Goal: Task Accomplishment & Management: Use online tool/utility

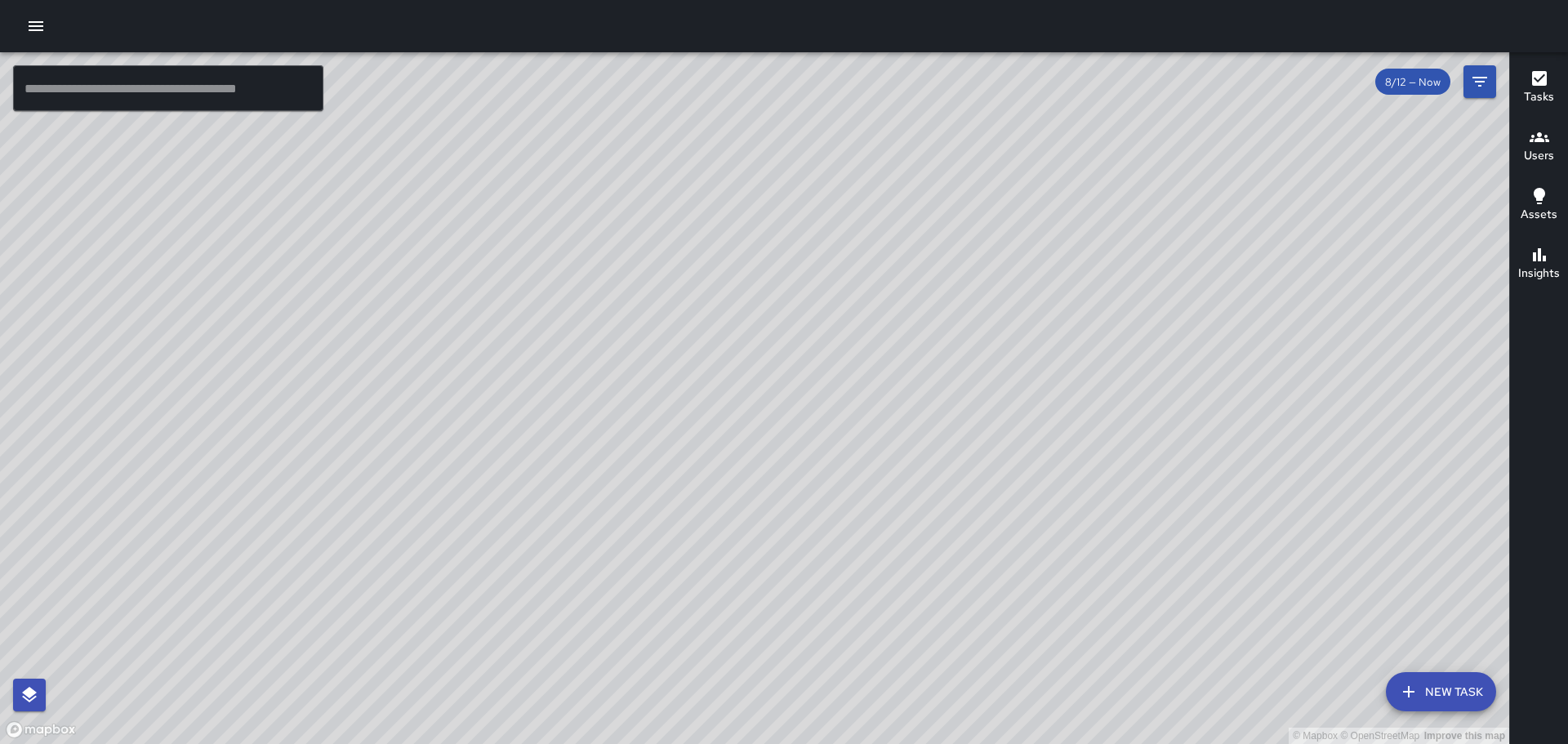
click at [891, 547] on div "© Mapbox © OpenStreetMap Improve this map" at bounding box center [755, 398] width 1510 height 692
click at [893, 544] on div "© Mapbox © OpenStreetMap Improve this map" at bounding box center [755, 398] width 1510 height 692
drag, startPoint x: 518, startPoint y: 343, endPoint x: 446, endPoint y: 350, distance: 72.3
click at [445, 353] on div "© Mapbox © OpenStreetMap Improve this map" at bounding box center [755, 398] width 1510 height 692
drag, startPoint x: 590, startPoint y: 360, endPoint x: 1135, endPoint y: 462, distance: 554.5
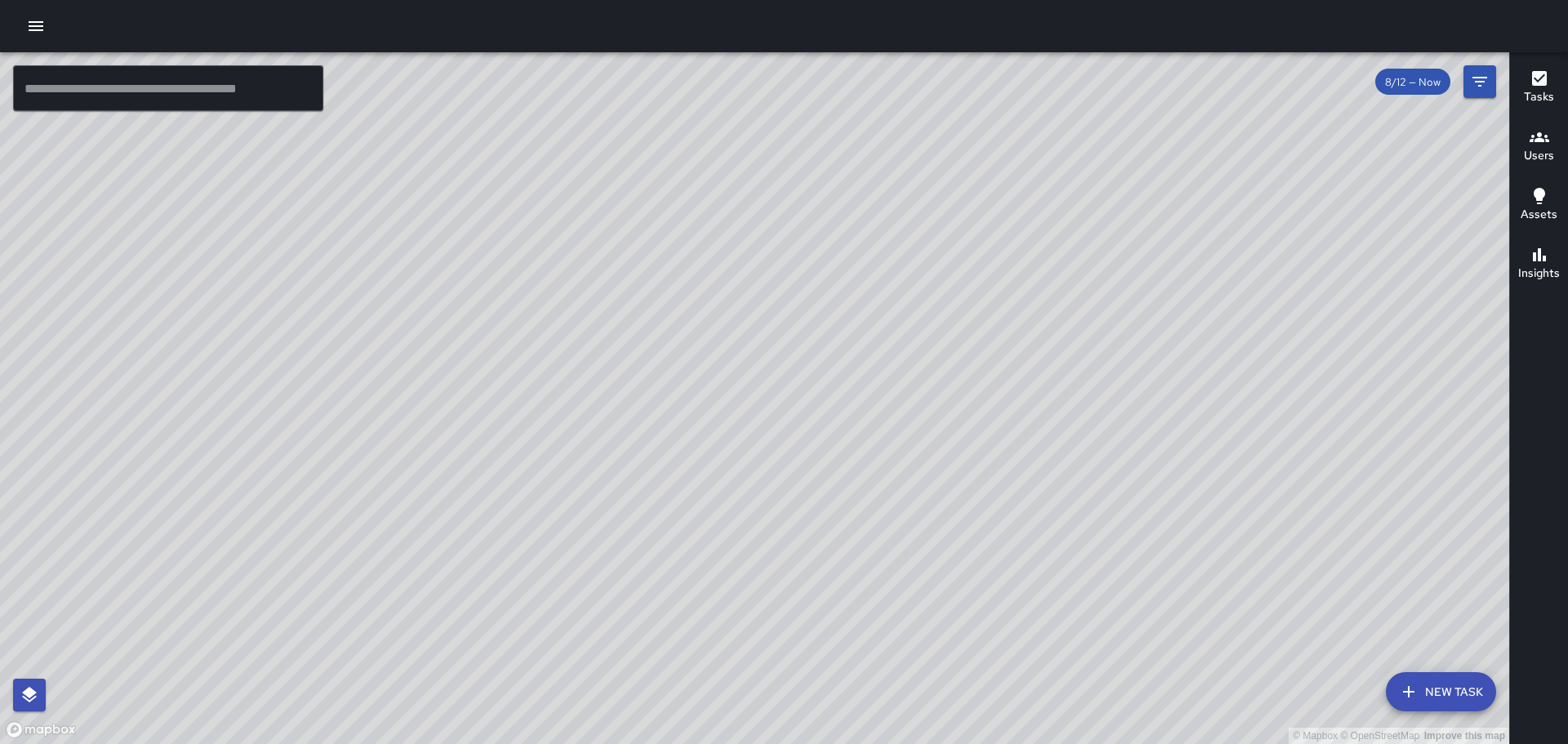
click at [1135, 462] on div "© Mapbox © OpenStreetMap Improve this map" at bounding box center [755, 398] width 1510 height 692
drag, startPoint x: 838, startPoint y: 436, endPoint x: 918, endPoint y: 255, distance: 197.9
click at [918, 255] on div "© Mapbox © OpenStreetMap Improve this map" at bounding box center [755, 398] width 1510 height 692
drag, startPoint x: 795, startPoint y: 345, endPoint x: 650, endPoint y: 543, distance: 245.4
click at [651, 552] on div "© Mapbox © OpenStreetMap Improve this map" at bounding box center [755, 398] width 1510 height 692
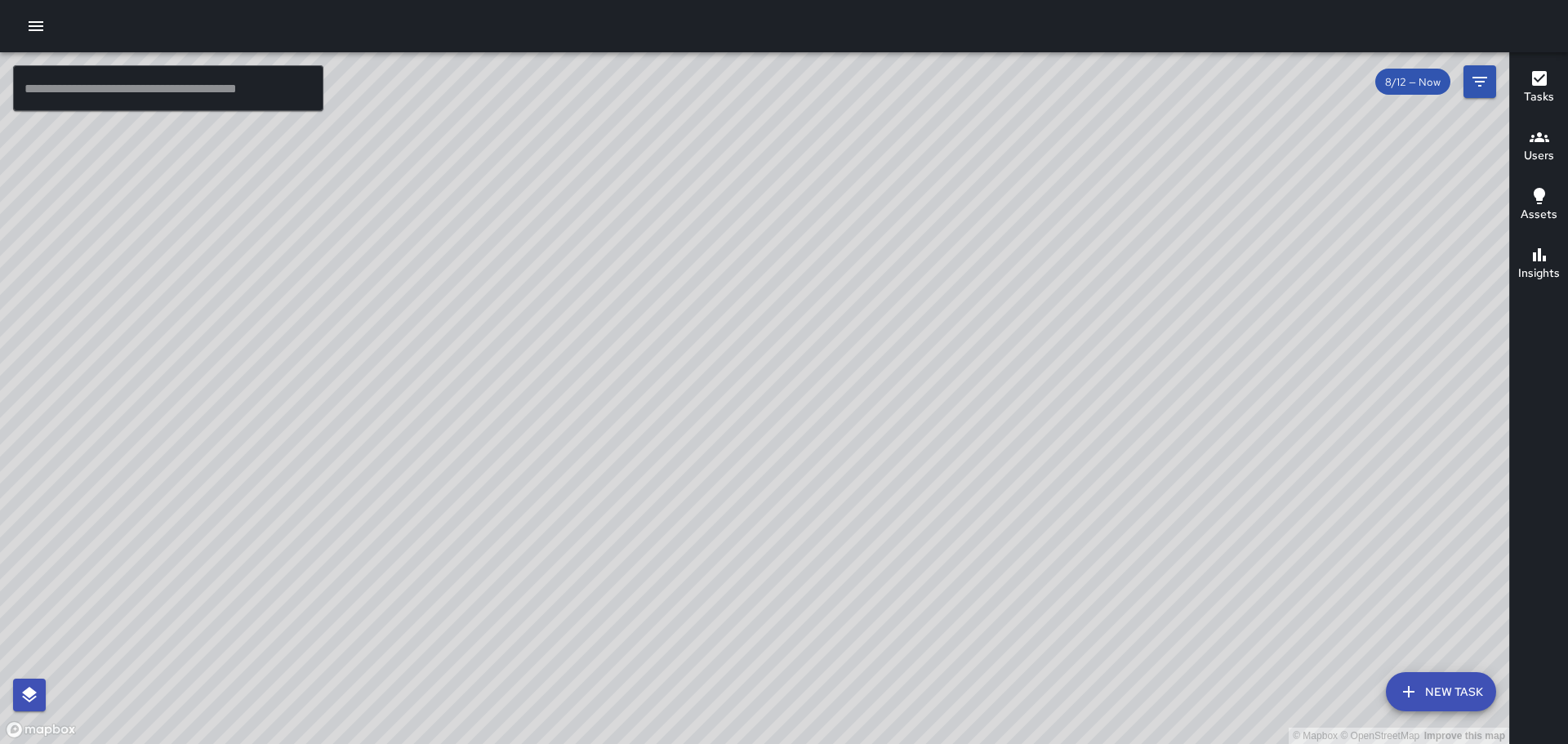
drag, startPoint x: 730, startPoint y: 380, endPoint x: 616, endPoint y: 593, distance: 241.6
click at [617, 596] on div "© Mapbox © OpenStreetMap Improve this map" at bounding box center [755, 398] width 1510 height 692
drag, startPoint x: 852, startPoint y: 302, endPoint x: 727, endPoint y: 420, distance: 171.9
click at [727, 420] on div "© Mapbox © OpenStreetMap Improve this map" at bounding box center [755, 398] width 1510 height 692
drag, startPoint x: 804, startPoint y: 398, endPoint x: 732, endPoint y: 493, distance: 119.2
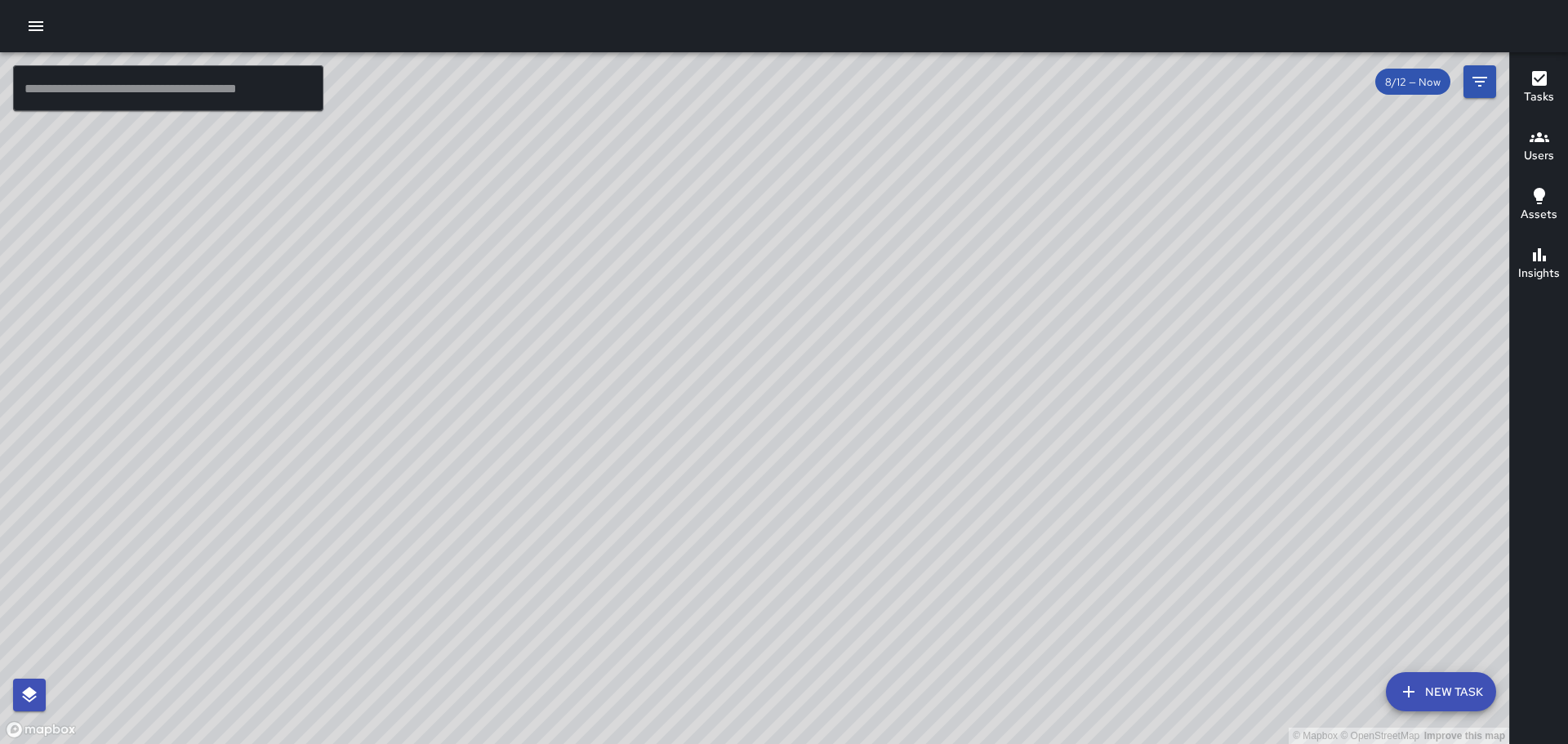
click at [732, 493] on div "© Mapbox © OpenStreetMap Improve this map" at bounding box center [755, 398] width 1510 height 692
drag, startPoint x: 836, startPoint y: 328, endPoint x: 888, endPoint y: 255, distance: 89.6
click at [891, 247] on div "© Mapbox © OpenStreetMap Improve this map" at bounding box center [755, 398] width 1510 height 692
drag, startPoint x: 786, startPoint y: 537, endPoint x: 953, endPoint y: 356, distance: 246.3
click at [953, 356] on div "© Mapbox © OpenStreetMap Improve this map" at bounding box center [755, 398] width 1510 height 692
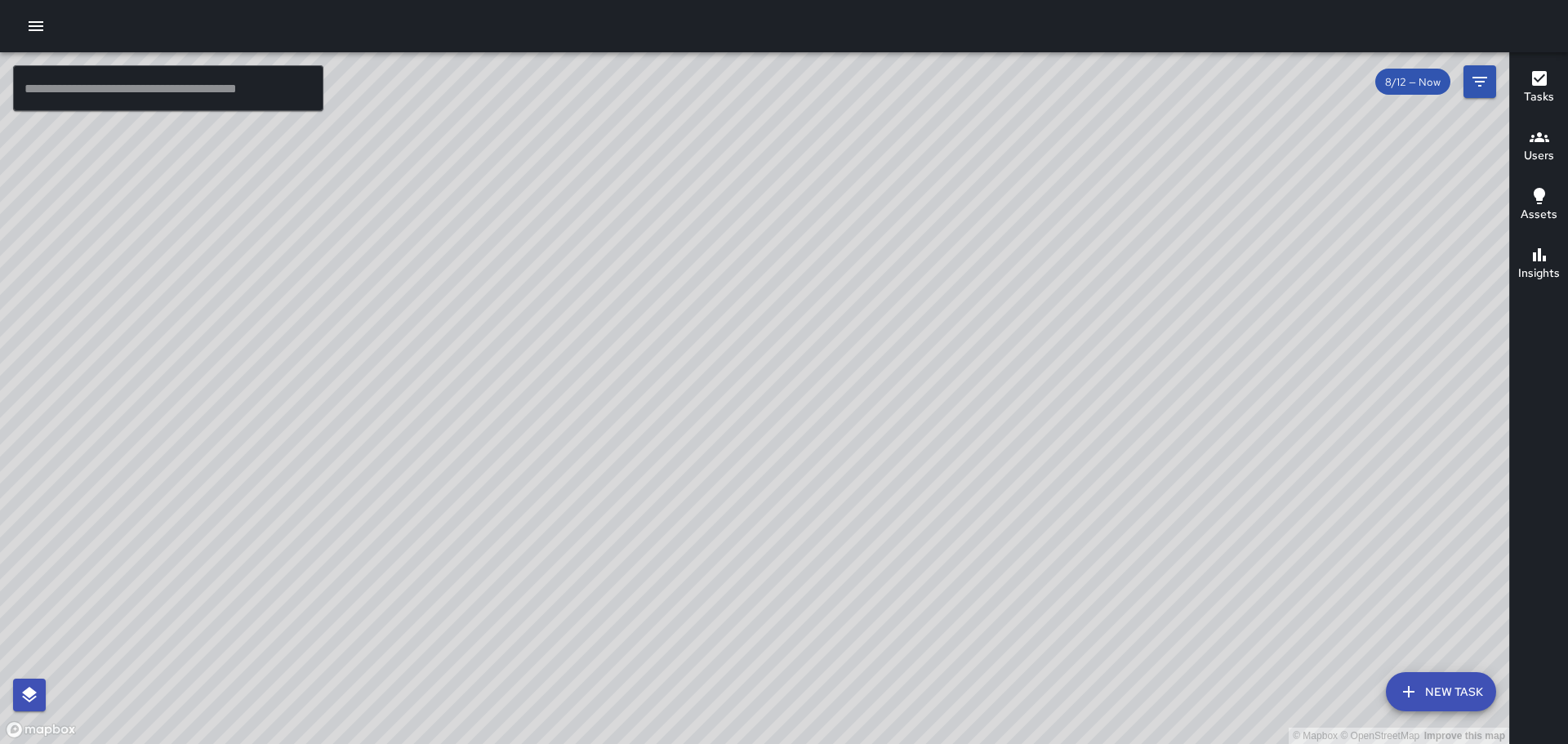
drag, startPoint x: 790, startPoint y: 354, endPoint x: 1043, endPoint y: 104, distance: 355.7
click at [1043, 104] on div "© Mapbox © OpenStreetMap Improve this map" at bounding box center [755, 398] width 1510 height 692
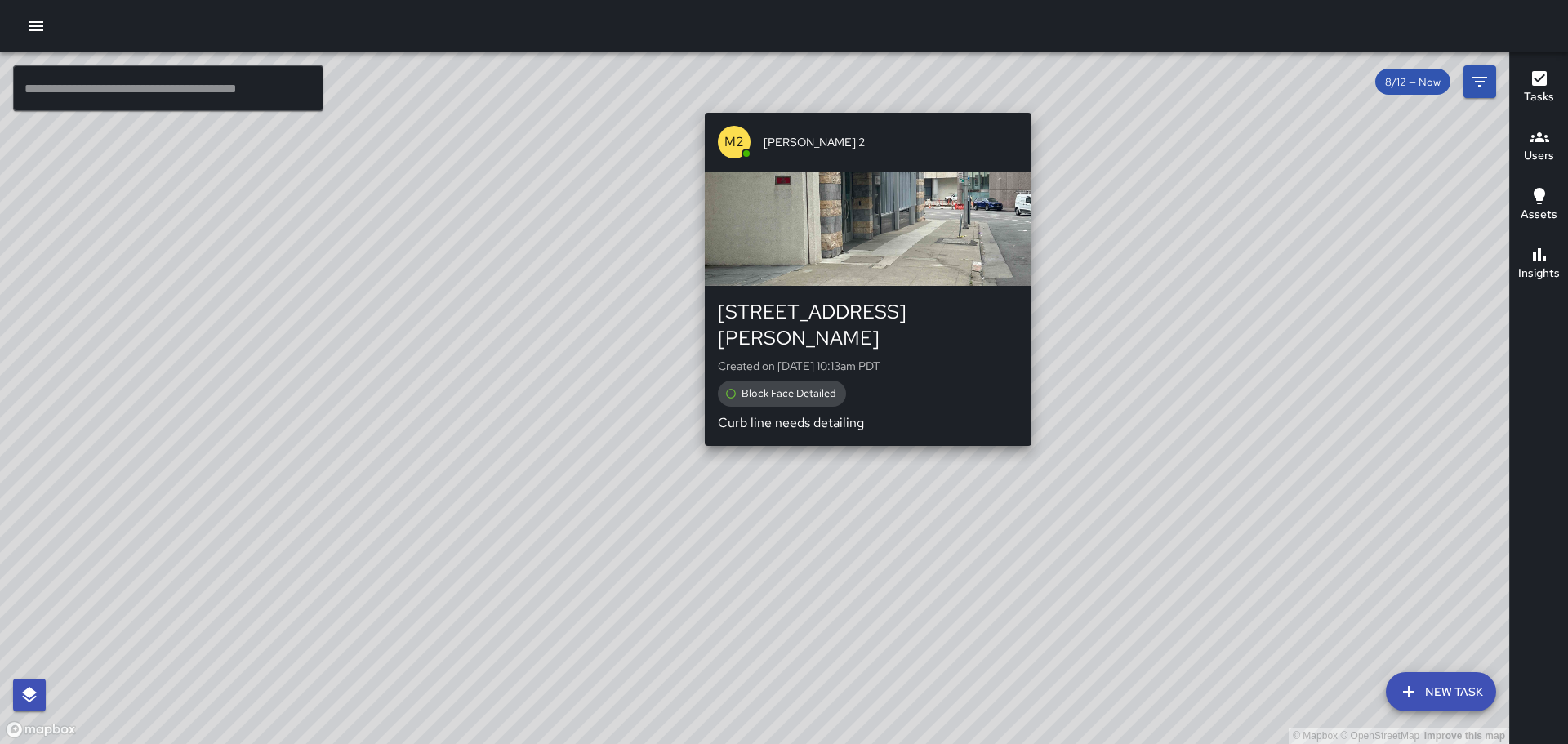
click at [862, 427] on div "© Mapbox © OpenStreetMap Improve this map M2 Mike 2 1940 Webster Street Created…" at bounding box center [755, 398] width 1510 height 692
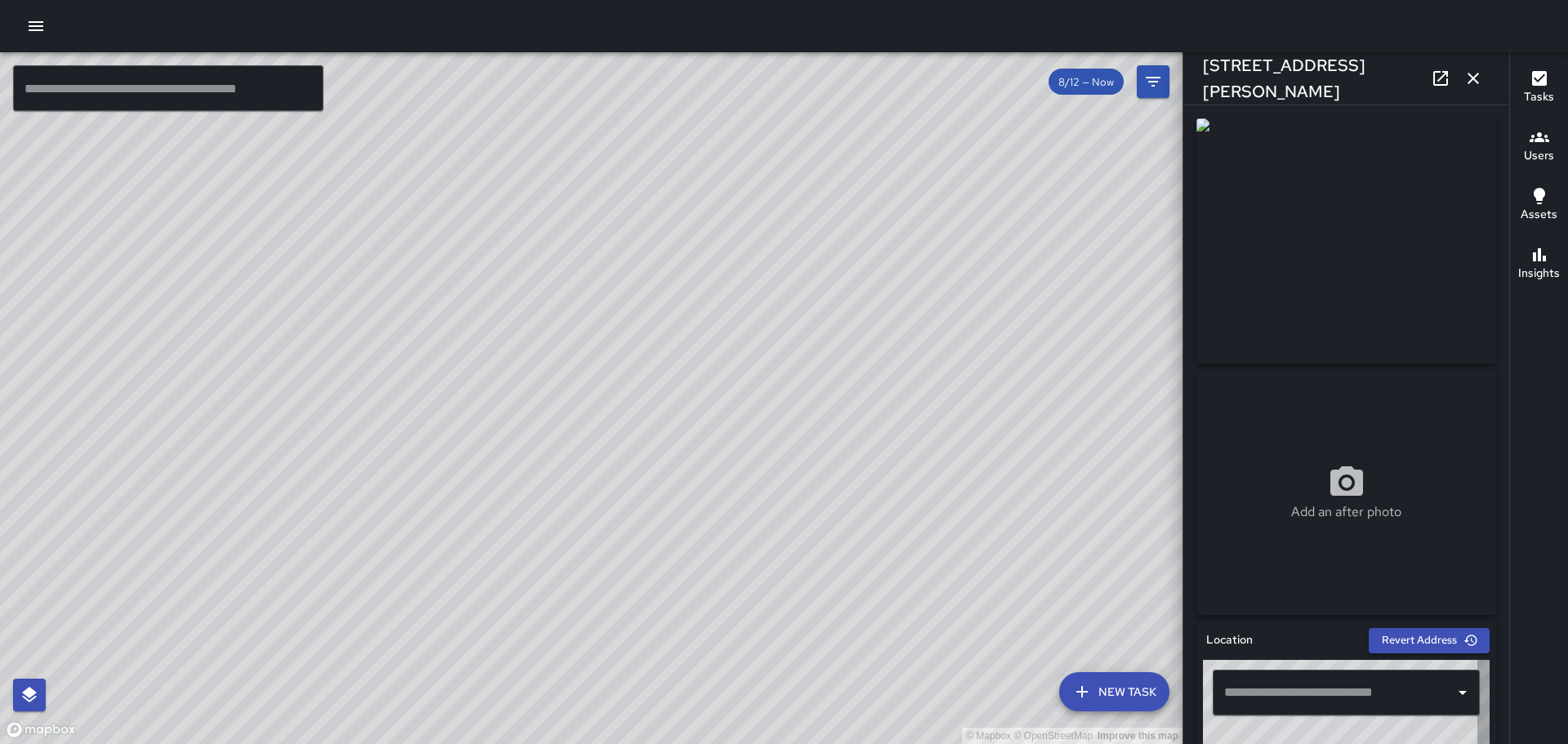
type input "**********"
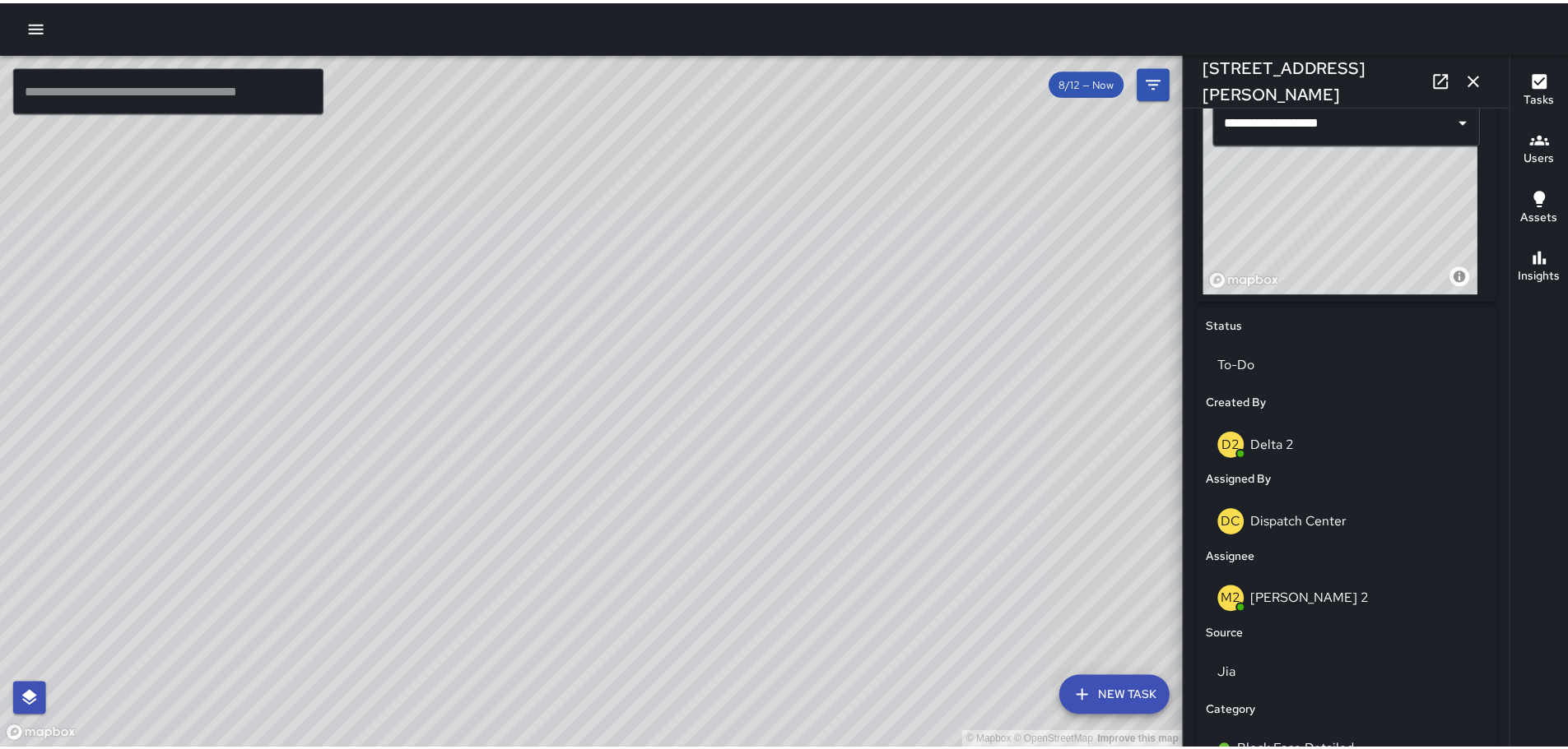
scroll to position [591, 0]
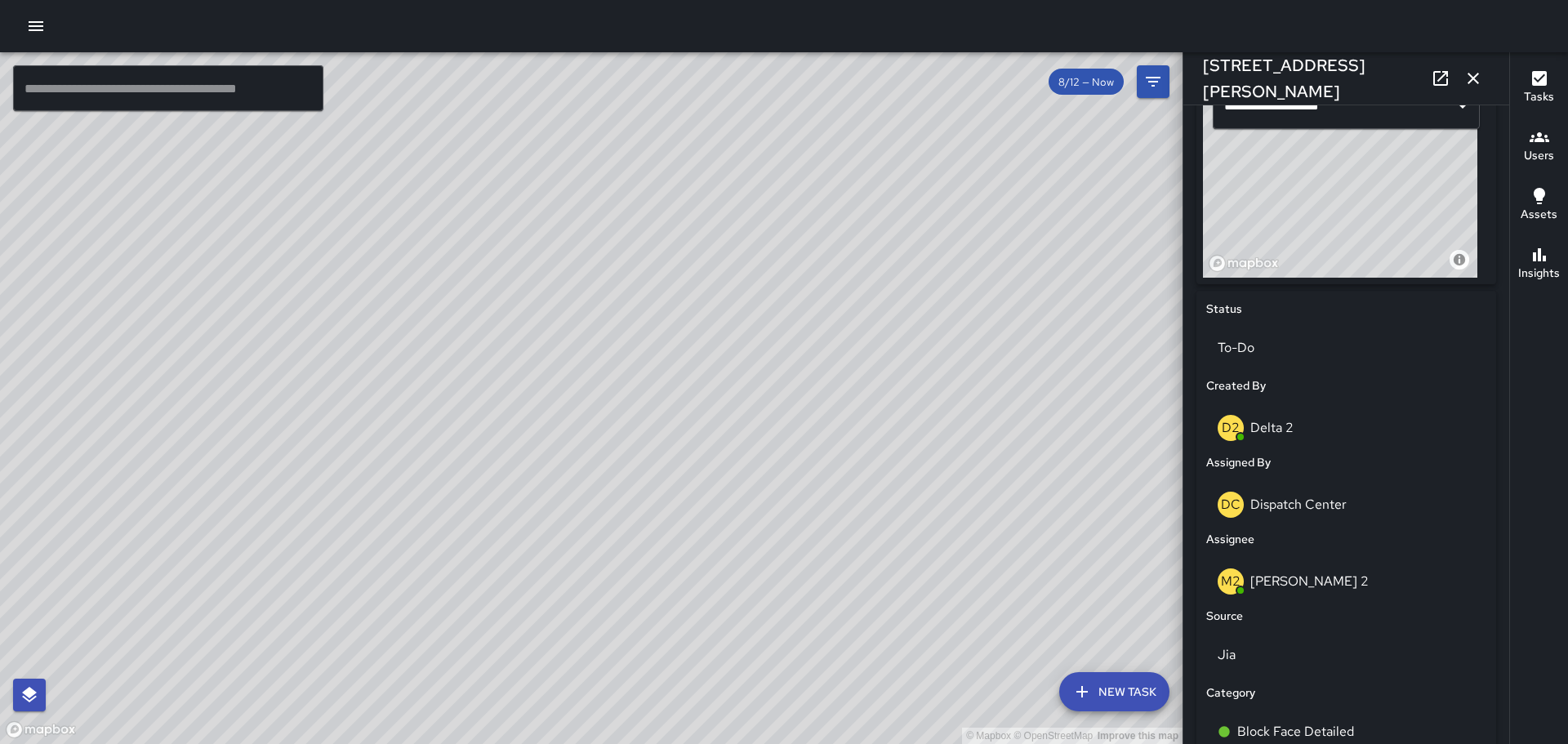
click at [1469, 83] on icon "button" at bounding box center [1473, 79] width 12 height 12
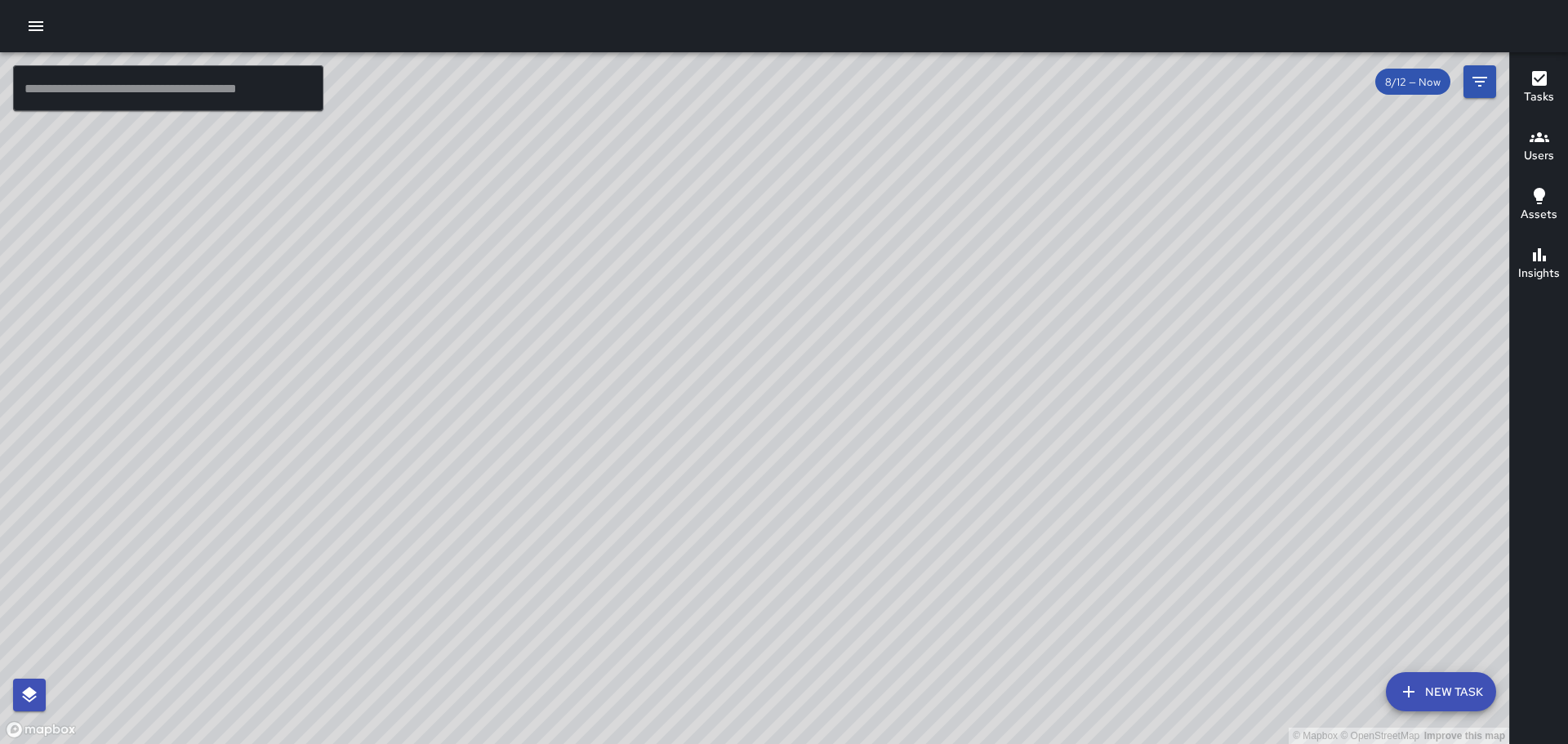
drag, startPoint x: 820, startPoint y: 579, endPoint x: 1246, endPoint y: 204, distance: 567.5
click at [1249, 204] on div "© Mapbox © OpenStreetMap Improve this map" at bounding box center [755, 398] width 1510 height 692
drag, startPoint x: 810, startPoint y: 636, endPoint x: 1034, endPoint y: 513, distance: 255.5
click at [1034, 513] on div "© Mapbox © OpenStreetMap Improve this map" at bounding box center [755, 398] width 1510 height 692
drag, startPoint x: 1081, startPoint y: 390, endPoint x: 911, endPoint y: 420, distance: 172.6
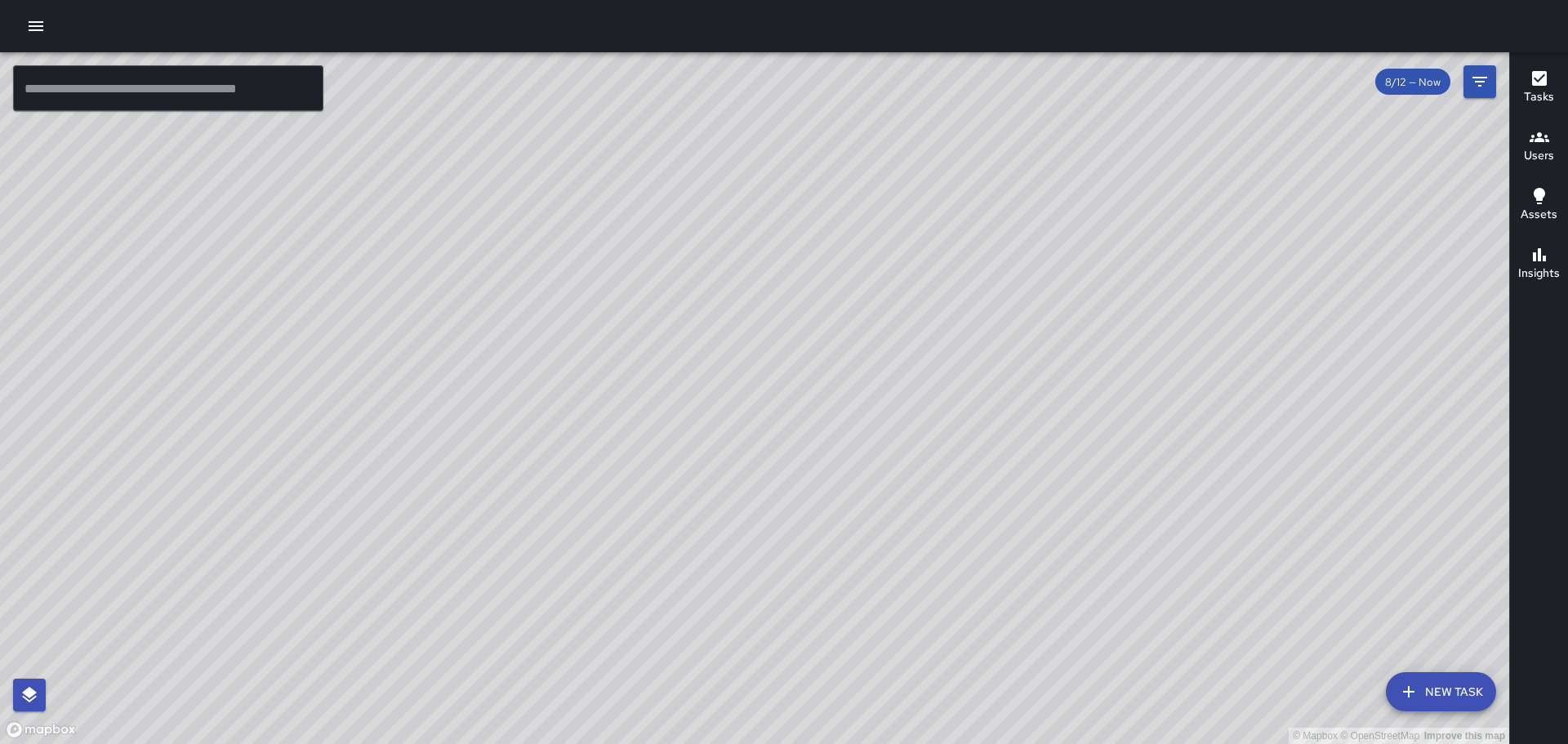
click at [911, 420] on div "© Mapbox © OpenStreetMap Improve this map" at bounding box center [755, 398] width 1510 height 692
drag, startPoint x: 840, startPoint y: 374, endPoint x: 807, endPoint y: 471, distance: 102.5
click at [807, 471] on div "© Mapbox © OpenStreetMap Improve this map" at bounding box center [755, 398] width 1510 height 692
drag, startPoint x: 1039, startPoint y: 319, endPoint x: 887, endPoint y: 402, distance: 173.2
click at [889, 402] on div "© Mapbox © OpenStreetMap Improve this map" at bounding box center [755, 398] width 1510 height 692
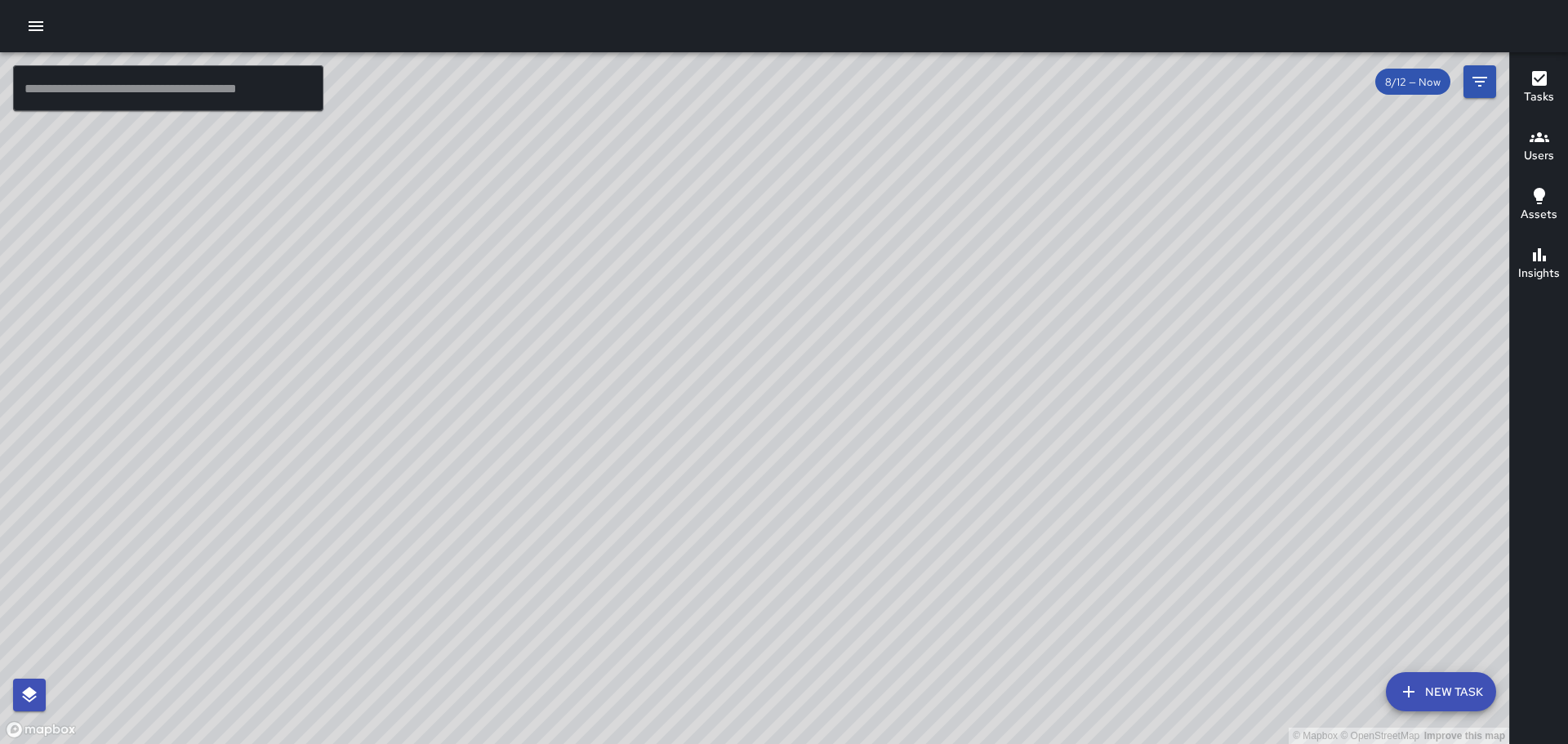
drag, startPoint x: 911, startPoint y: 338, endPoint x: 896, endPoint y: 396, distance: 59.9
click at [896, 396] on div "© Mapbox © OpenStreetMap Improve this map" at bounding box center [755, 398] width 1510 height 692
drag, startPoint x: 952, startPoint y: 264, endPoint x: 811, endPoint y: 570, distance: 336.9
click at [811, 570] on div "© Mapbox © OpenStreetMap Improve this map" at bounding box center [755, 398] width 1510 height 692
drag, startPoint x: 783, startPoint y: 345, endPoint x: 819, endPoint y: 622, distance: 279.3
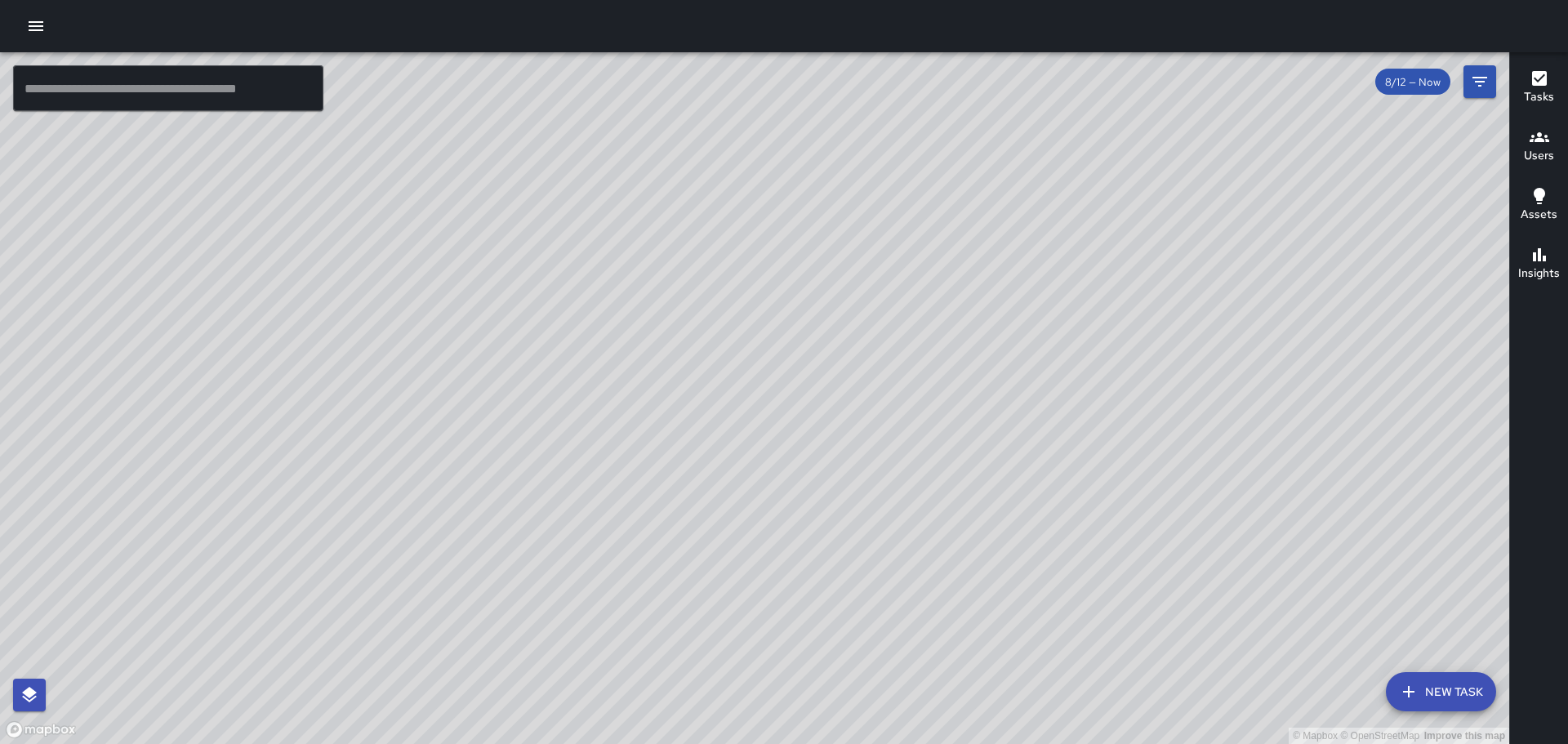
click at [819, 622] on div "© Mapbox © OpenStreetMap Improve this map" at bounding box center [755, 398] width 1510 height 692
drag, startPoint x: 913, startPoint y: 198, endPoint x: 886, endPoint y: 427, distance: 230.6
click at [886, 427] on div "© Mapbox © OpenStreetMap Improve this map" at bounding box center [755, 398] width 1510 height 692
click at [1144, 508] on div "© Mapbox © OpenStreetMap Improve this map" at bounding box center [755, 398] width 1510 height 692
click at [1136, 272] on div "© Mapbox © OpenStreetMap Improve this map" at bounding box center [755, 398] width 1510 height 692
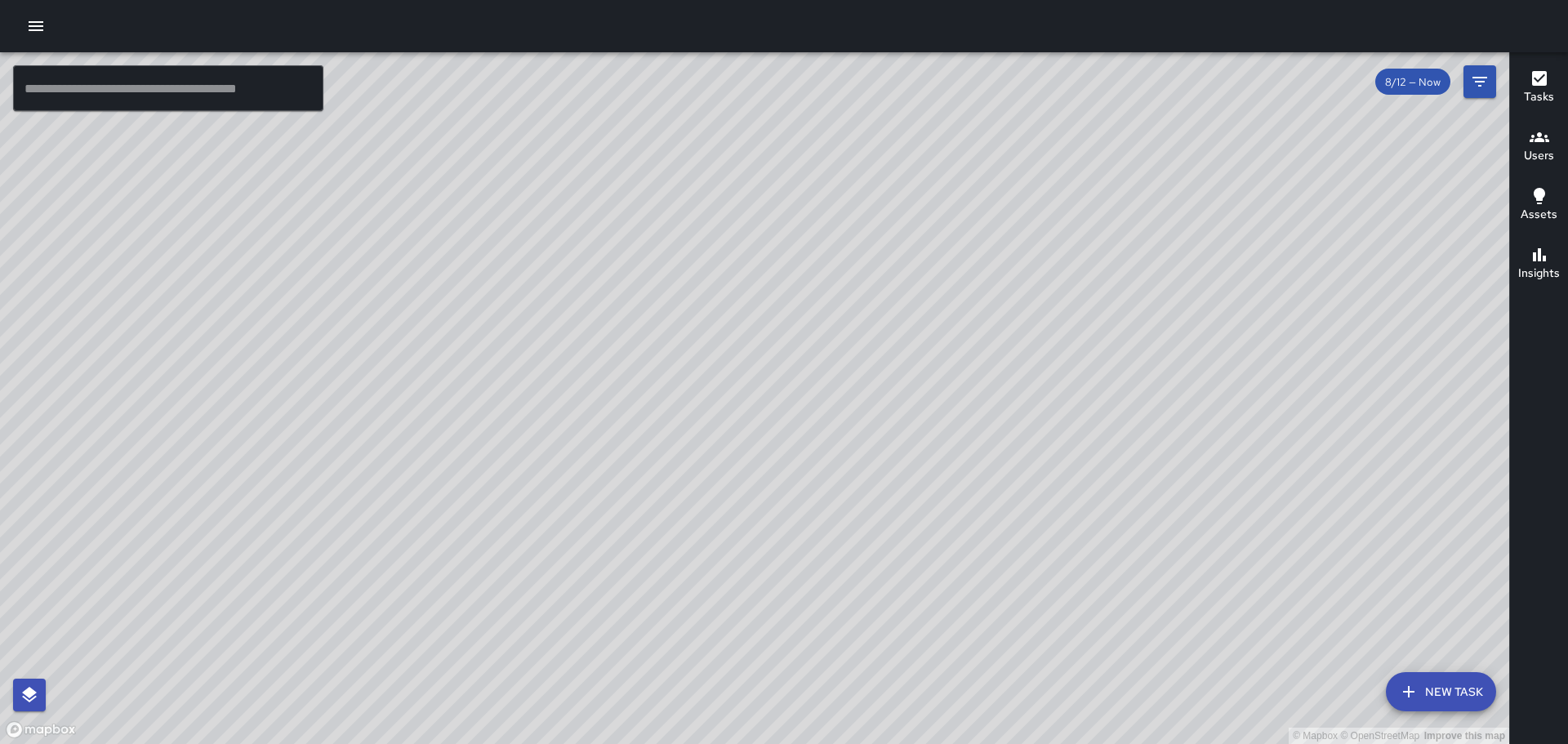
drag, startPoint x: 1246, startPoint y: 334, endPoint x: 1105, endPoint y: 289, distance: 148.0
click at [1105, 289] on div "© Mapbox © OpenStreetMap Improve this map" at bounding box center [755, 398] width 1510 height 692
drag, startPoint x: 915, startPoint y: 325, endPoint x: 896, endPoint y: 421, distance: 97.9
click at [823, 330] on div "© Mapbox © OpenStreetMap Improve this map" at bounding box center [755, 398] width 1510 height 692
drag, startPoint x: 927, startPoint y: 419, endPoint x: 914, endPoint y: 325, distance: 94.9
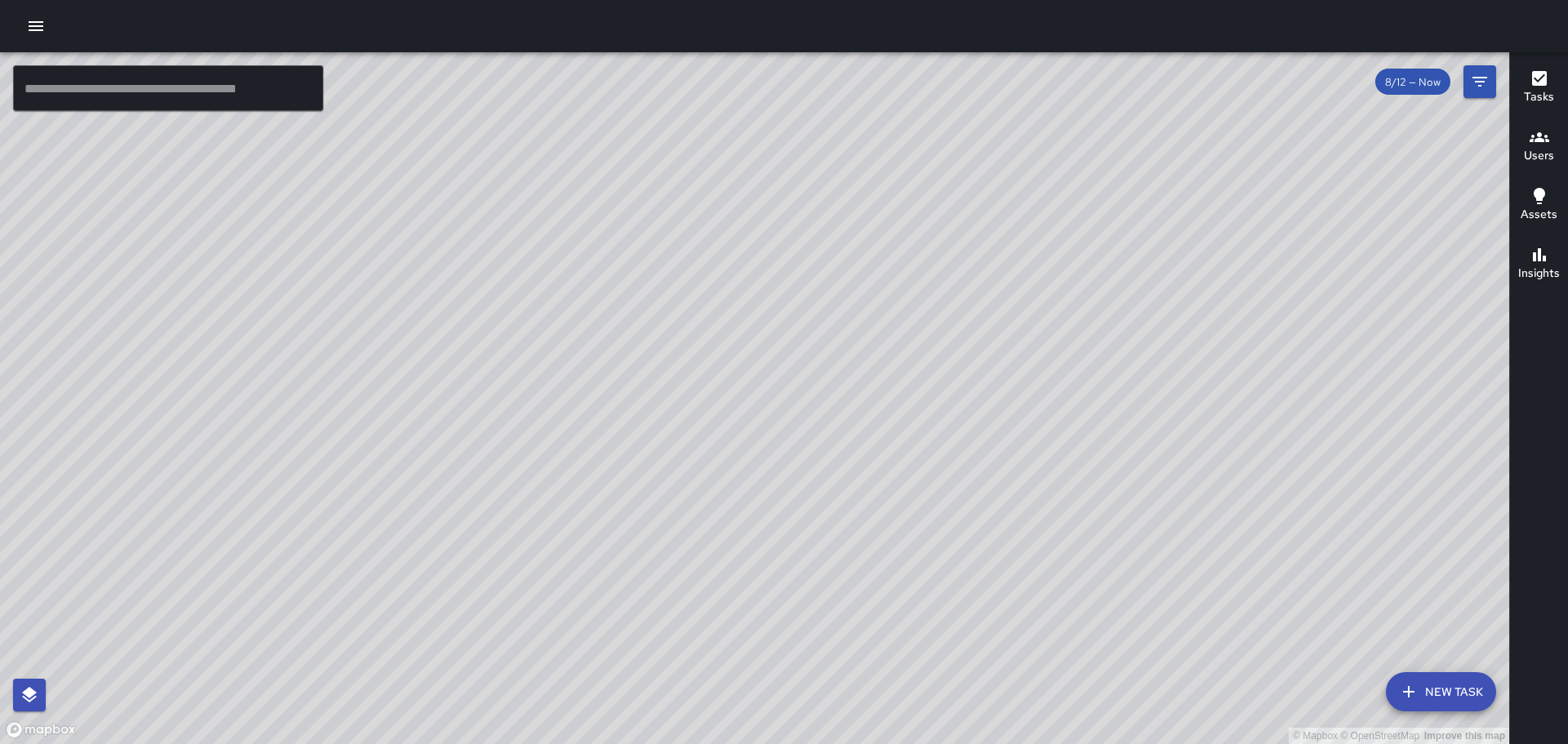
click at [913, 325] on div "© Mapbox © OpenStreetMap Improve this map" at bounding box center [755, 398] width 1510 height 692
drag, startPoint x: 965, startPoint y: 330, endPoint x: 1189, endPoint y: 209, distance: 254.6
click at [1189, 209] on div "© Mapbox © OpenStreetMap Improve this map" at bounding box center [755, 398] width 1510 height 692
click at [1314, 434] on div "© Mapbox © OpenStreetMap Improve this map" at bounding box center [755, 398] width 1510 height 692
drag, startPoint x: 1035, startPoint y: 328, endPoint x: 1191, endPoint y: 401, distance: 172.2
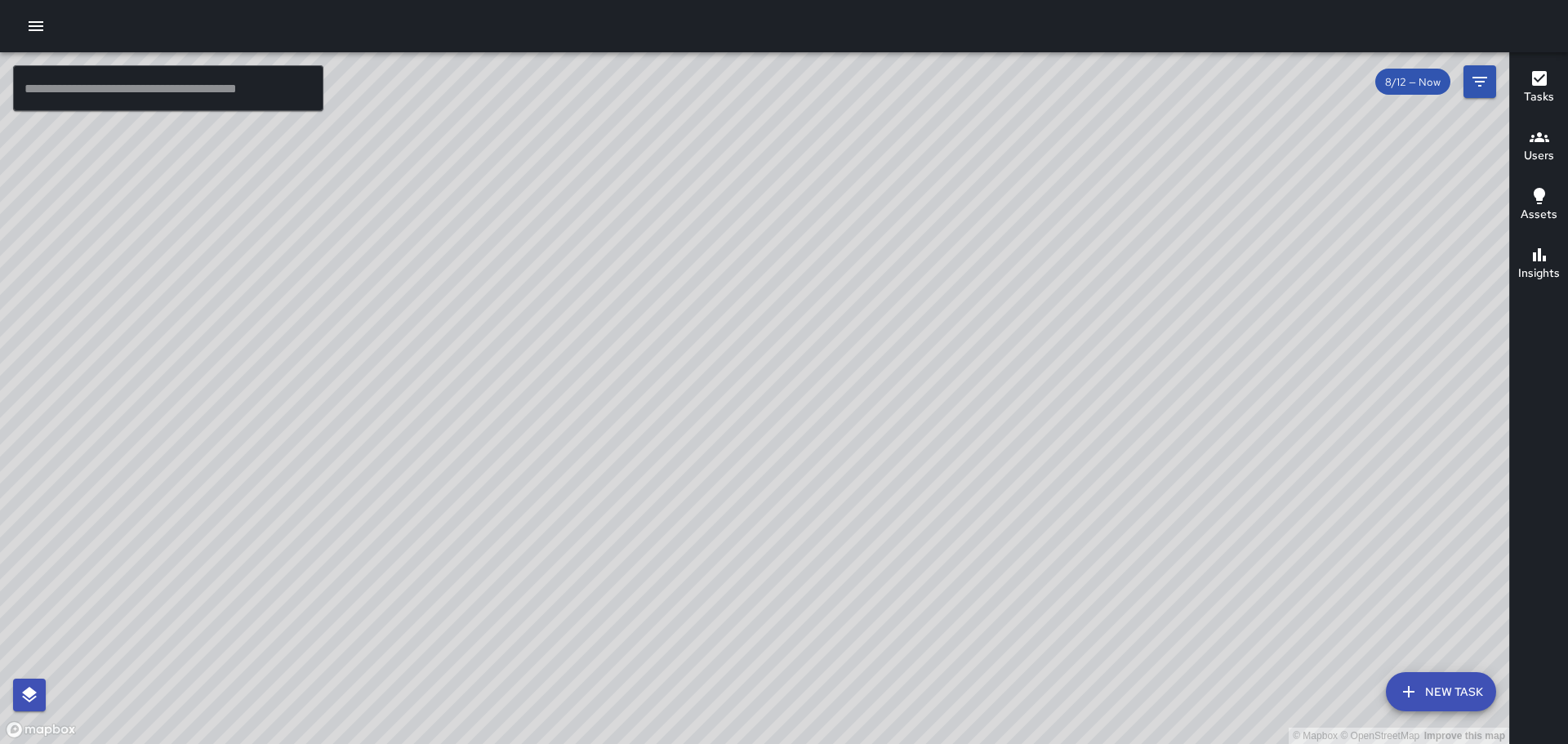
click at [1191, 401] on div "© Mapbox © OpenStreetMap Improve this map" at bounding box center [755, 398] width 1510 height 692
drag, startPoint x: 848, startPoint y: 147, endPoint x: 888, endPoint y: 288, distance: 146.6
click at [888, 288] on div "© Mapbox © OpenStreetMap Improve this map" at bounding box center [755, 398] width 1510 height 692
click at [44, 15] on button "button" at bounding box center [36, 27] width 33 height 33
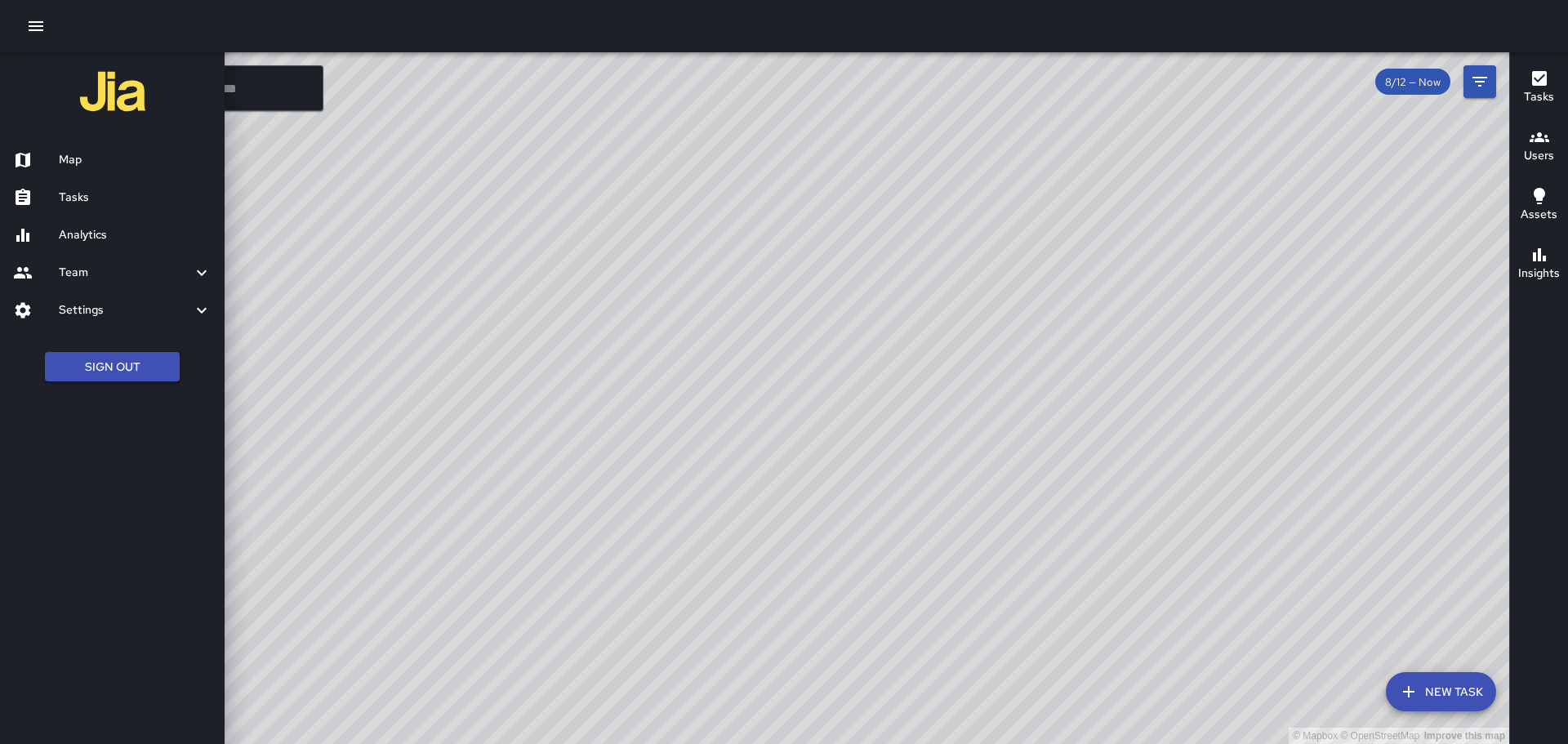
click at [73, 193] on h6 "Tasks" at bounding box center [134, 197] width 153 height 18
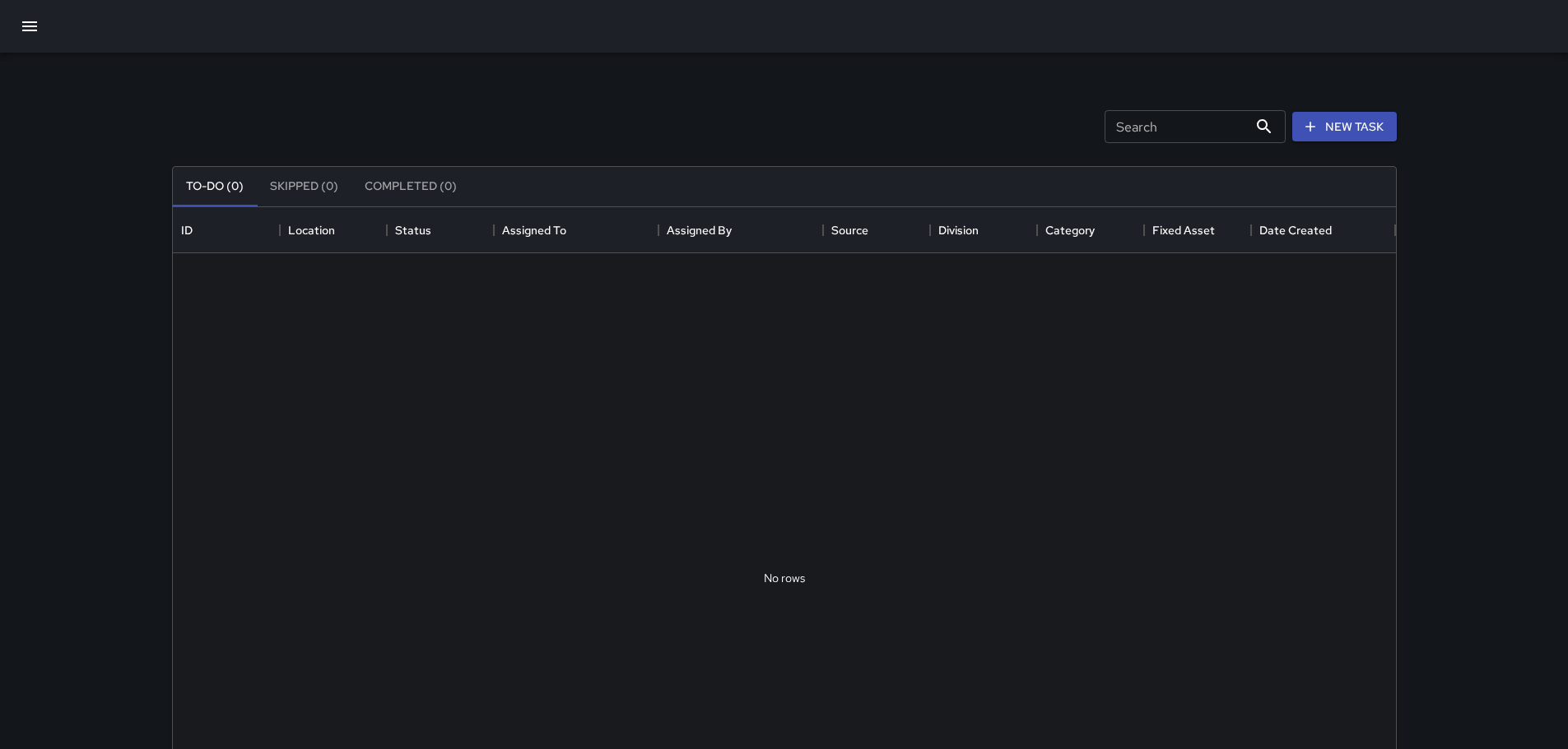
scroll to position [685, 1211]
click at [32, 30] on icon "button" at bounding box center [29, 26] width 15 height 10
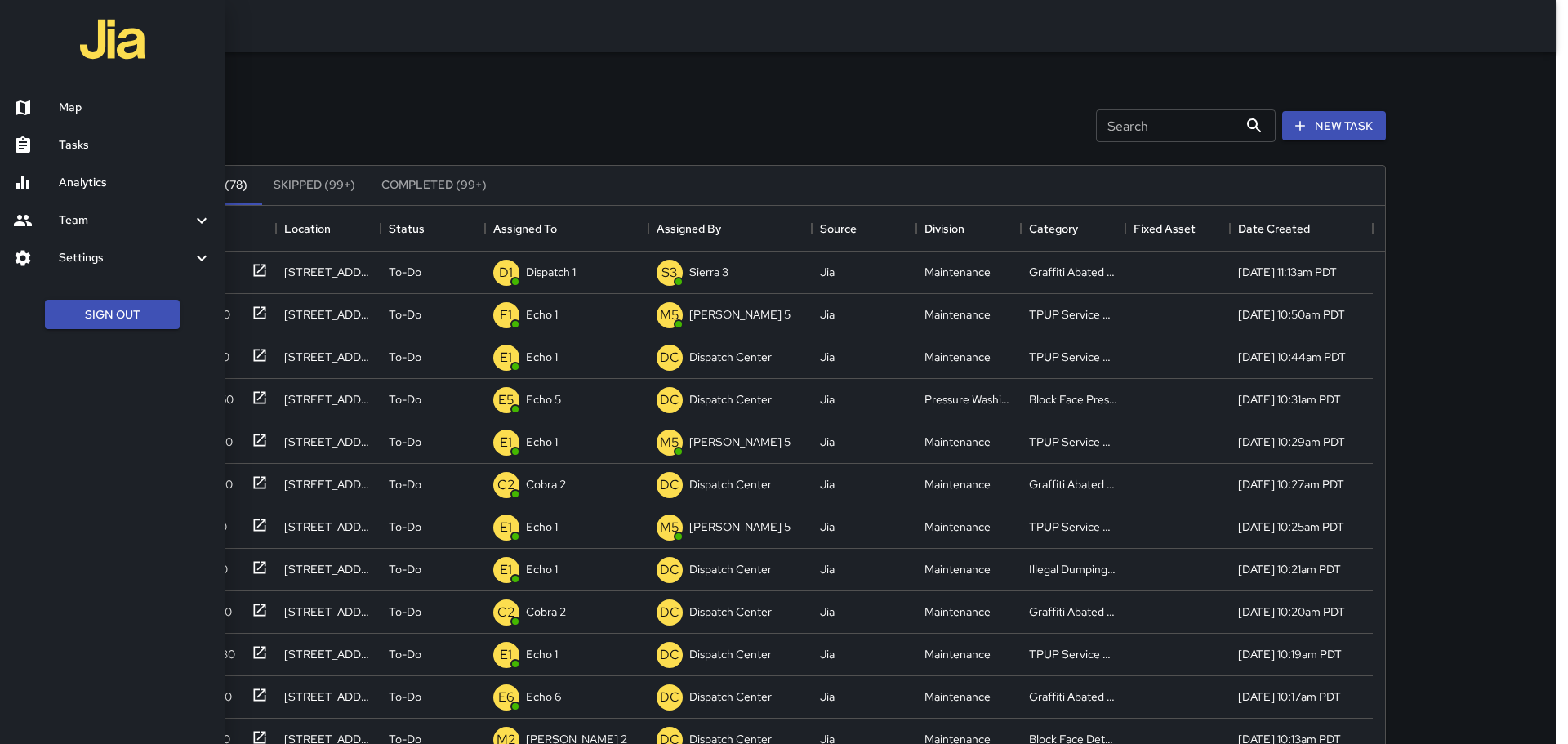
click at [57, 154] on div at bounding box center [36, 144] width 46 height 19
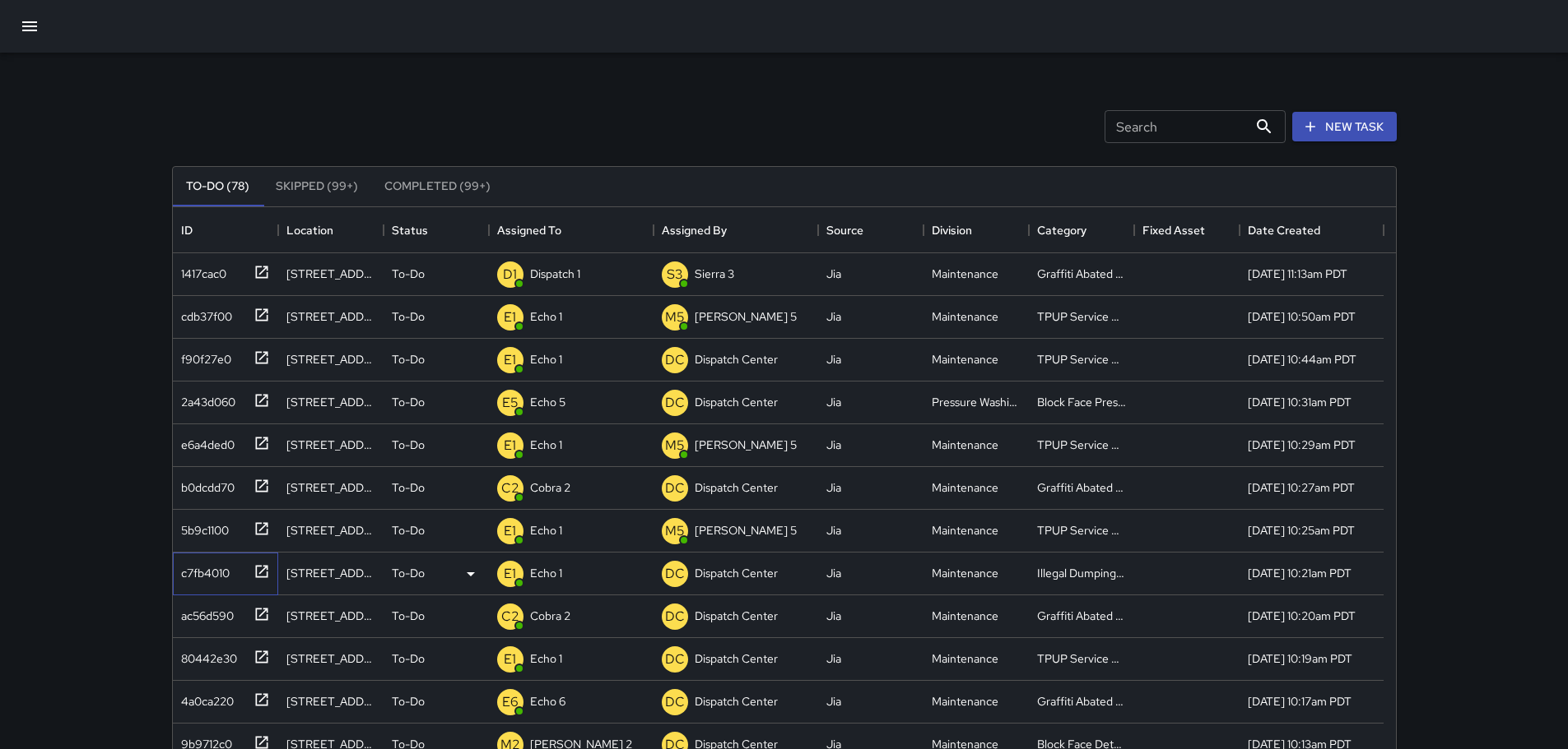
click at [261, 570] on icon at bounding box center [261, 571] width 17 height 17
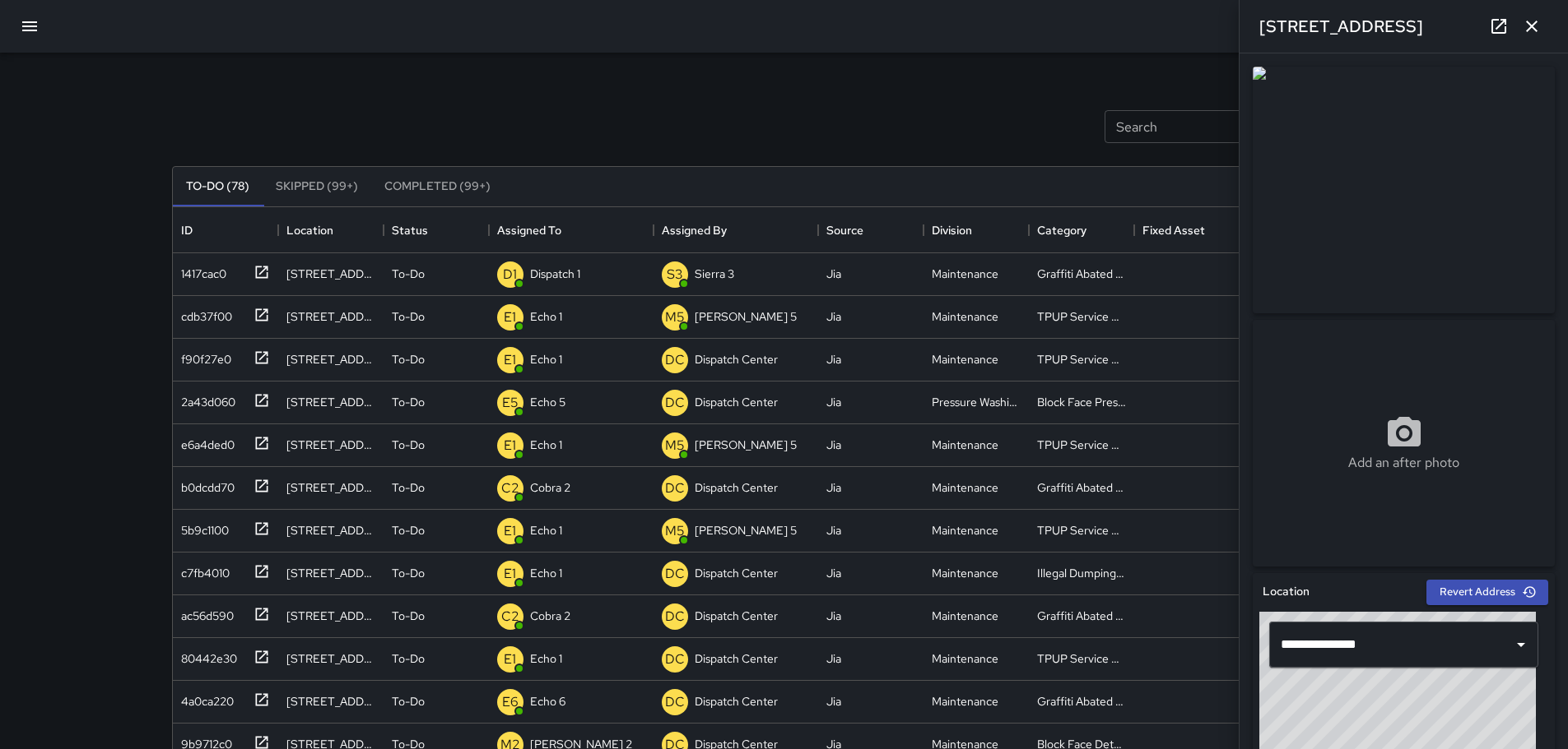
click at [1399, 710] on div "© Mapbox © OpenStreetMap Improve this map" at bounding box center [1398, 714] width 276 height 205
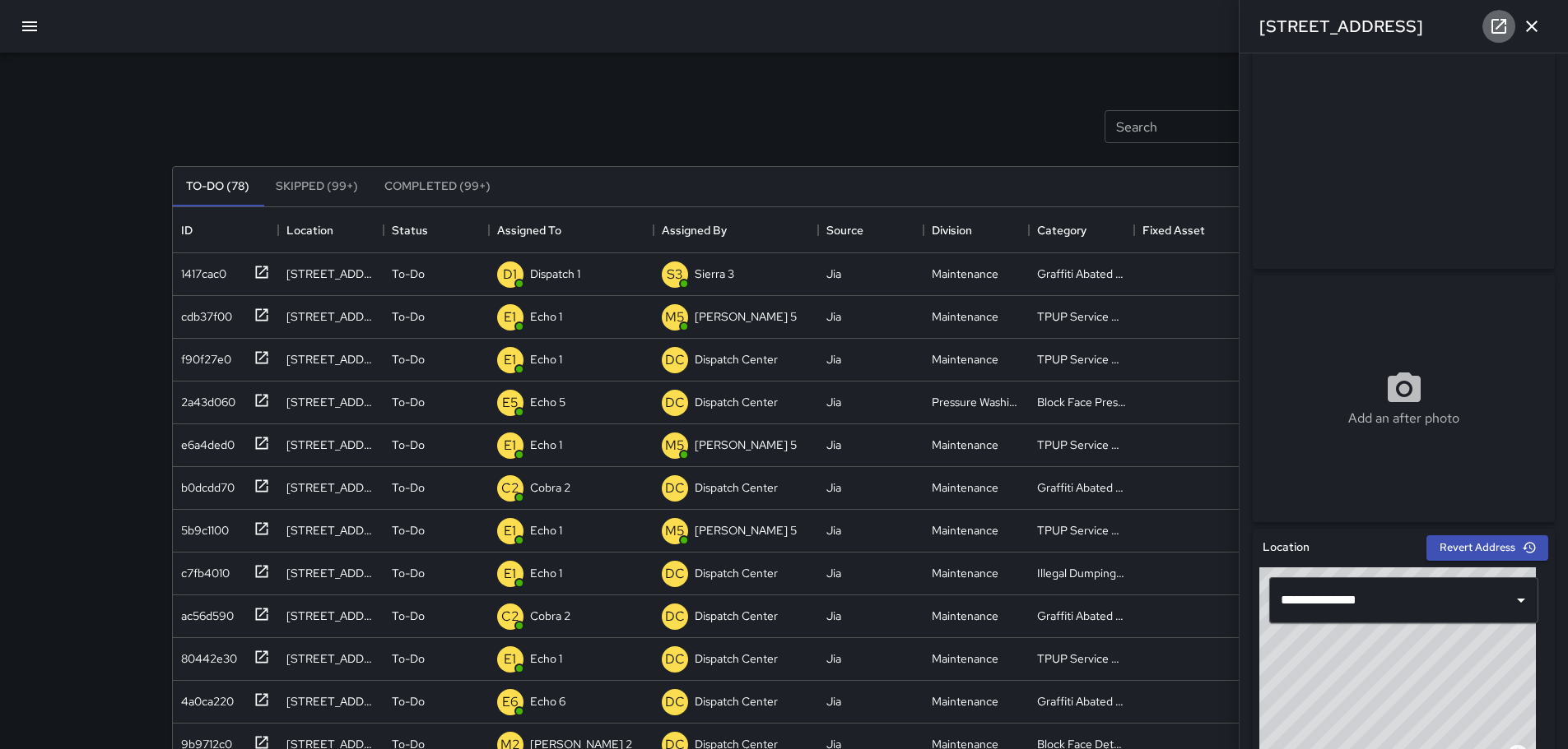
click at [1492, 28] on icon at bounding box center [1499, 27] width 15 height 15
click at [1527, 30] on icon "button" at bounding box center [1531, 26] width 12 height 12
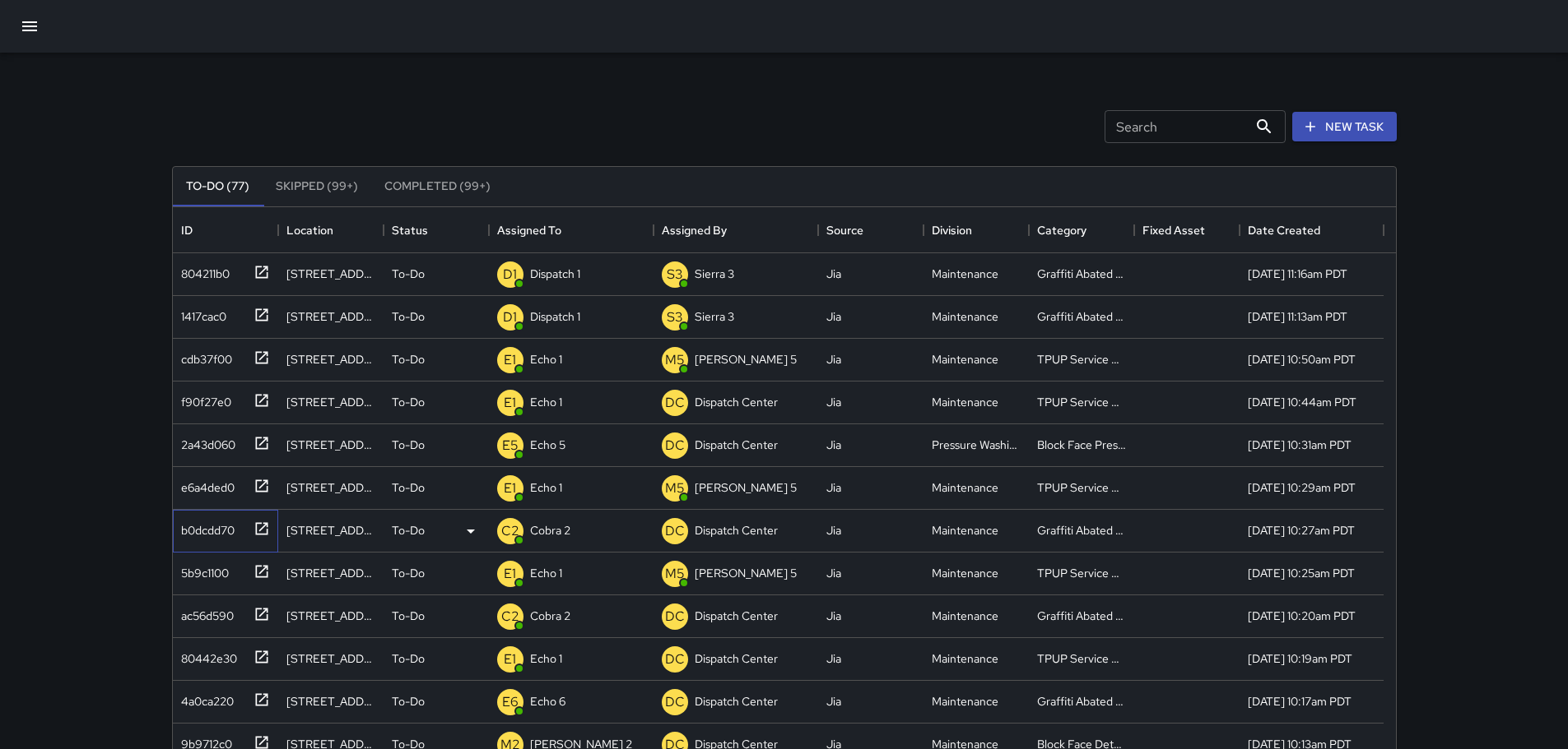
click at [256, 531] on icon at bounding box center [261, 528] width 12 height 12
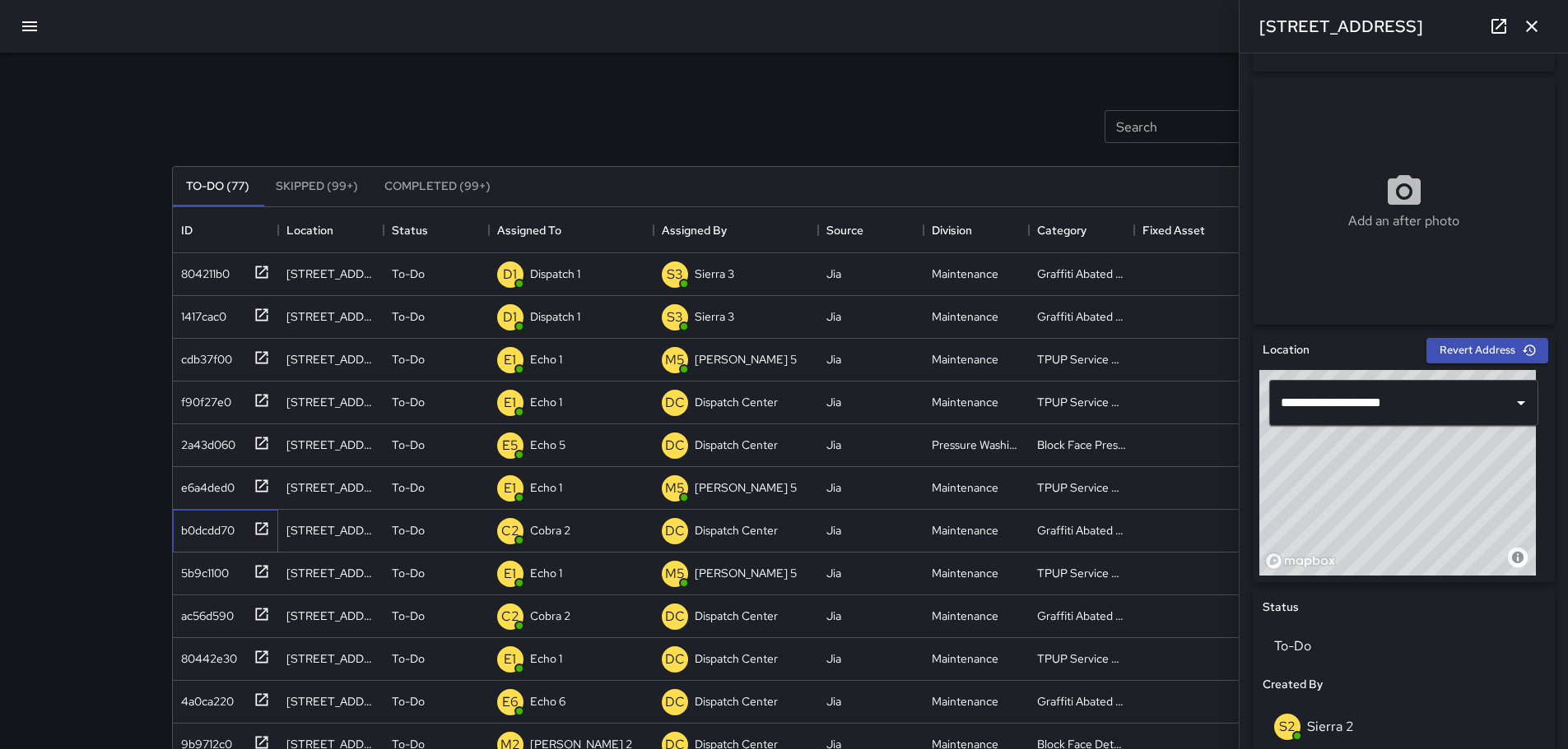
scroll to position [24, 0]
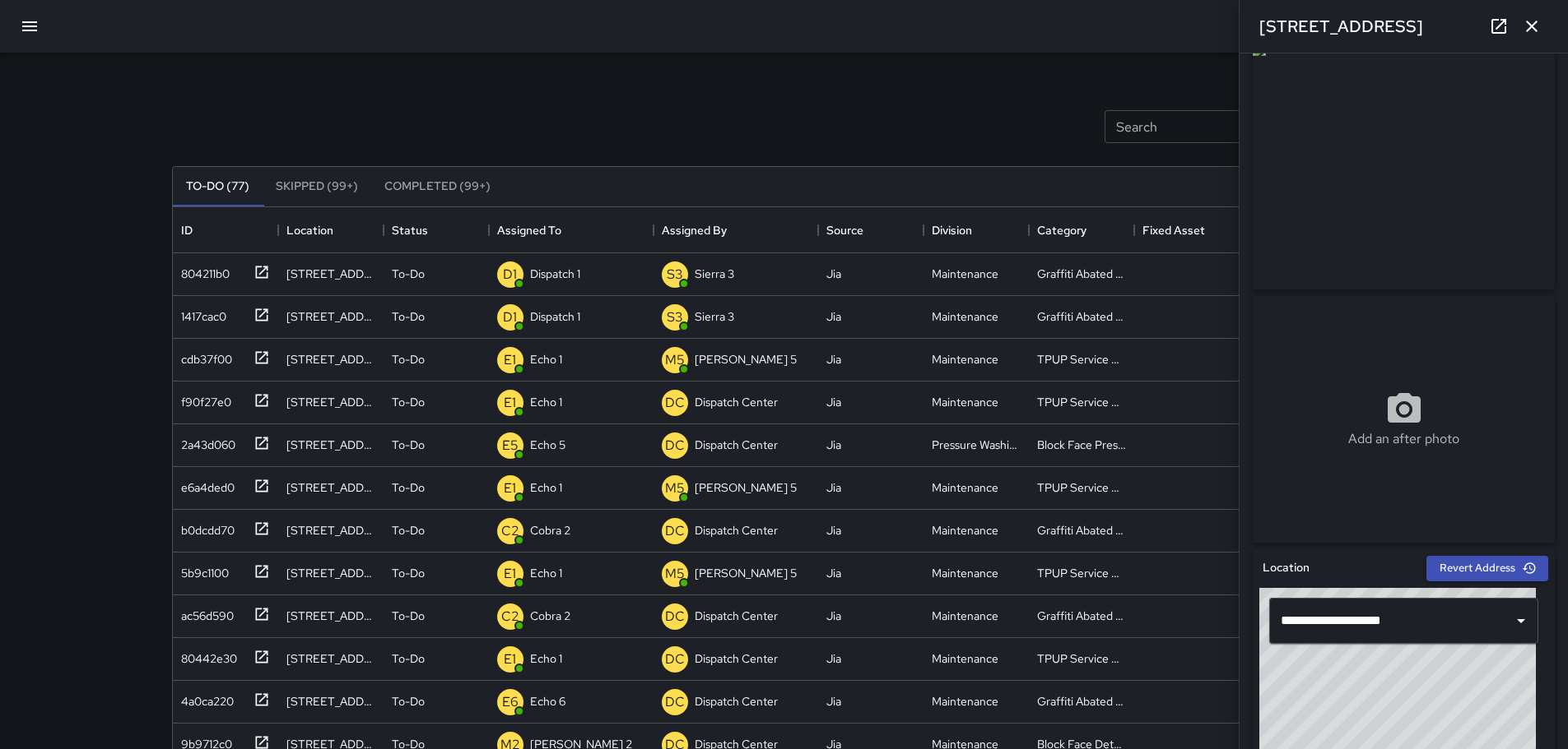
click at [1531, 19] on icon "button" at bounding box center [1531, 26] width 19 height 19
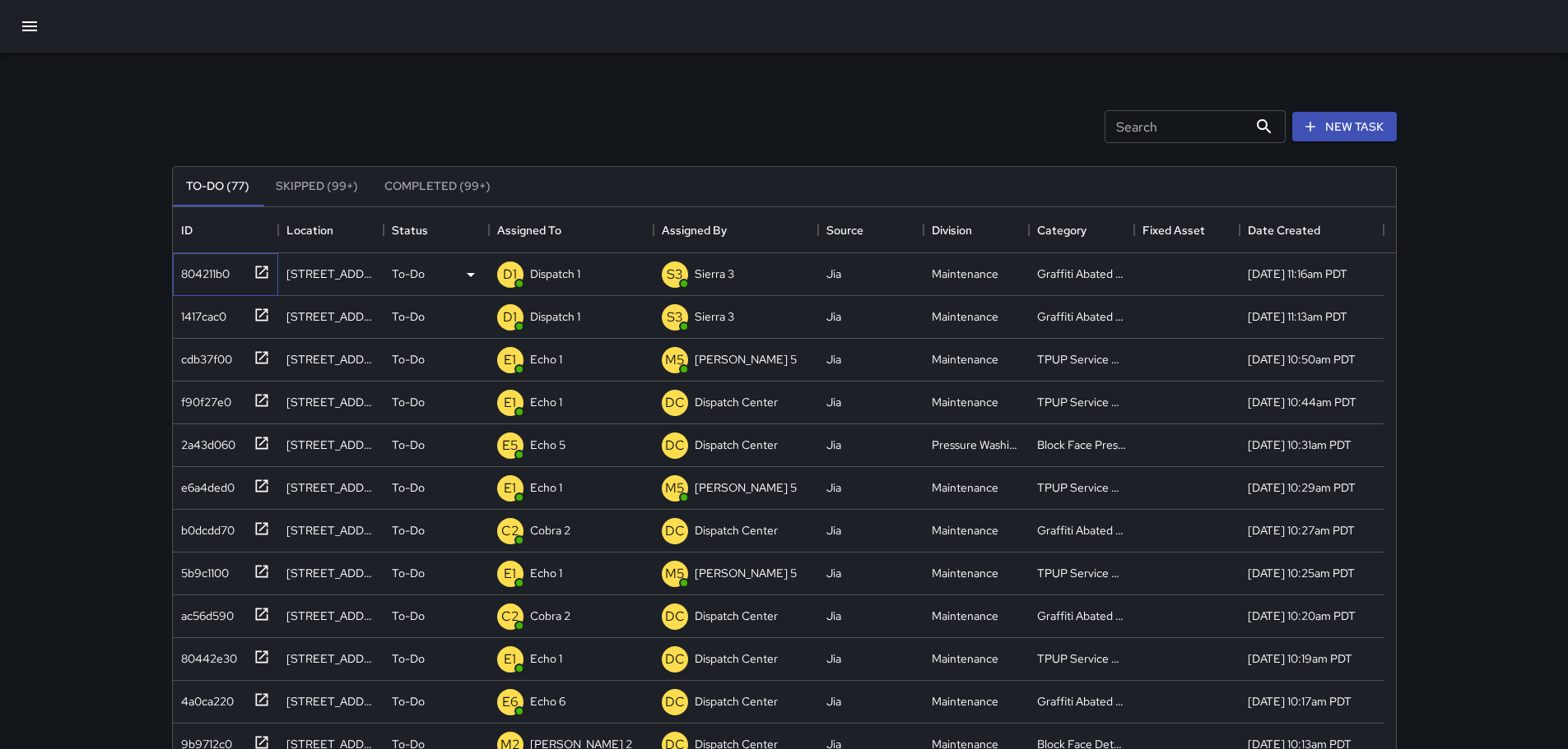
click at [253, 268] on icon at bounding box center [261, 272] width 17 height 17
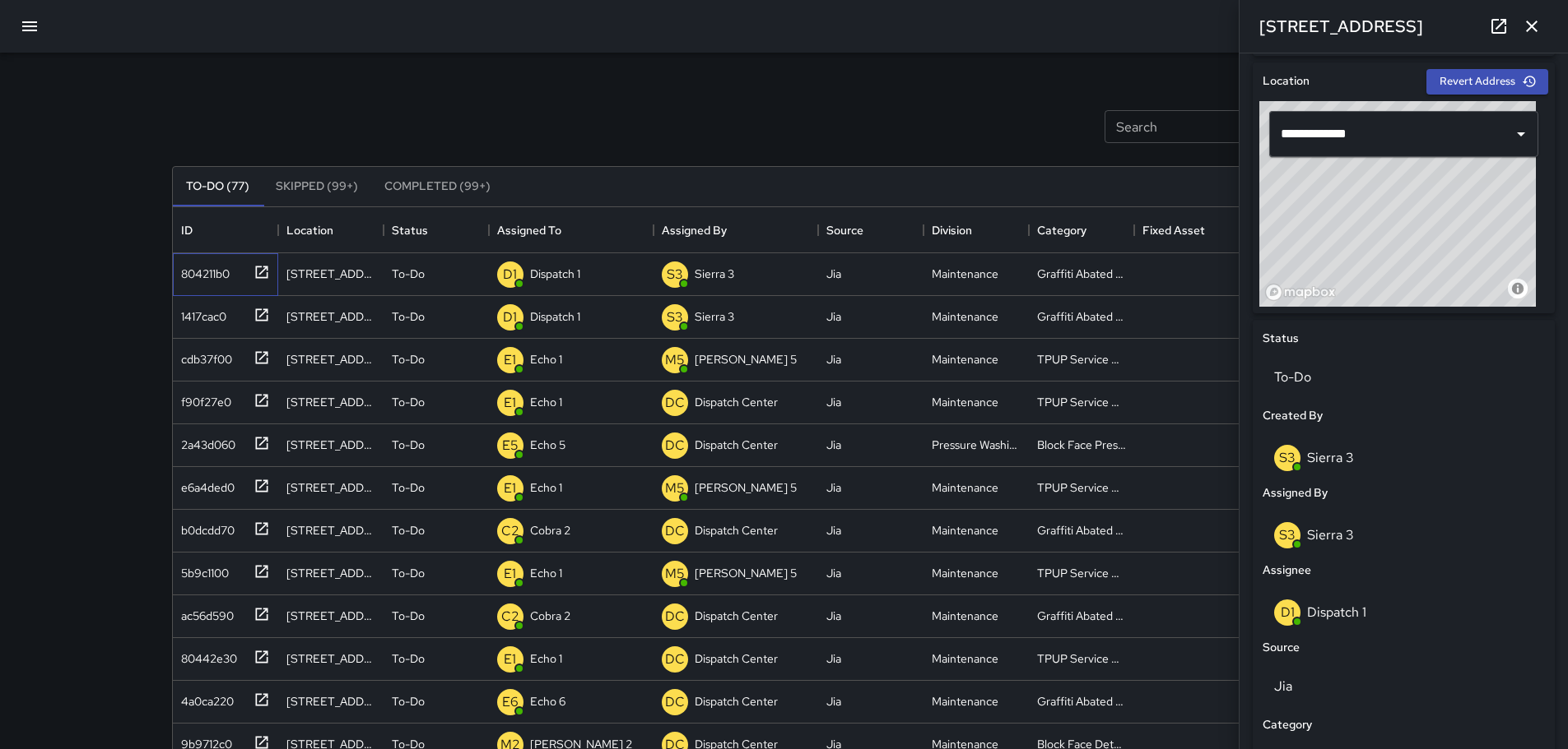
scroll to position [515, 0]
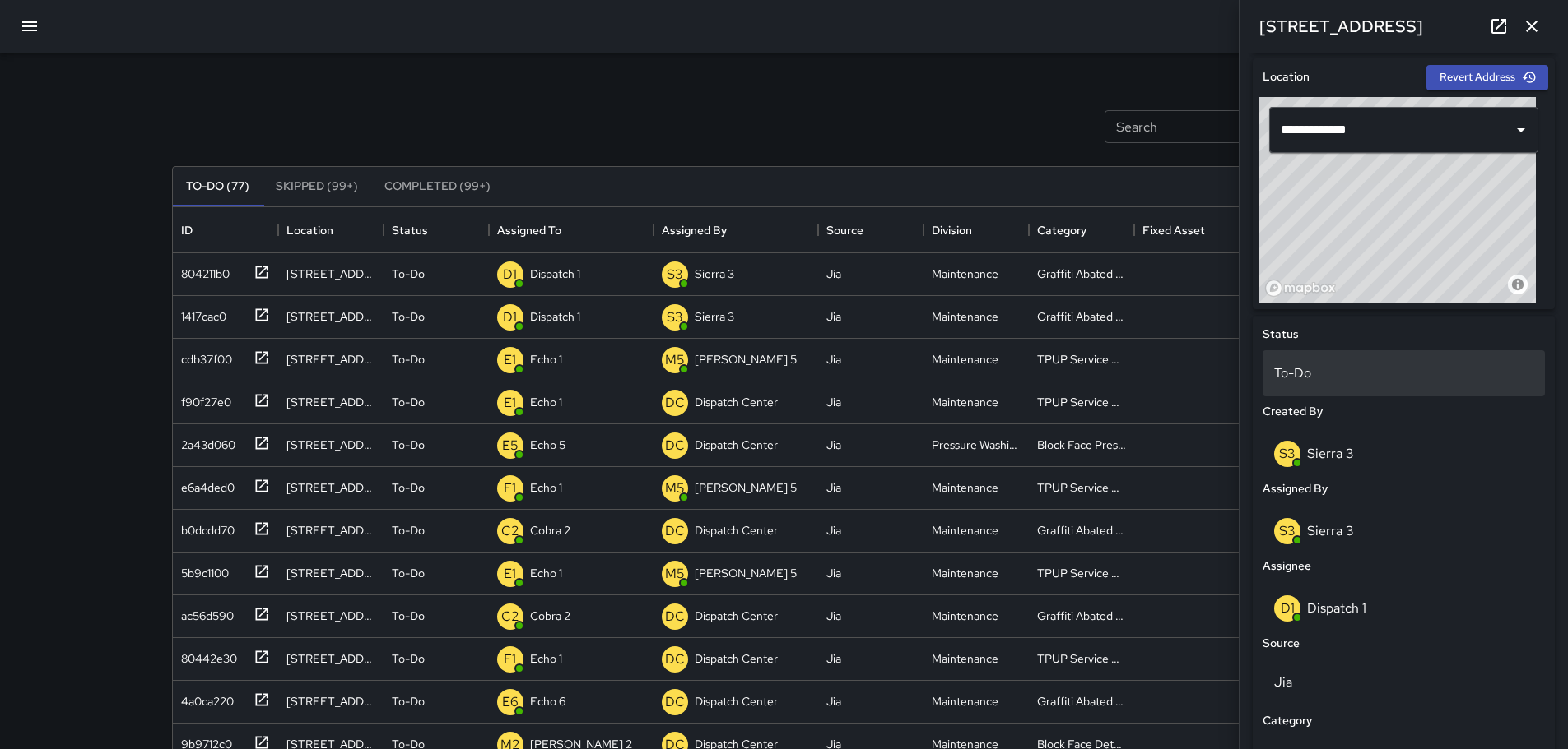
click at [1317, 373] on p "To-Do" at bounding box center [1404, 373] width 260 height 19
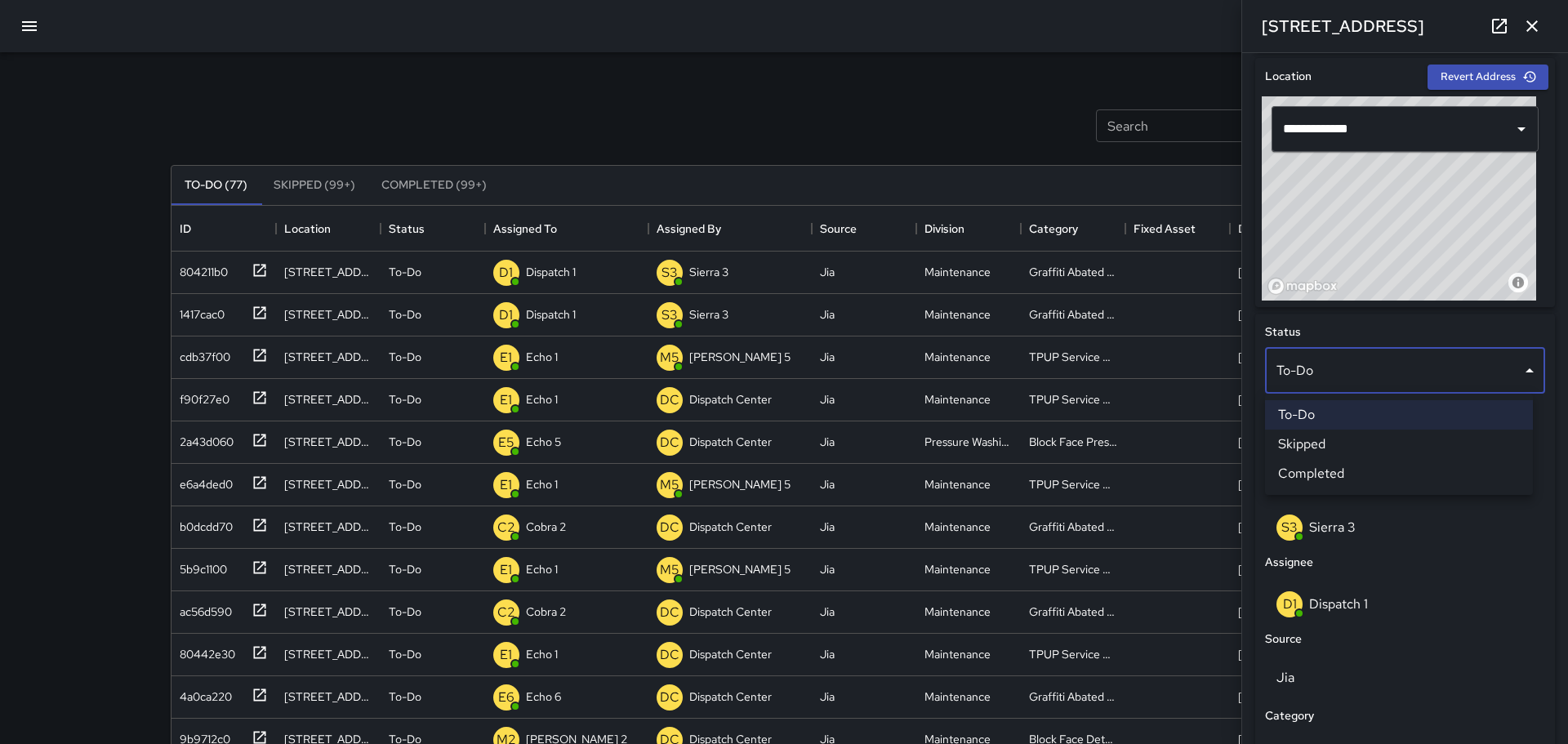
click at [1332, 442] on li "Skipped" at bounding box center [1399, 444] width 268 height 29
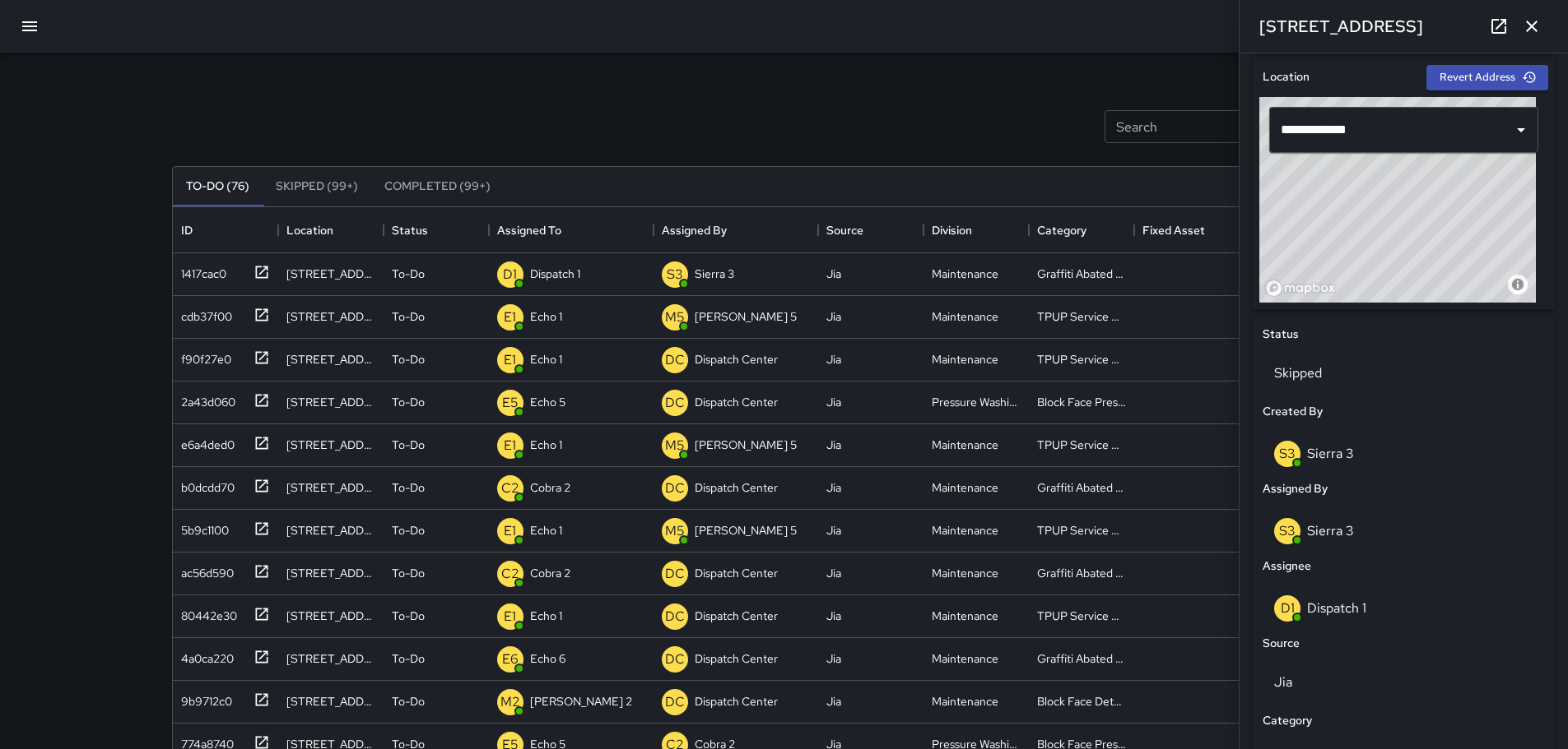
click at [1534, 30] on icon "button" at bounding box center [1531, 26] width 19 height 19
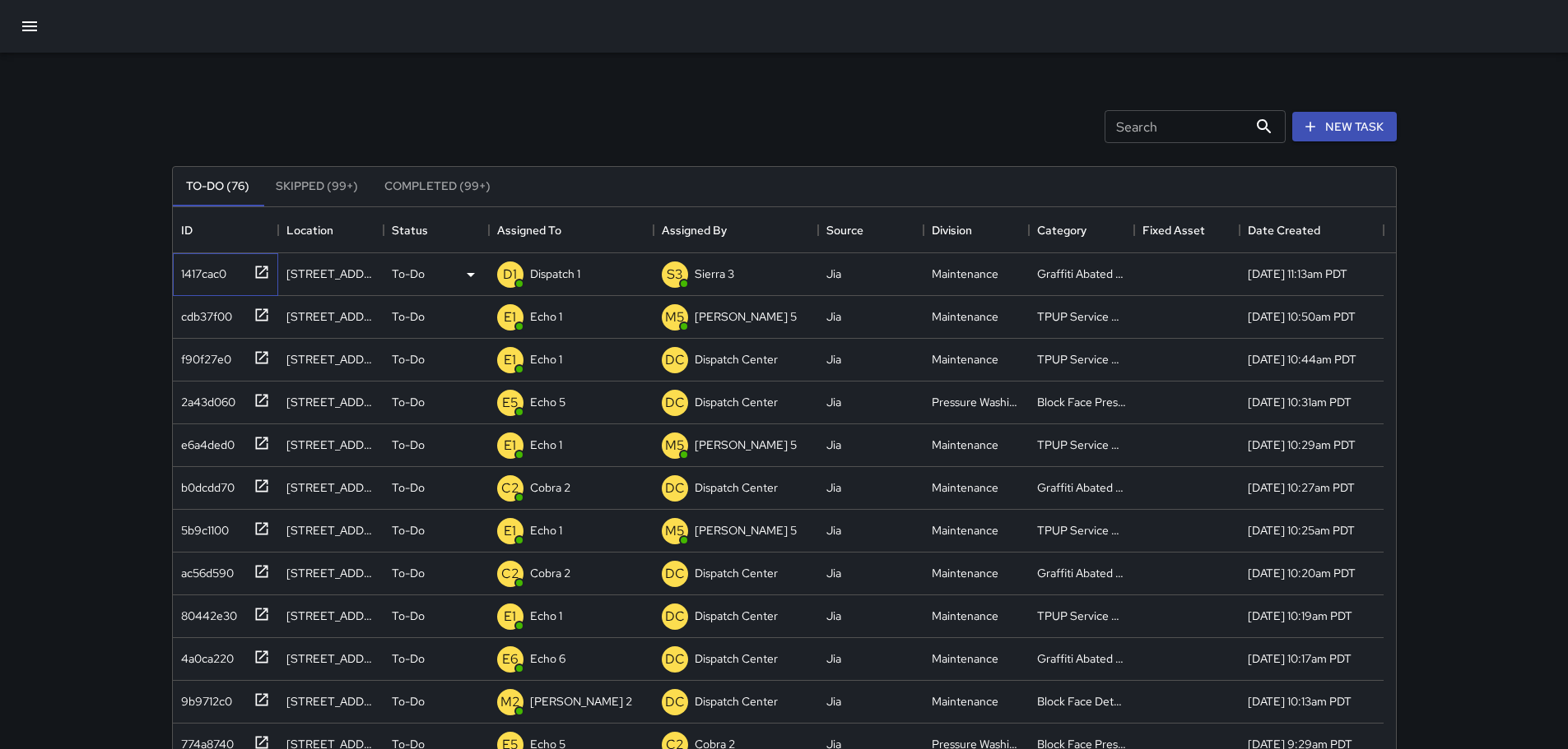
click at [260, 275] on icon at bounding box center [261, 271] width 12 height 12
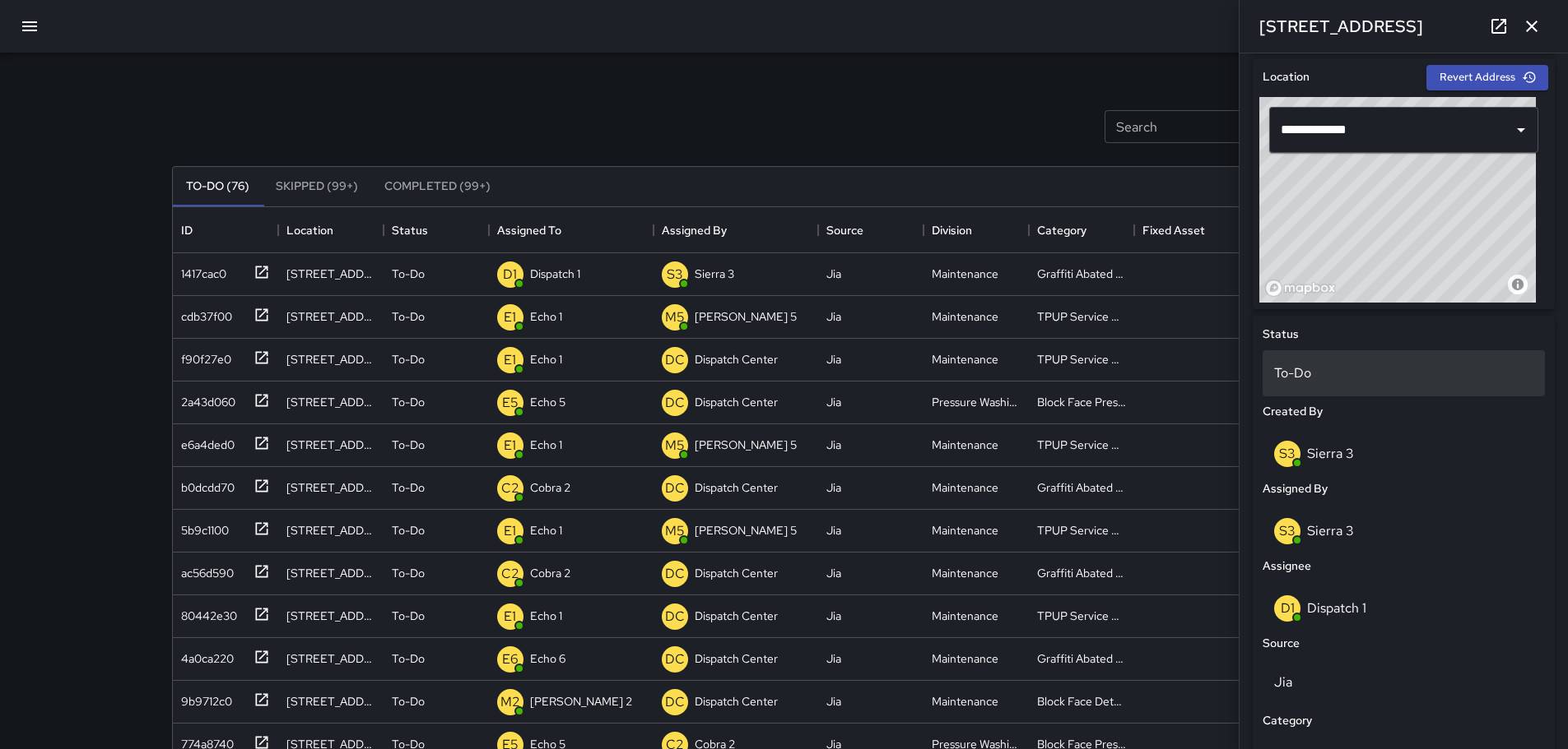
click at [1295, 357] on div "To-Do" at bounding box center [1403, 374] width 283 height 46
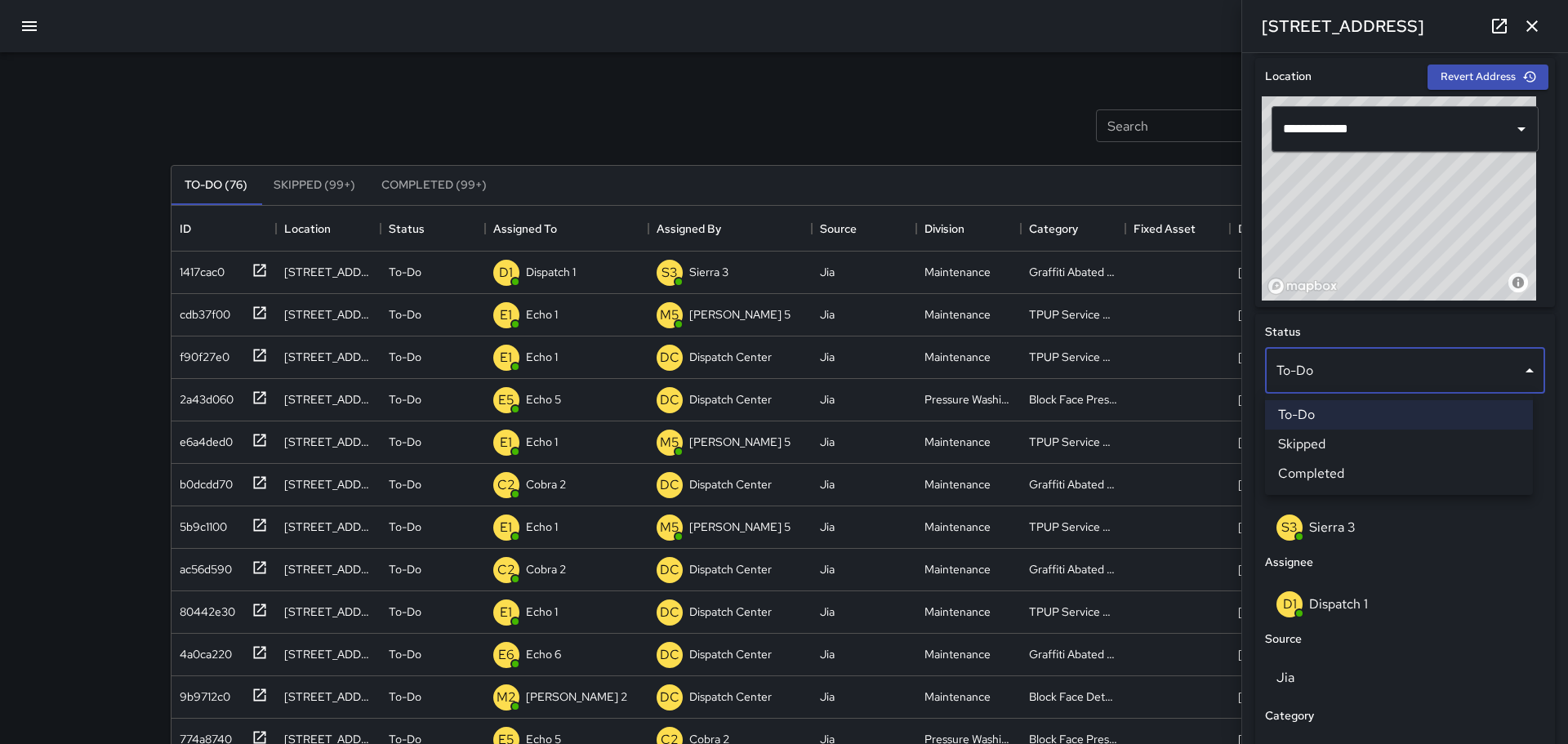
click at [1333, 442] on li "Skipped" at bounding box center [1399, 444] width 268 height 29
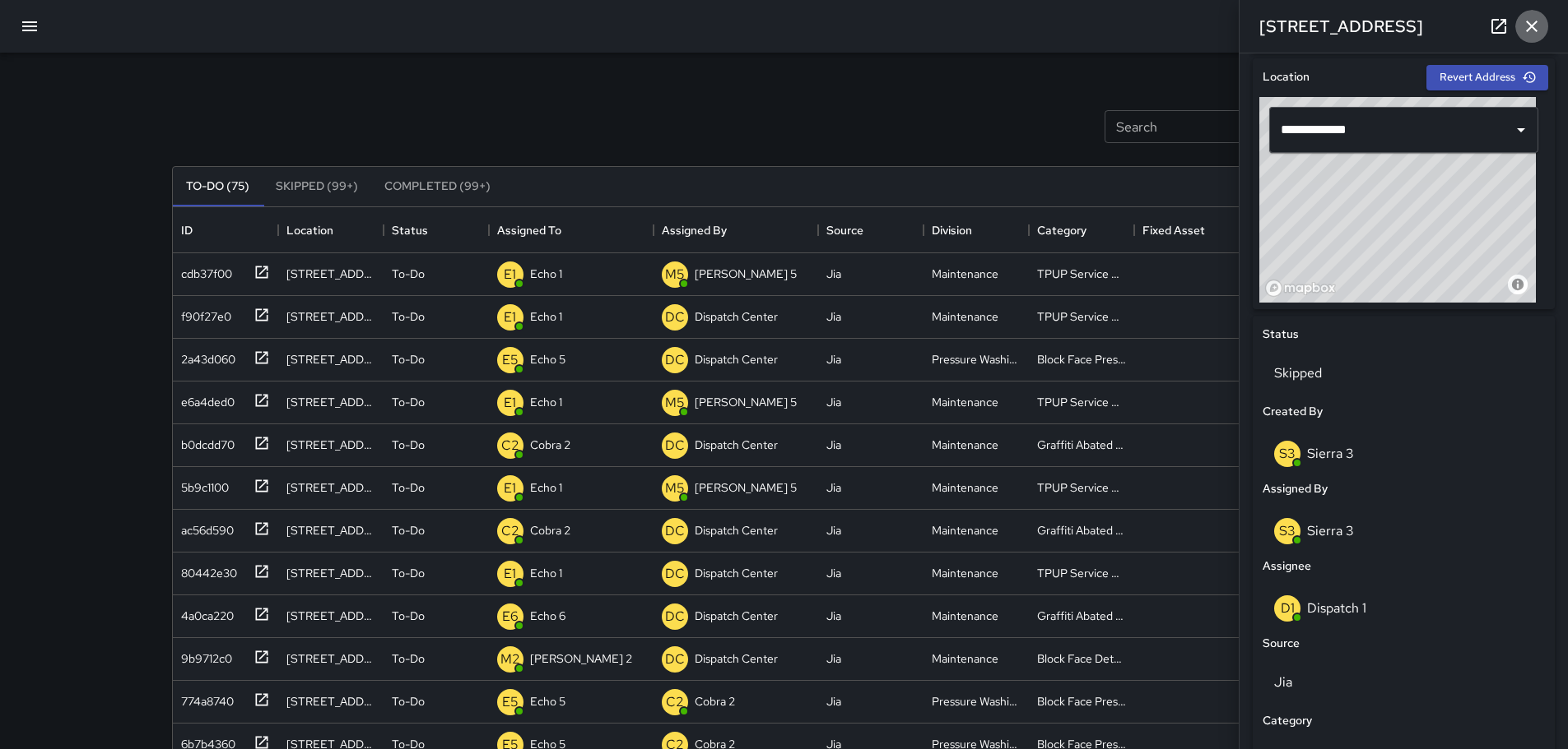
click at [1539, 27] on icon "button" at bounding box center [1531, 26] width 19 height 19
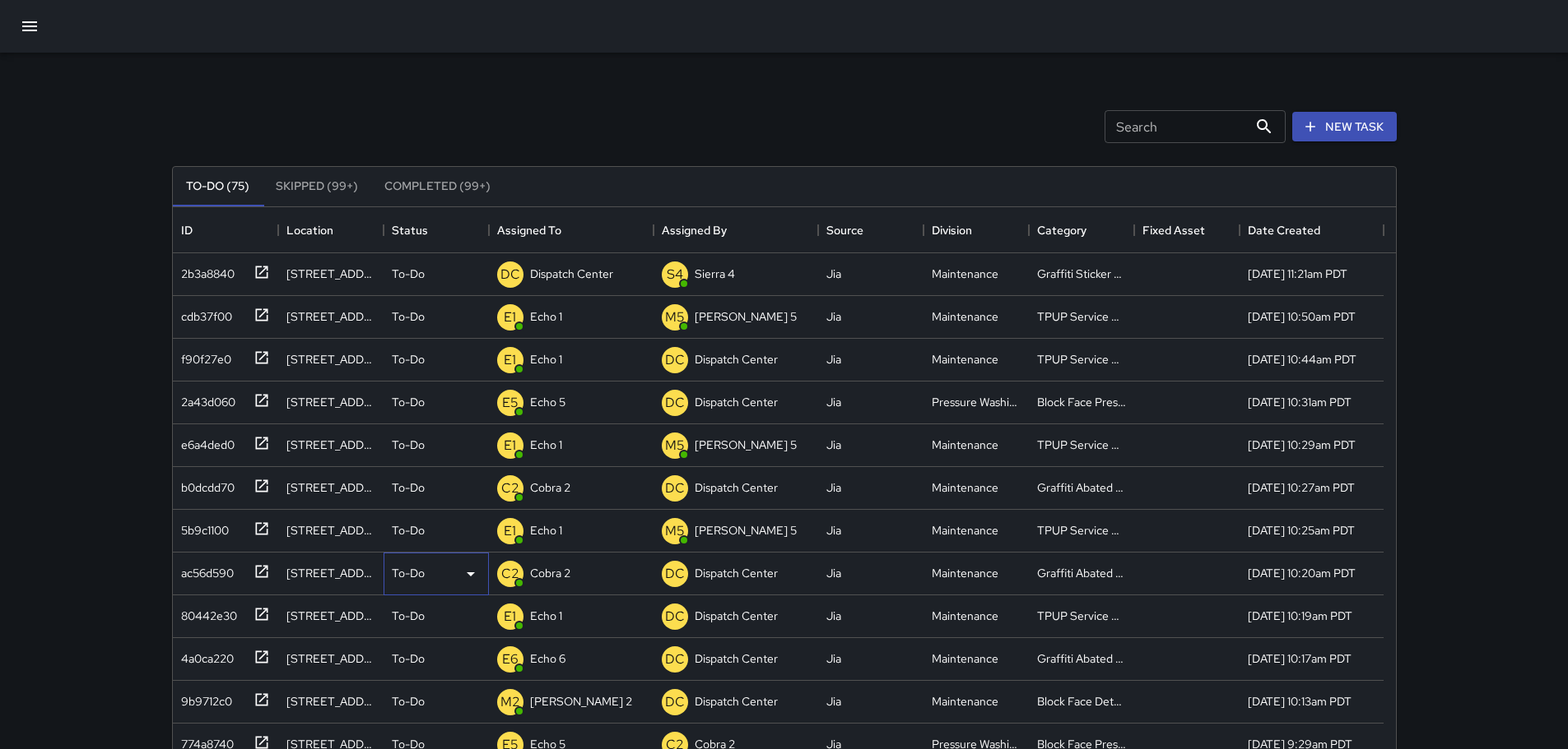
click at [461, 582] on icon at bounding box center [470, 573] width 19 height 19
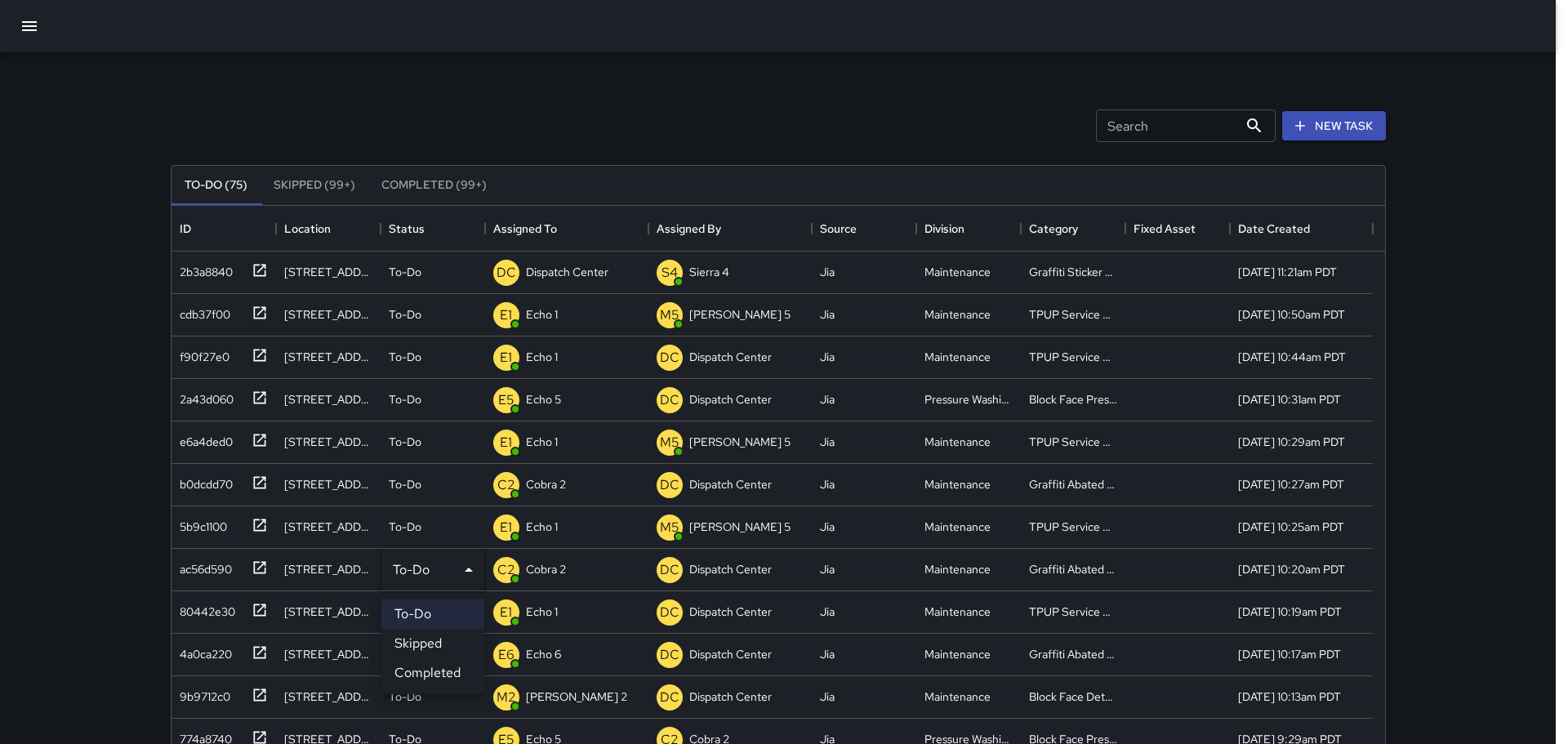
click at [429, 643] on li "Skipped" at bounding box center [432, 643] width 103 height 29
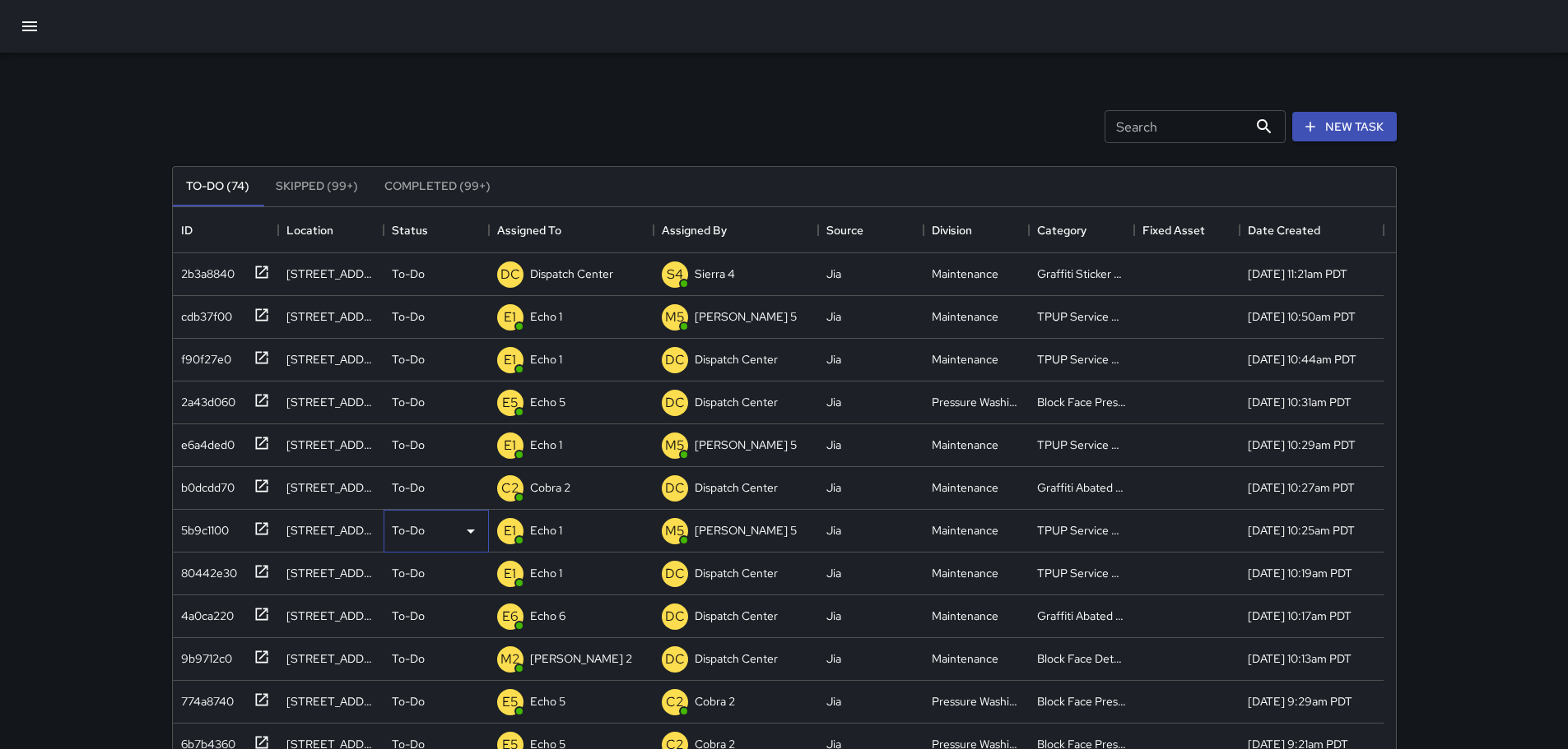
click at [475, 532] on icon at bounding box center [470, 531] width 19 height 19
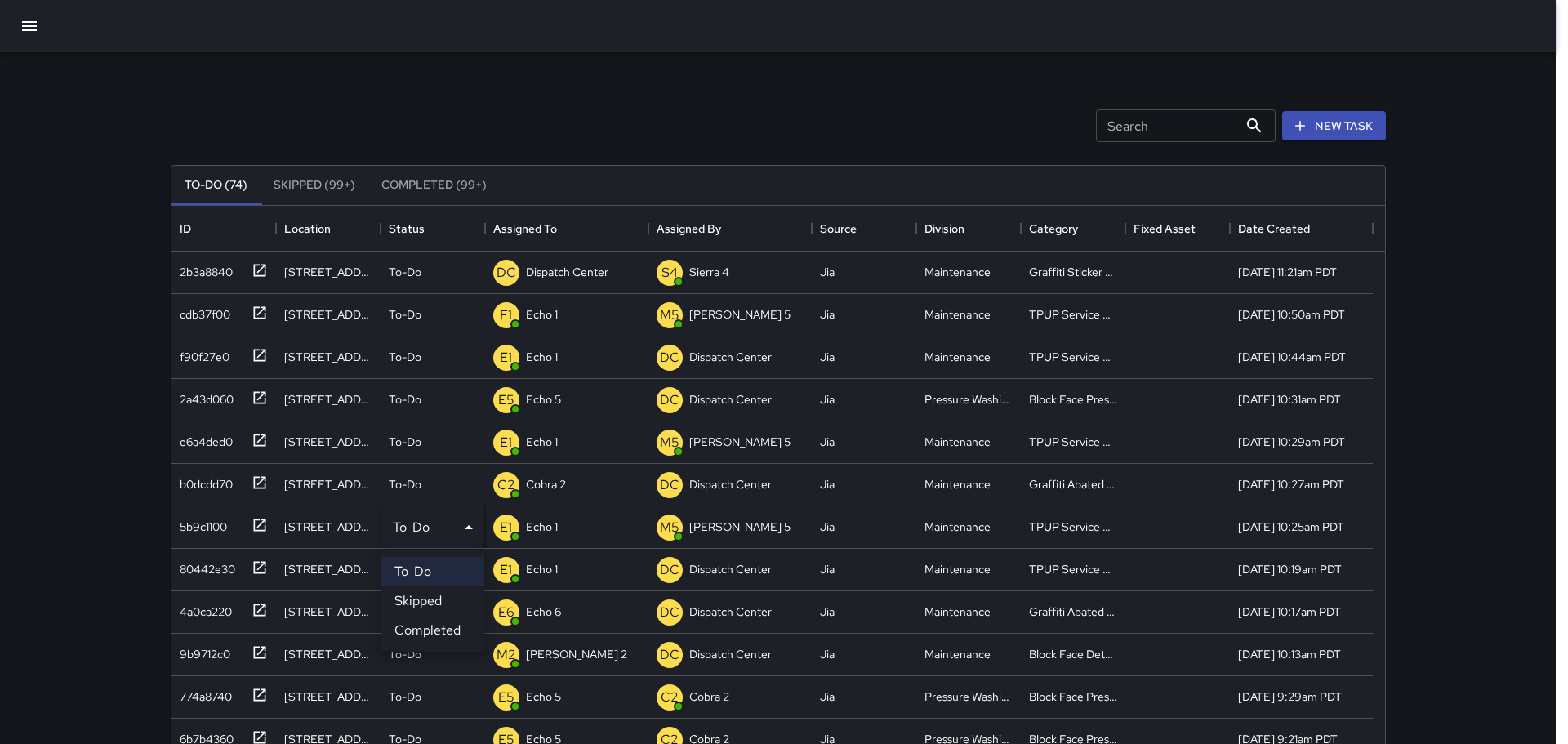
click at [62, 512] on div at bounding box center [784, 372] width 1568 height 744
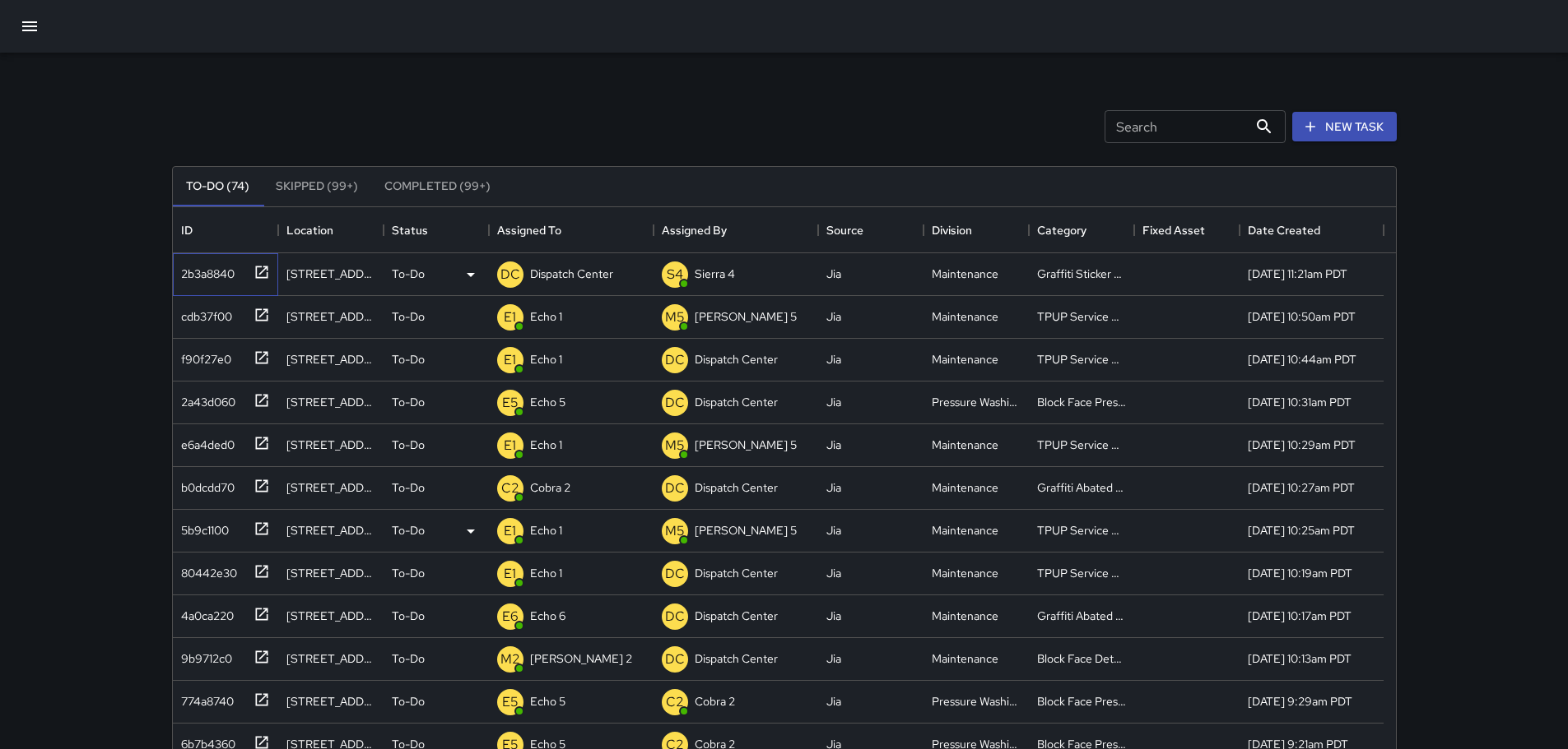
click at [257, 272] on icon at bounding box center [261, 272] width 17 height 17
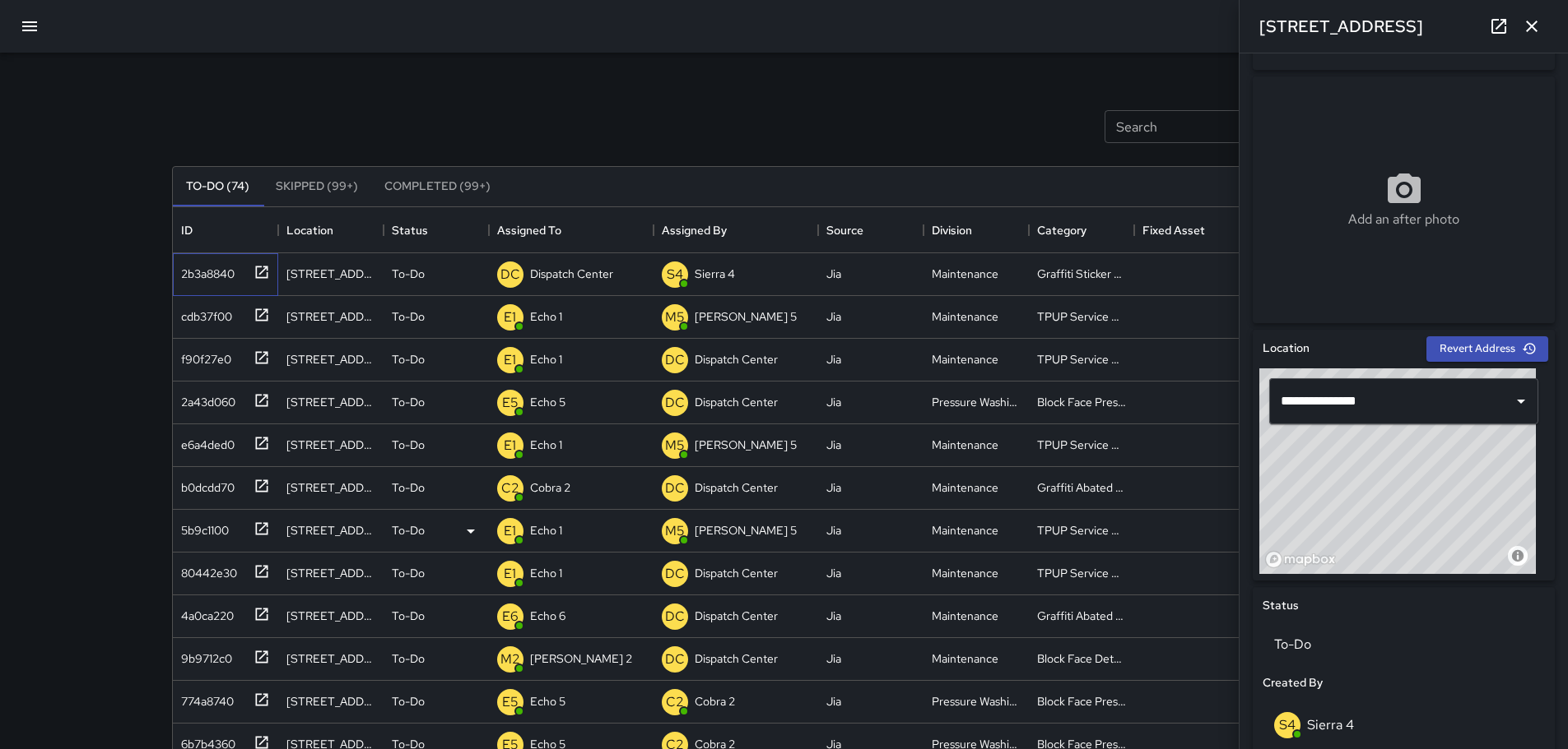
scroll to position [0, 0]
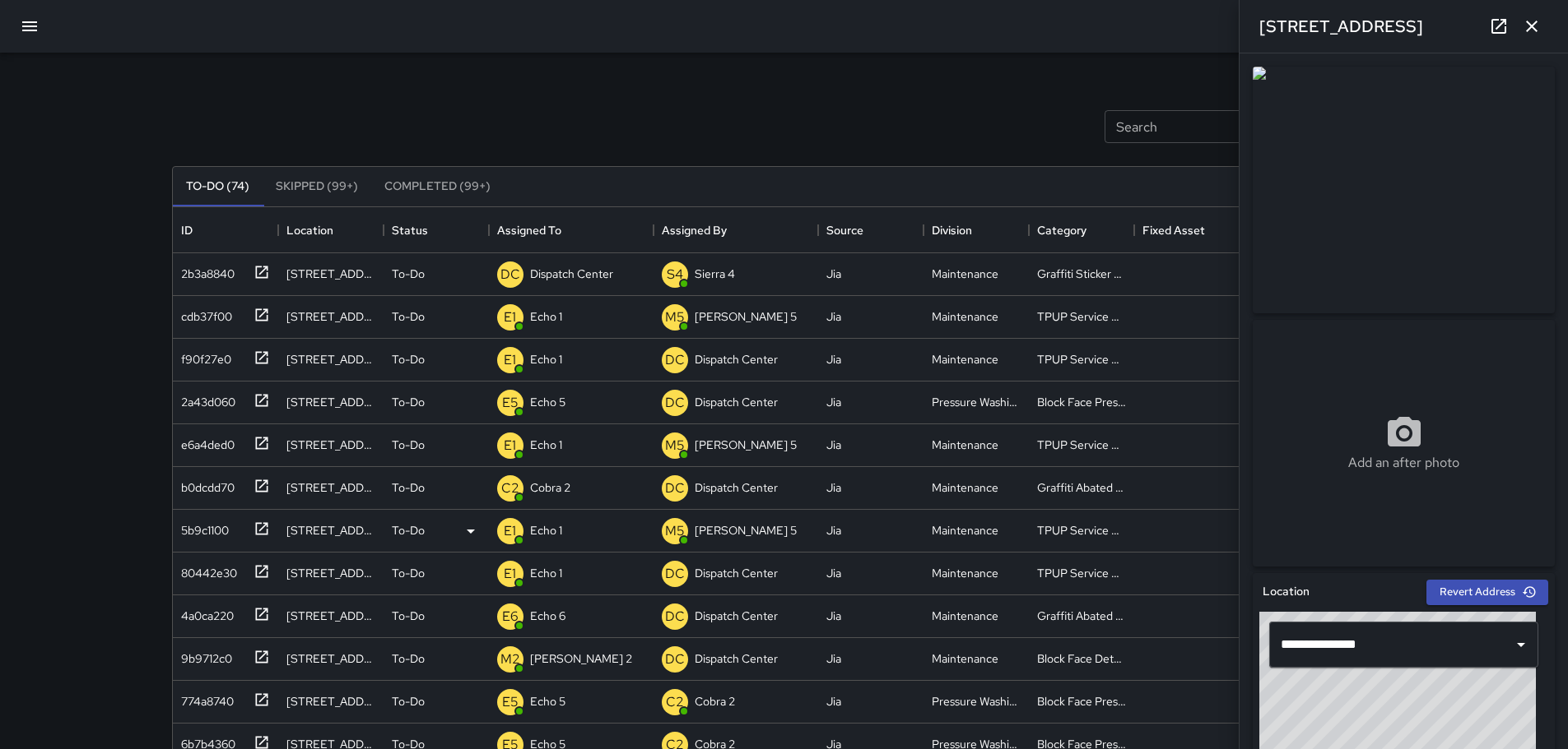
click at [1497, 27] on icon at bounding box center [1498, 26] width 19 height 19
click at [1532, 29] on icon "button" at bounding box center [1531, 26] width 19 height 19
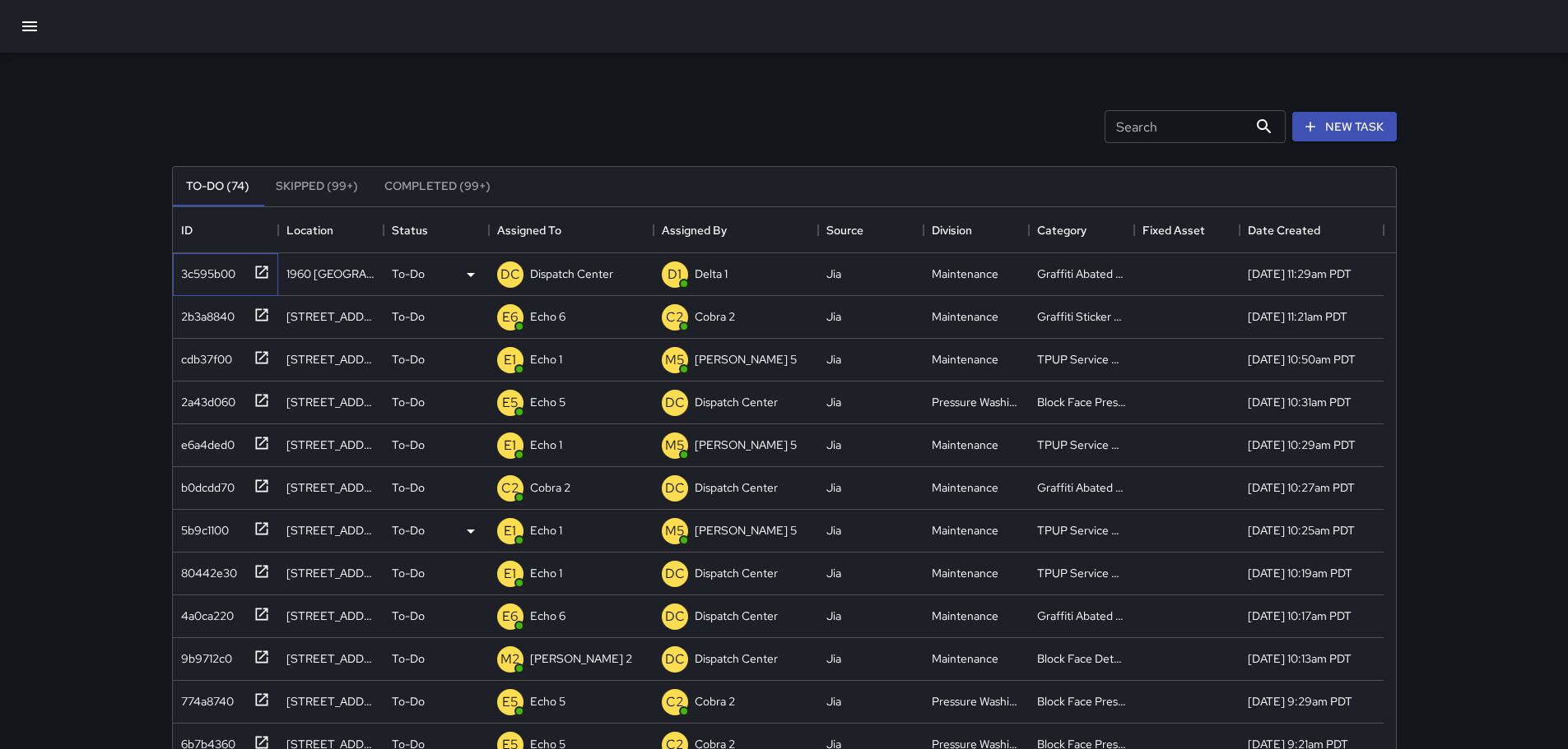
click at [262, 277] on icon at bounding box center [261, 271] width 12 height 12
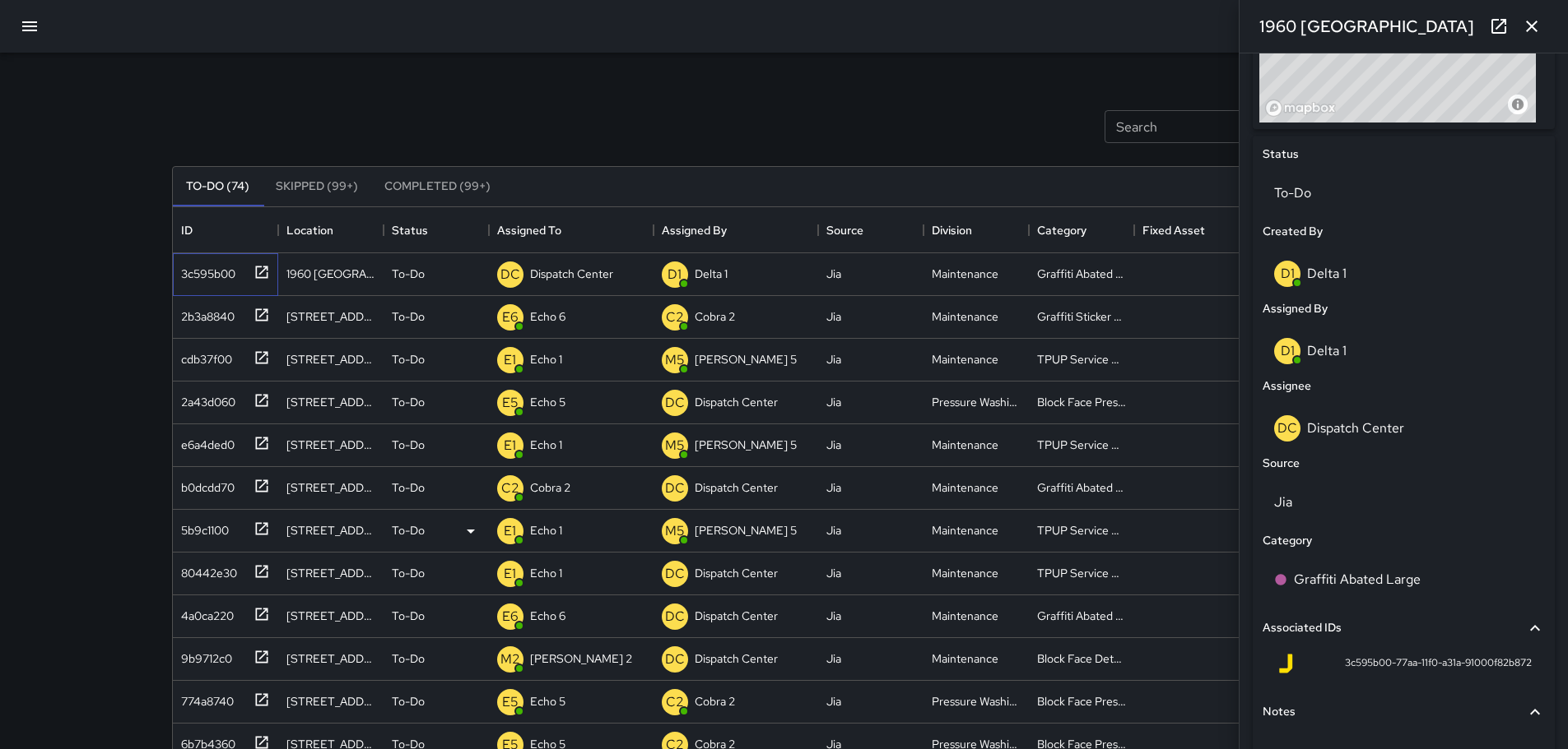
scroll to position [799, 0]
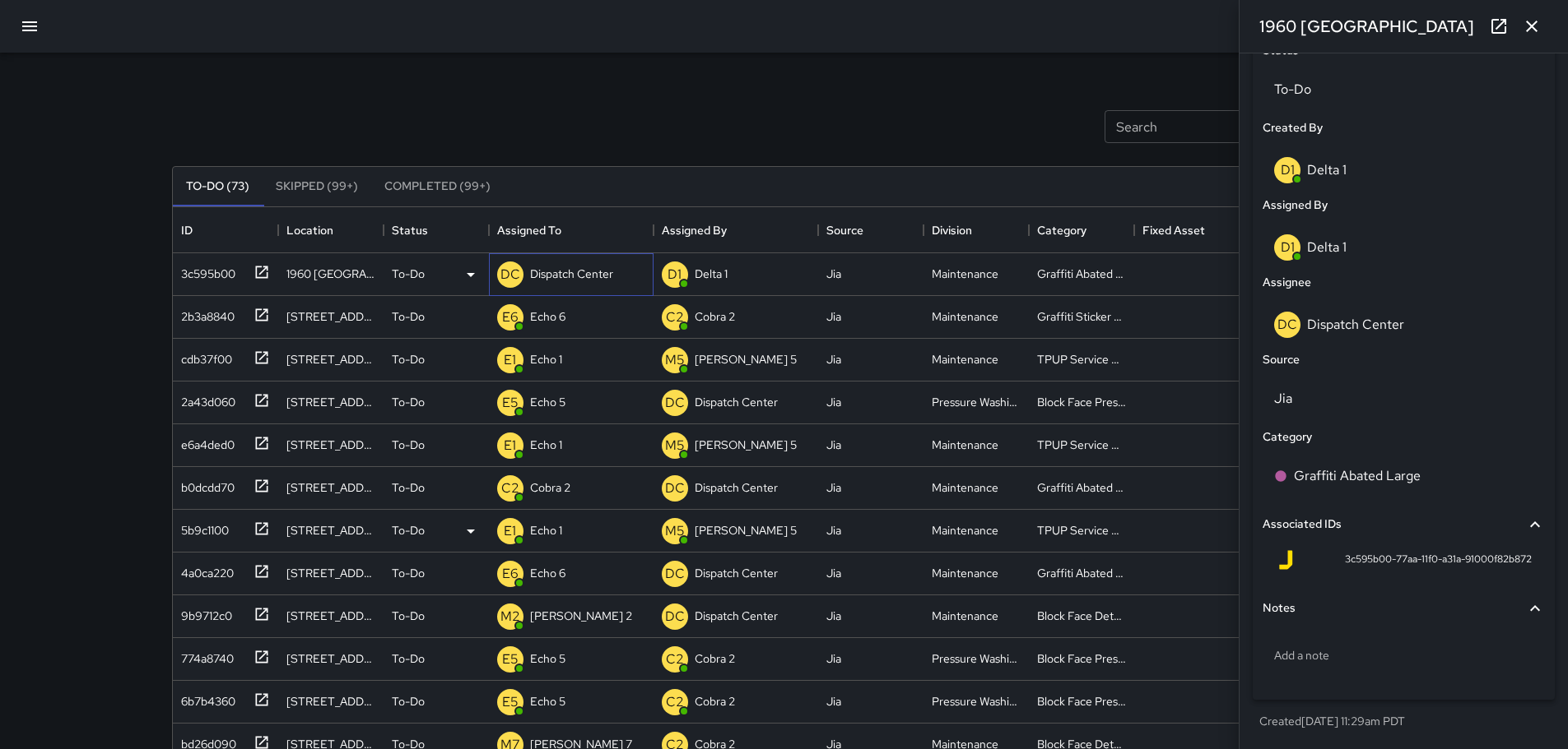
click at [565, 275] on p "Dispatch Center" at bounding box center [572, 274] width 83 height 17
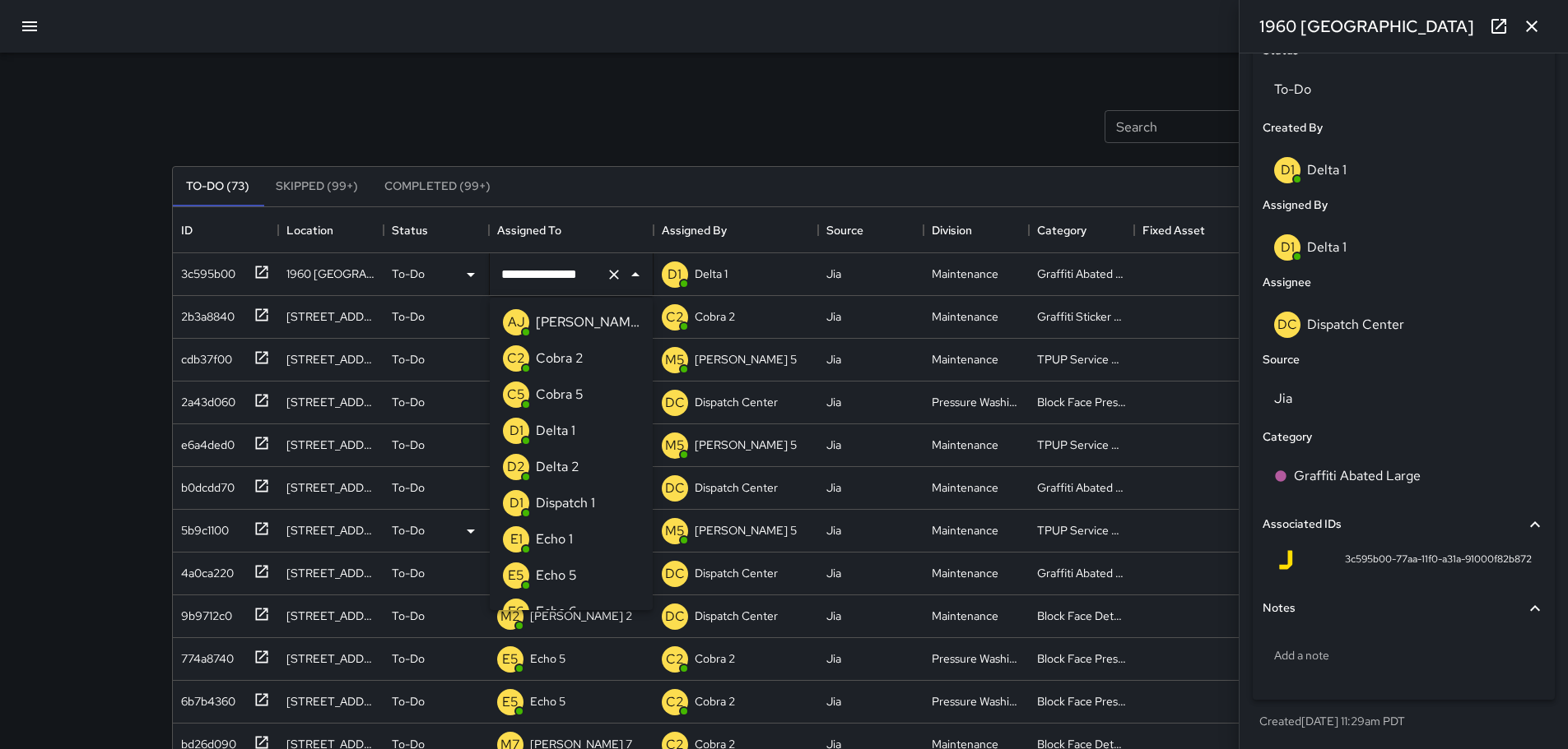
click at [567, 275] on input "**********" at bounding box center [548, 275] width 102 height 31
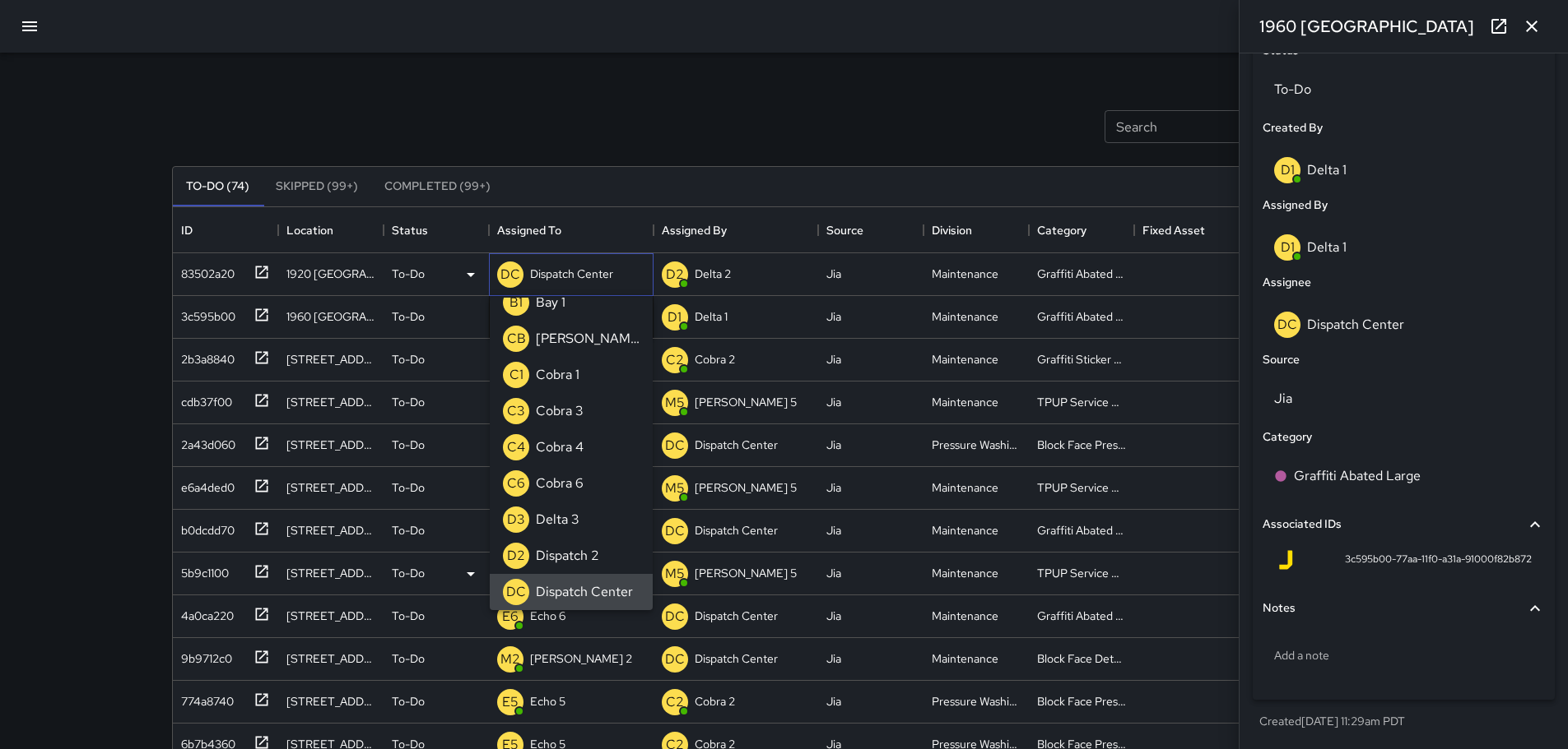
click at [569, 278] on p "Dispatch Center" at bounding box center [572, 274] width 83 height 17
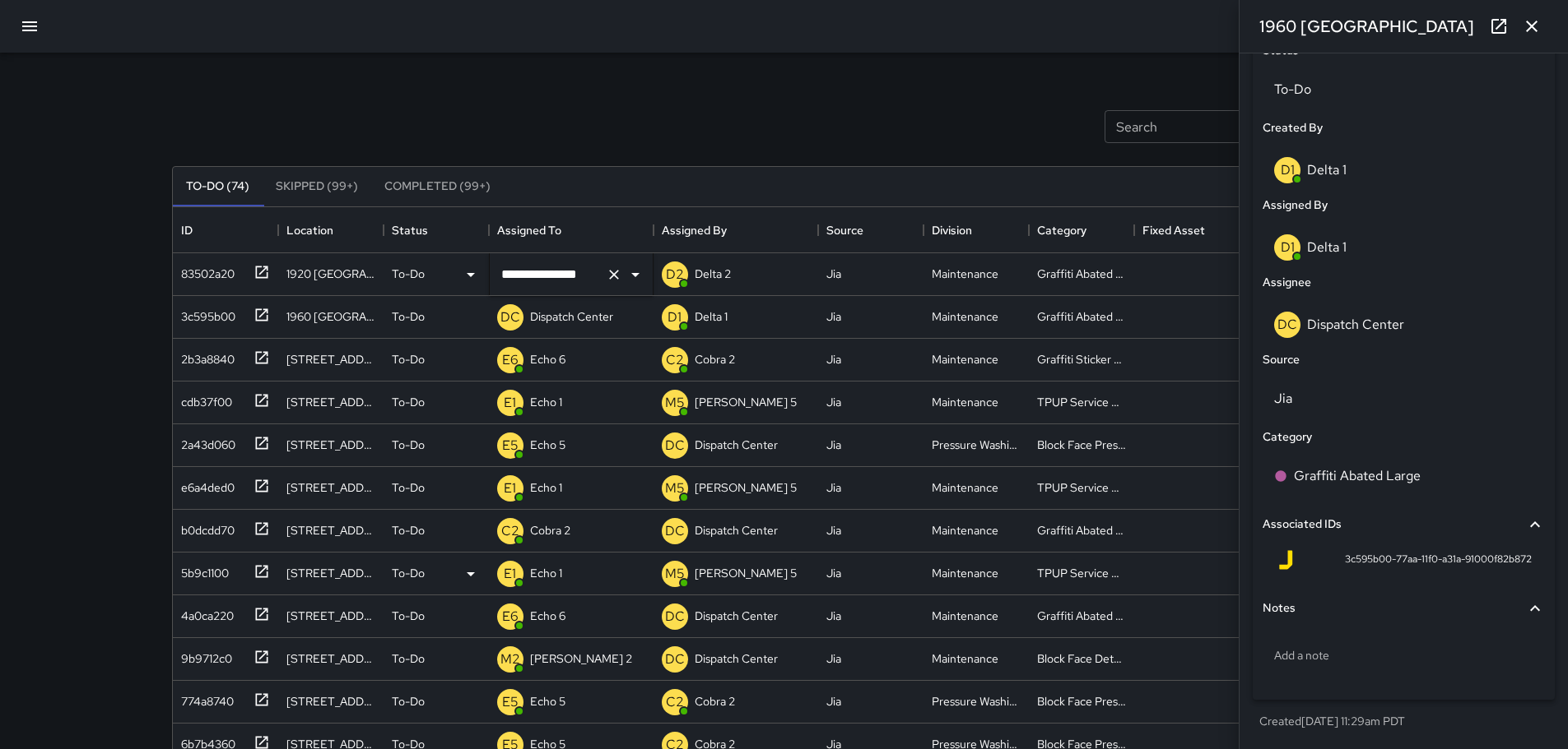
click at [572, 278] on input "**********" at bounding box center [548, 275] width 102 height 31
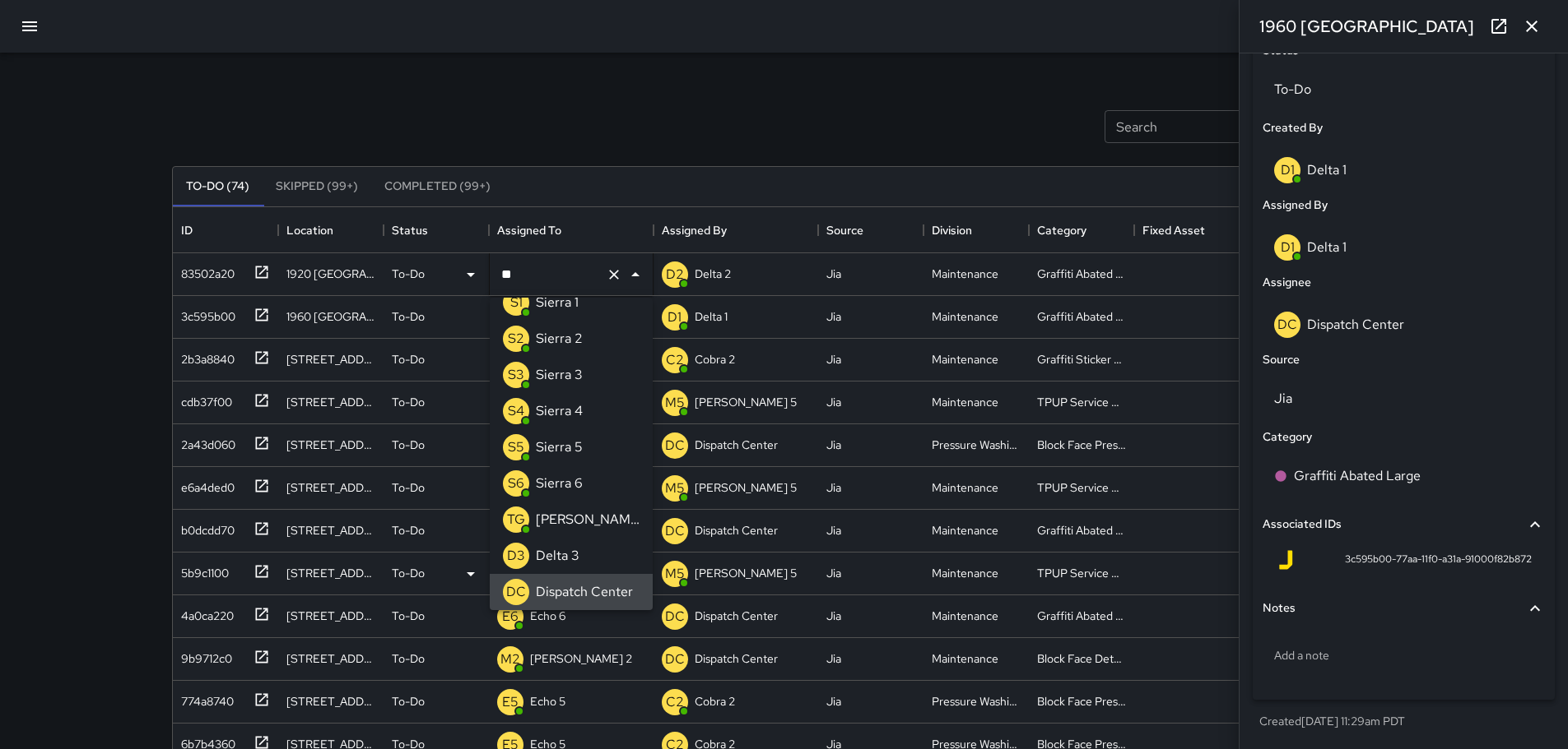
scroll to position [0, 0]
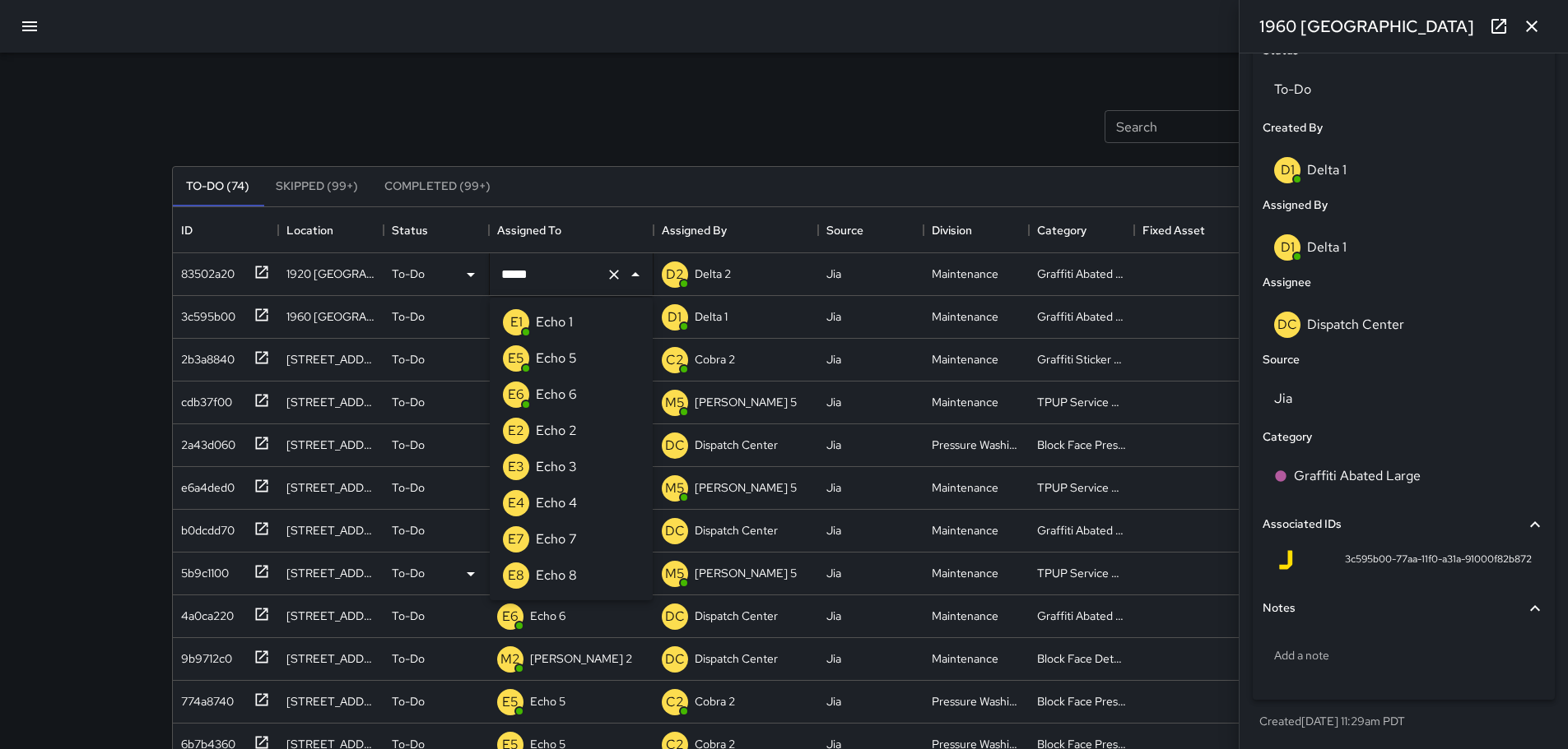
type input "******"
drag, startPoint x: 556, startPoint y: 307, endPoint x: 557, endPoint y: 321, distance: 14.0
click at [557, 310] on div "E6 Echo 6" at bounding box center [540, 322] width 81 height 33
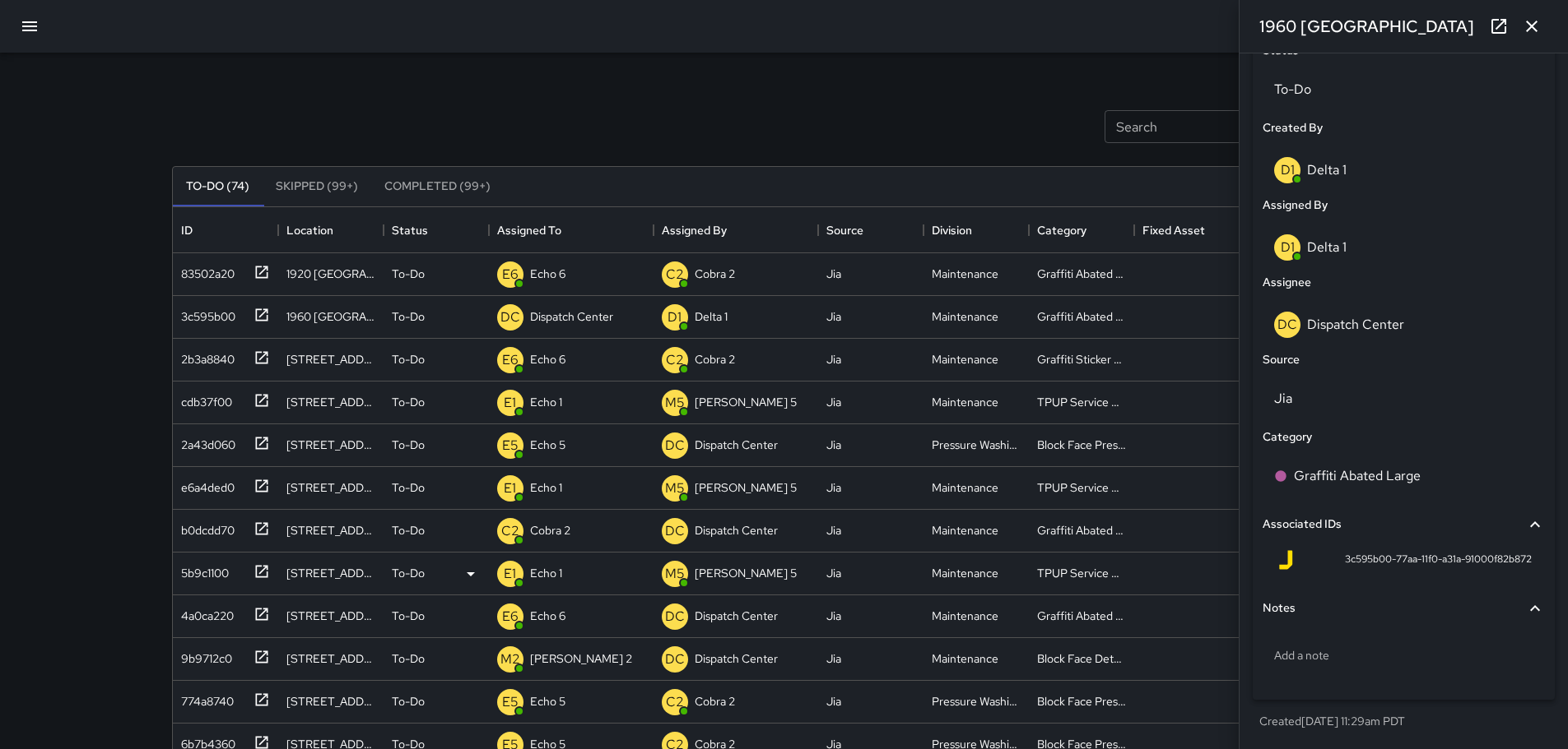
click at [624, 128] on div "Search Search New Task" at bounding box center [784, 126] width 1231 height 86
click at [255, 274] on icon at bounding box center [261, 271] width 12 height 12
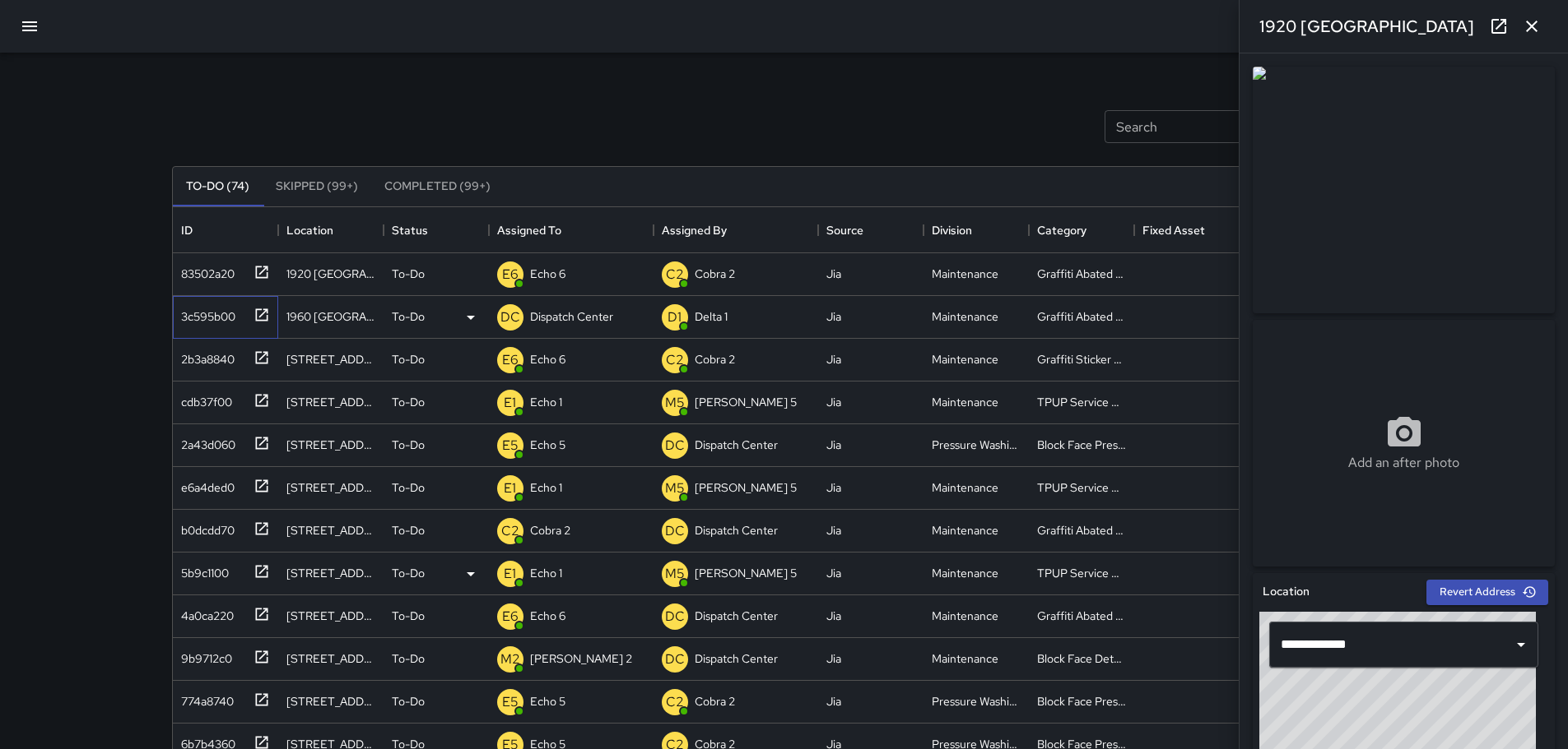
click at [267, 317] on icon at bounding box center [261, 315] width 17 height 17
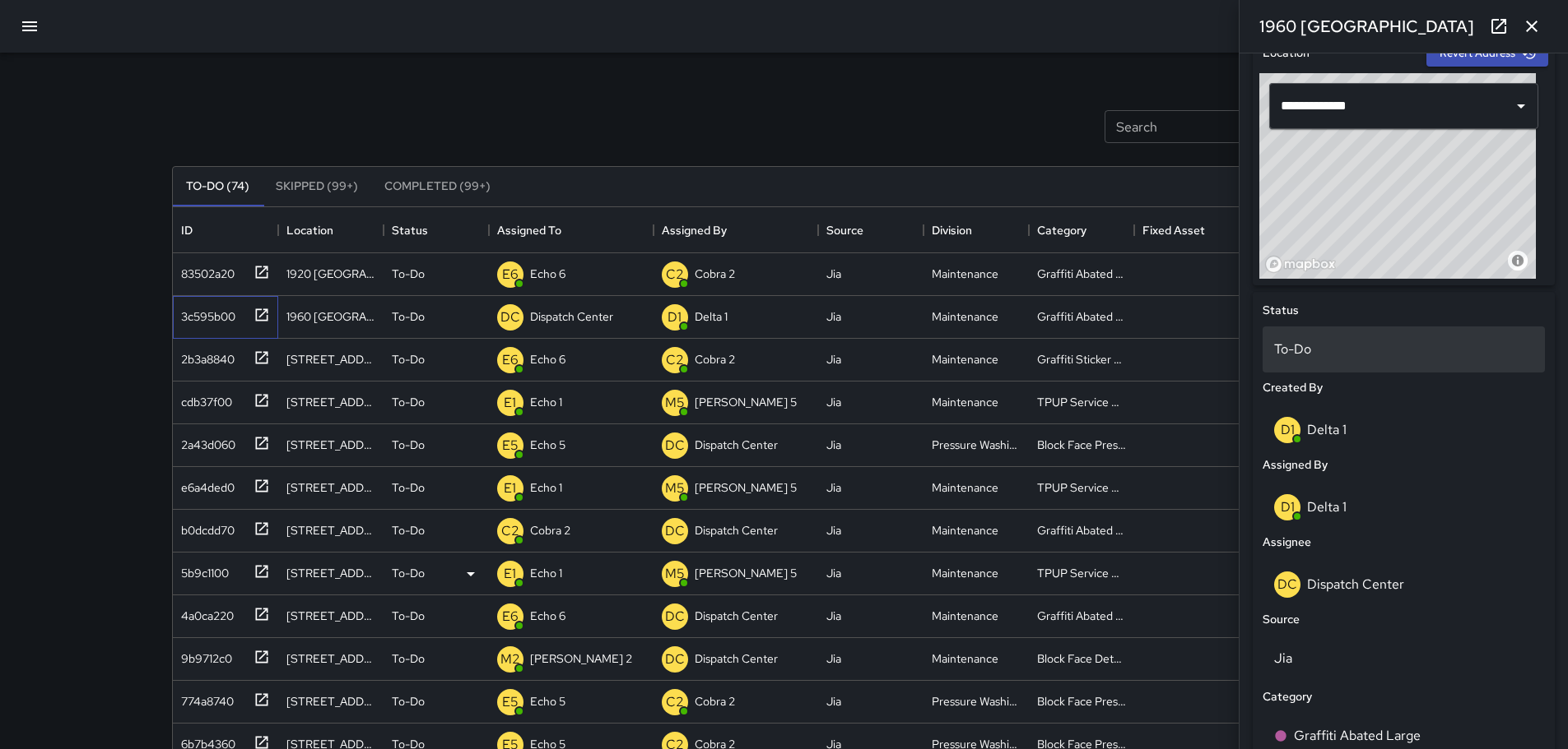
scroll to position [537, 0]
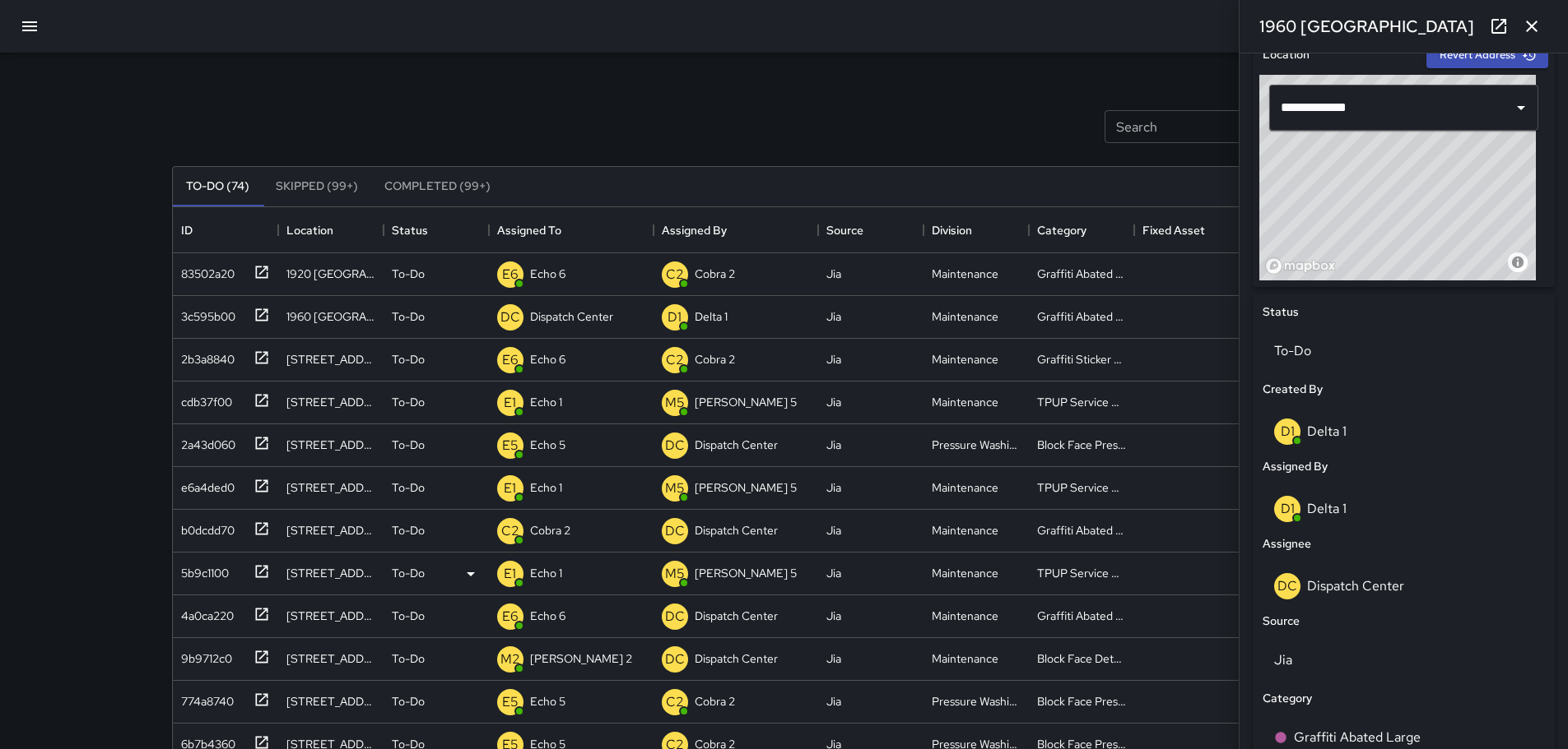
click at [1351, 510] on div "D1 Delta 1" at bounding box center [1404, 509] width 260 height 27
click at [1331, 507] on p "Delta 1" at bounding box center [1326, 508] width 40 height 17
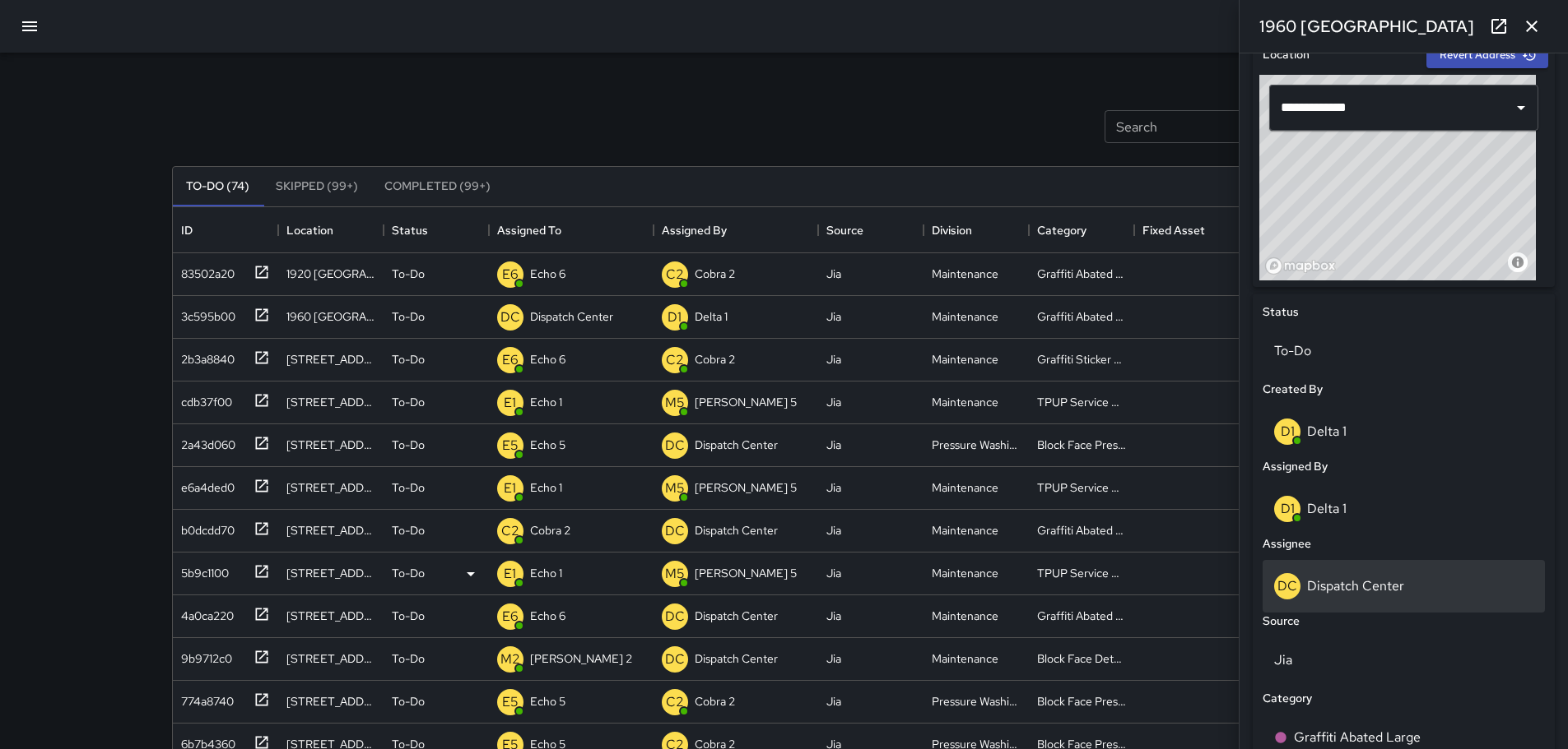
click at [1391, 582] on p "Dispatch Center" at bounding box center [1354, 585] width 97 height 17
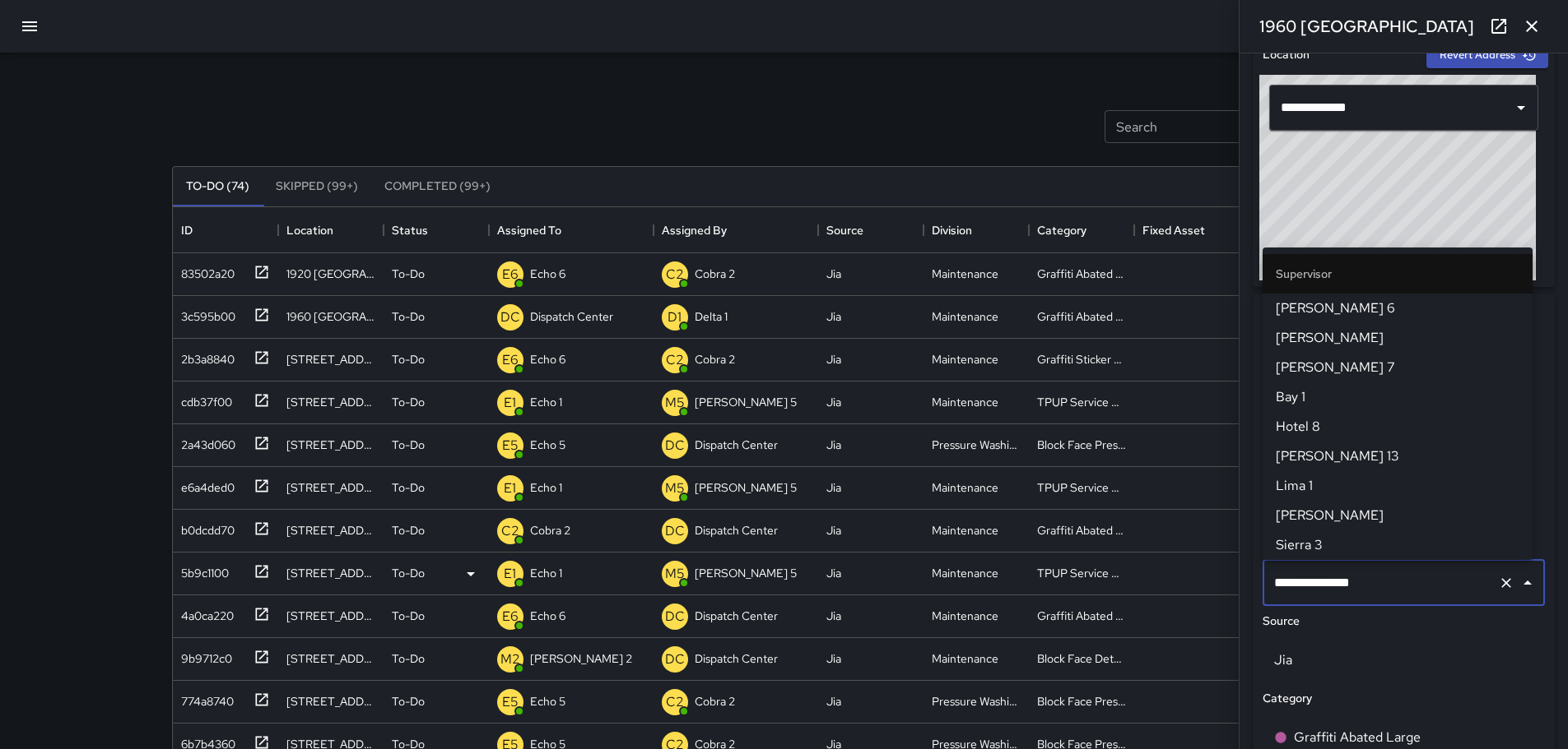
scroll to position [1688, 0]
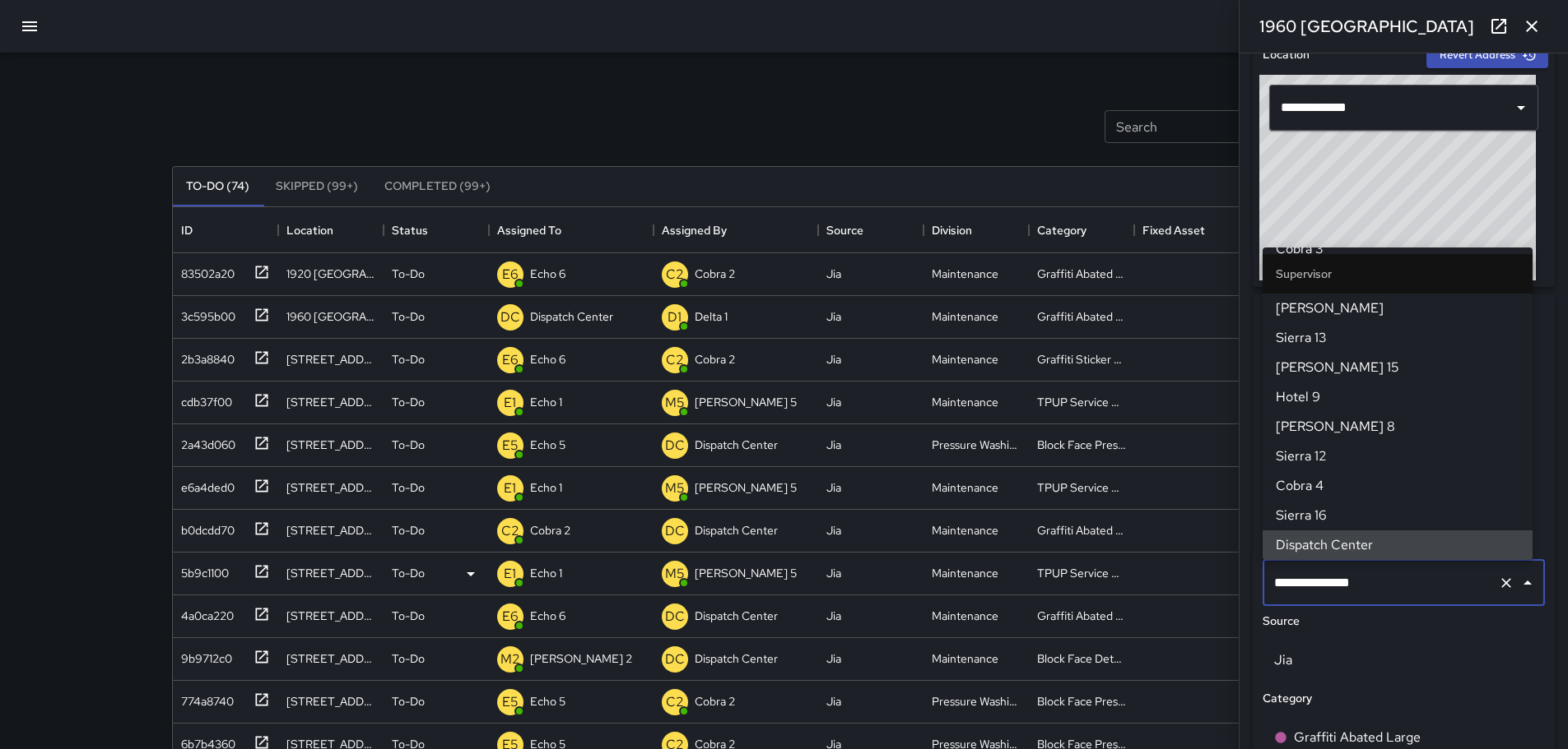
click at [1390, 580] on input "**********" at bounding box center [1380, 583] width 221 height 31
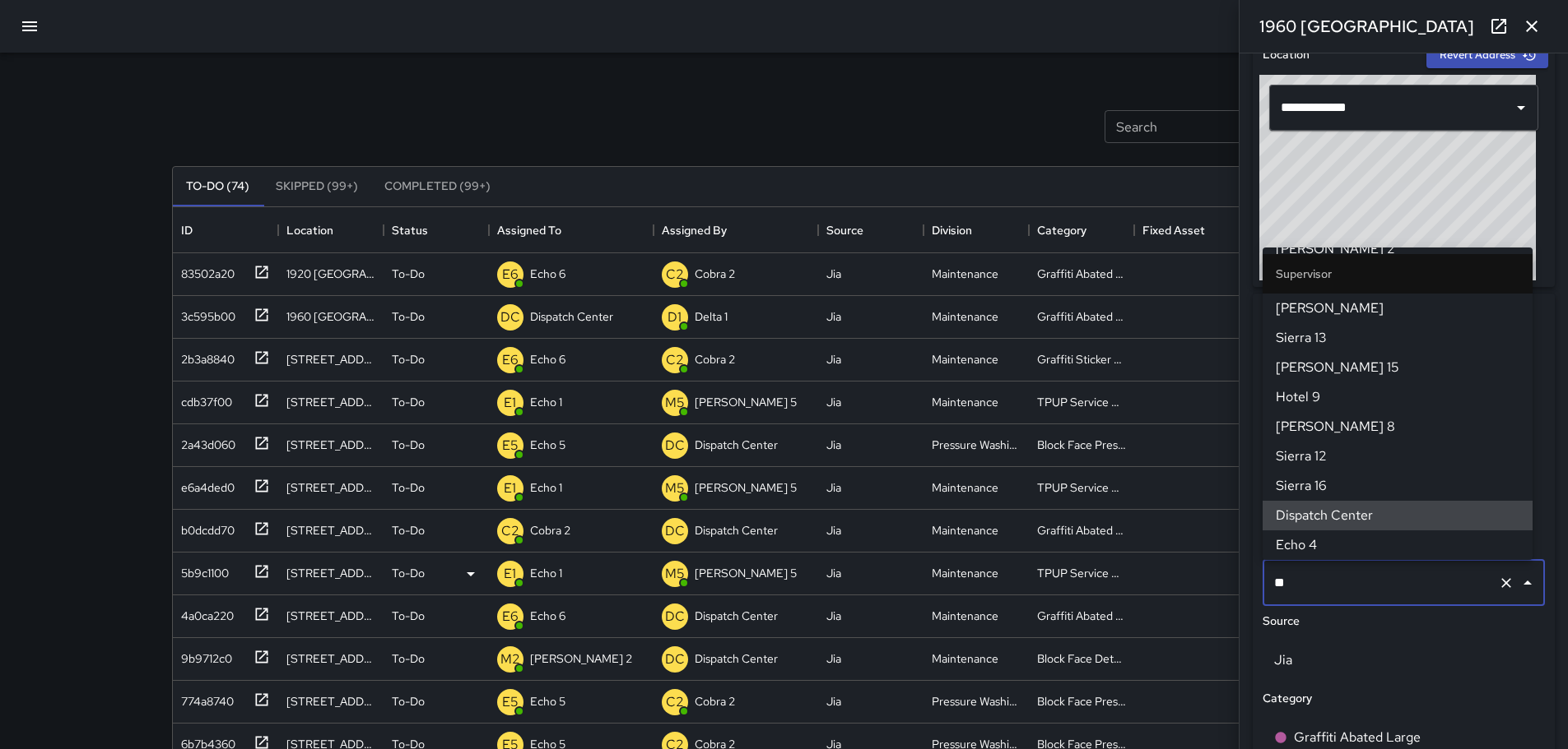
scroll to position [0, 0]
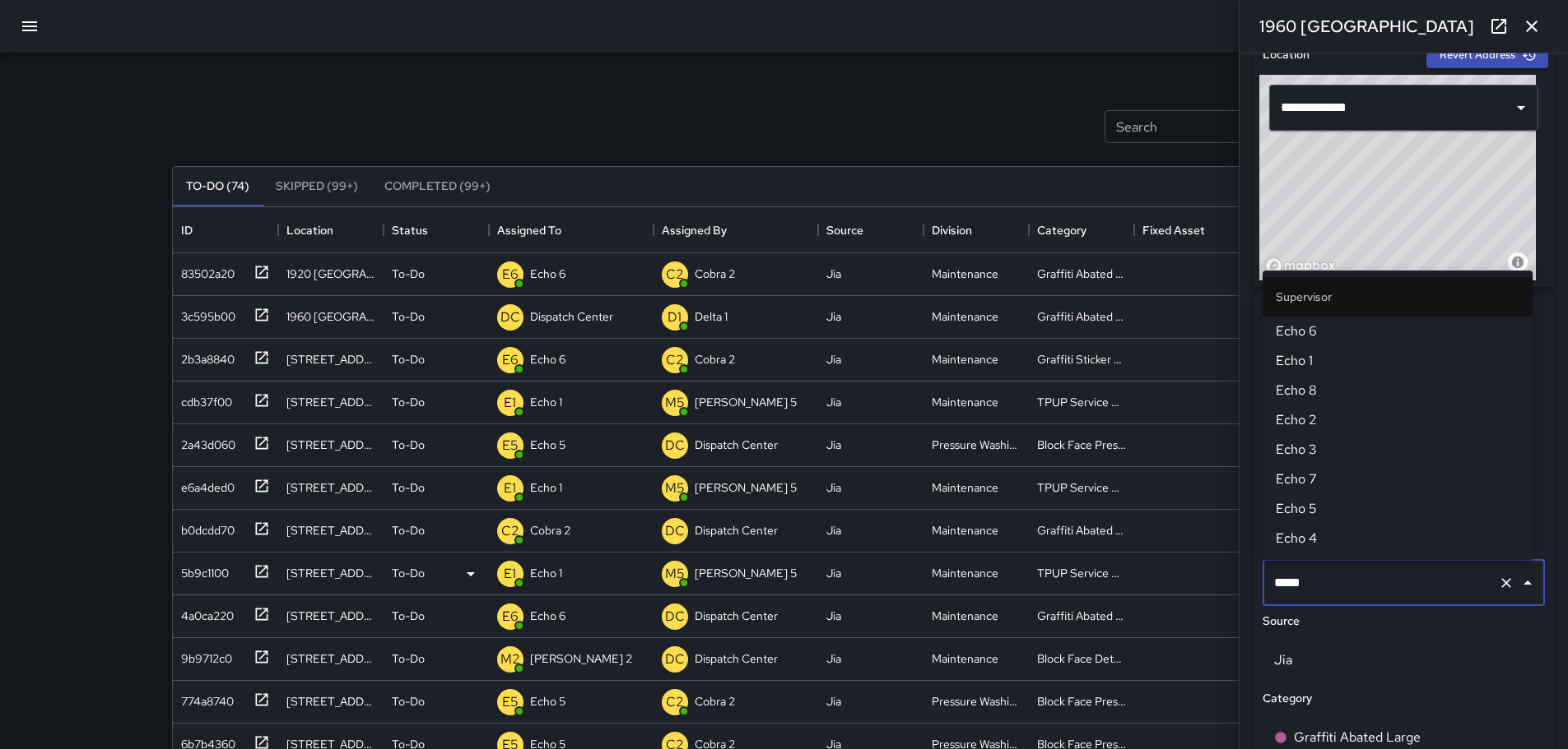
type input "******"
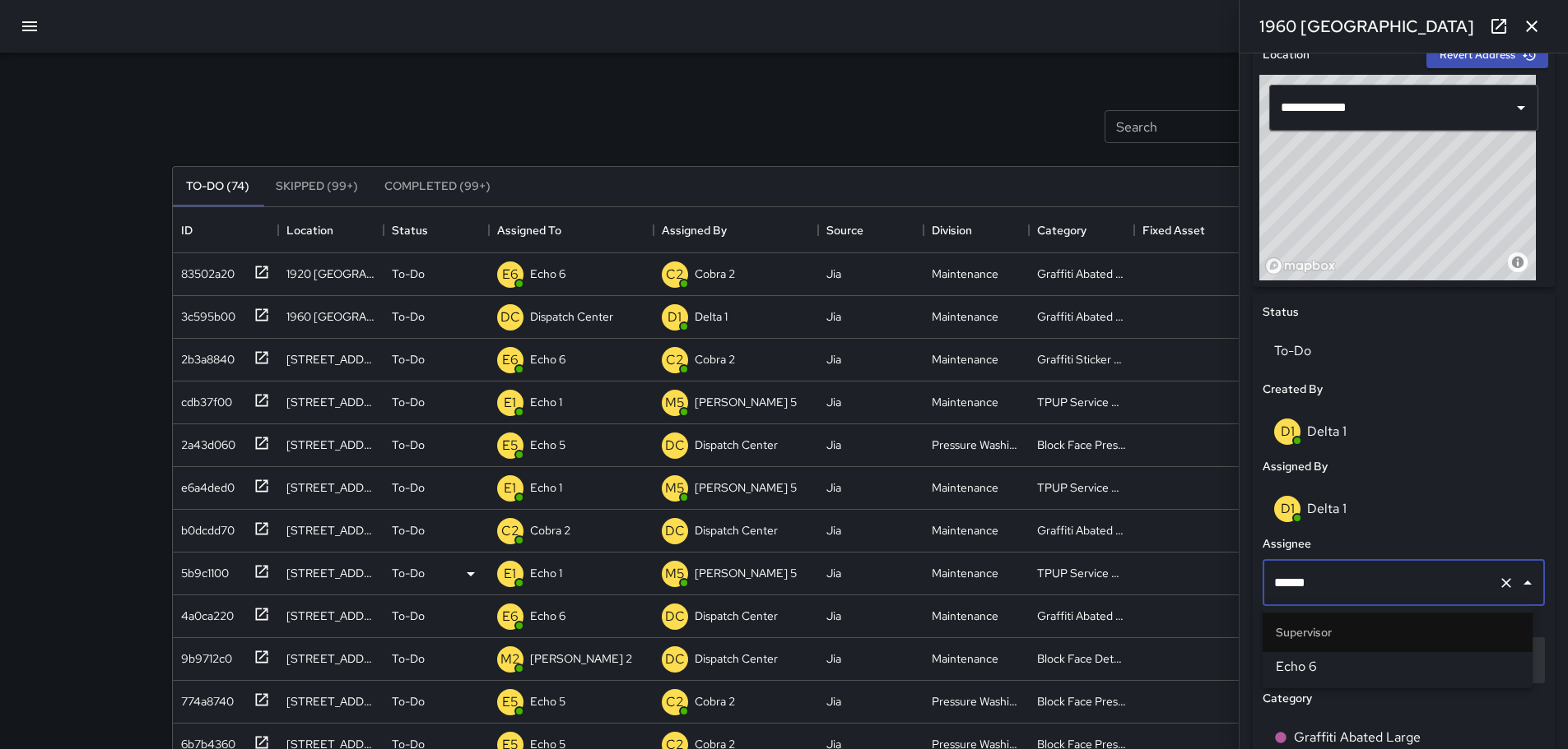
click at [1341, 662] on span "Echo 6" at bounding box center [1397, 666] width 244 height 19
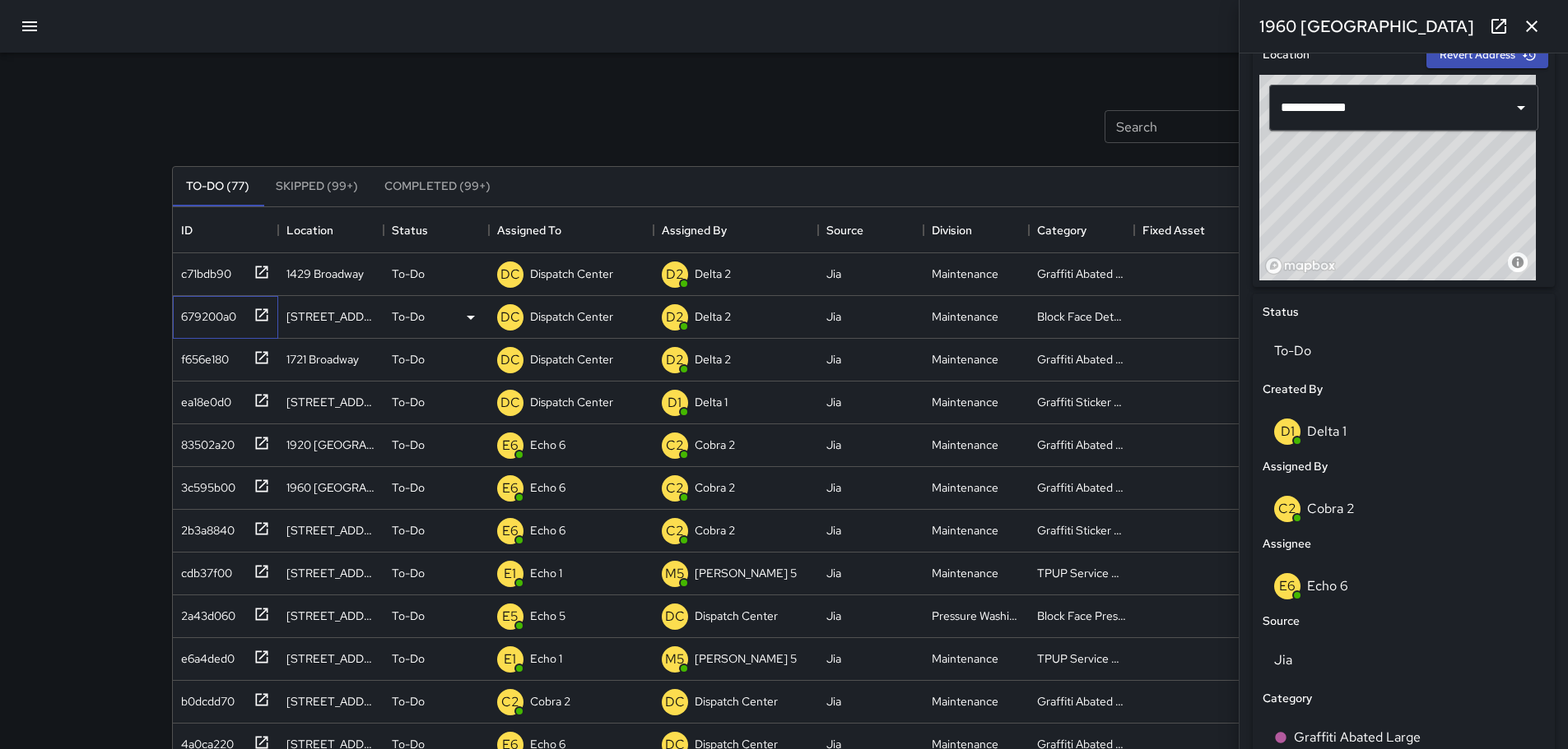
click at [263, 309] on icon at bounding box center [261, 314] width 12 height 12
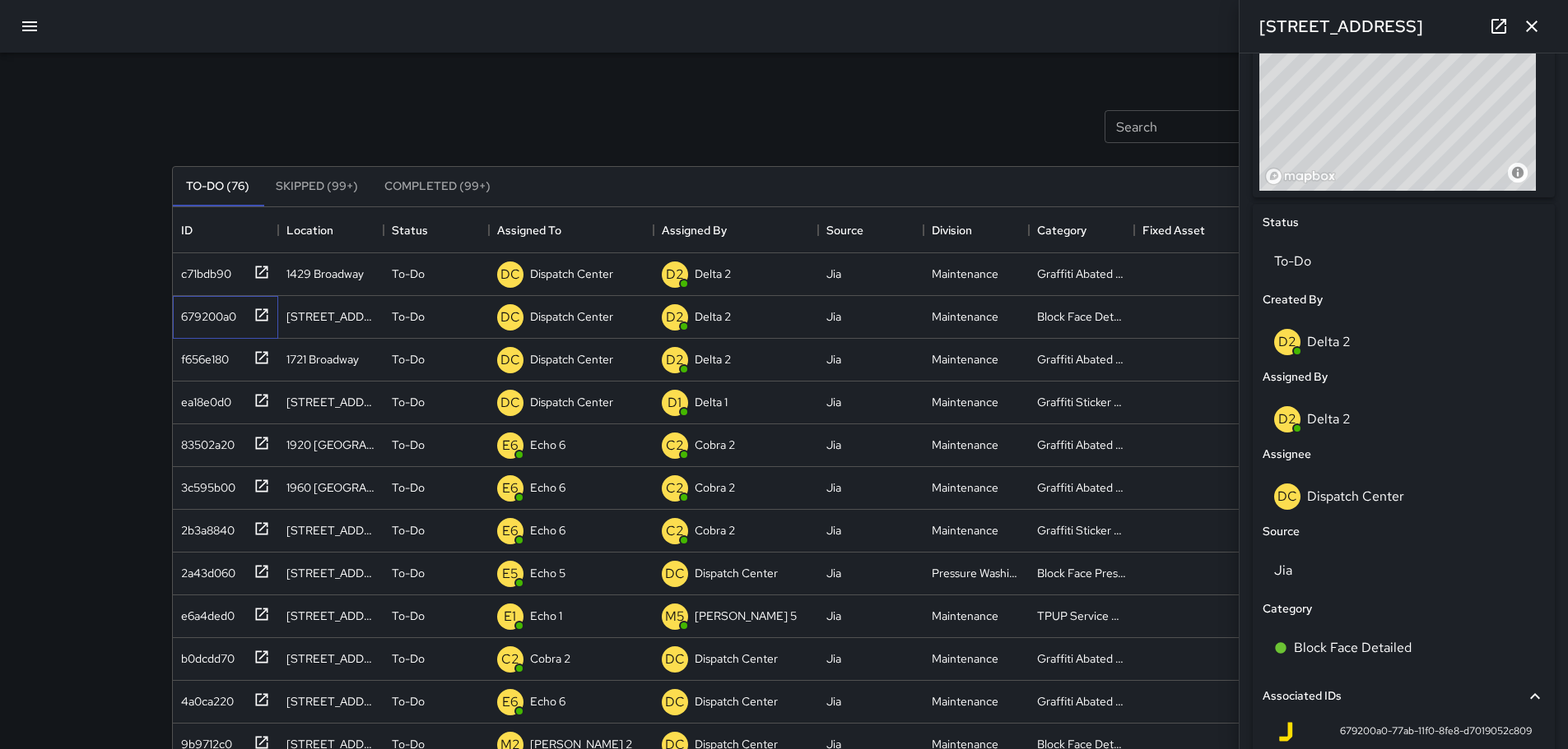
scroll to position [619, 0]
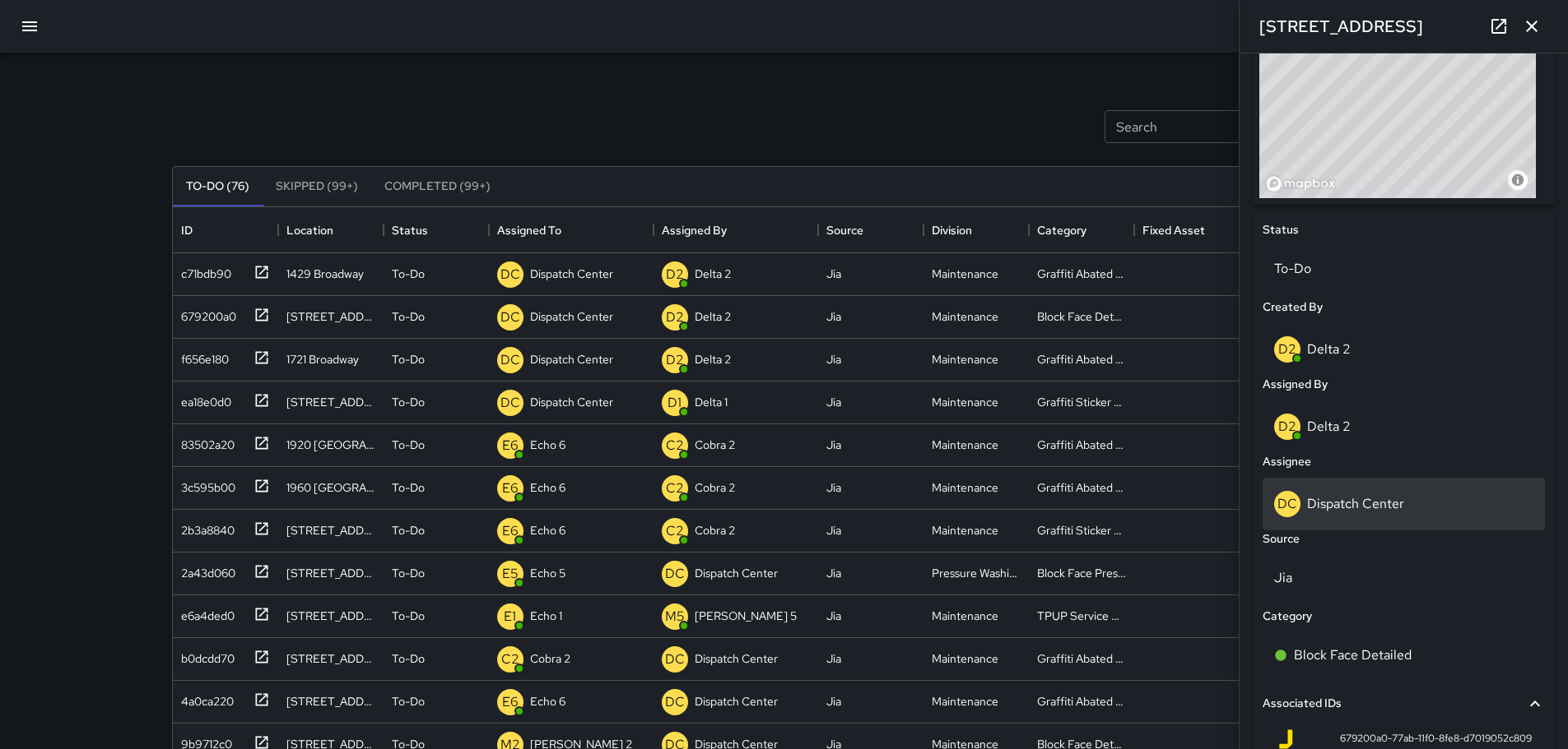
click at [1330, 500] on p "Dispatch Center" at bounding box center [1354, 503] width 97 height 17
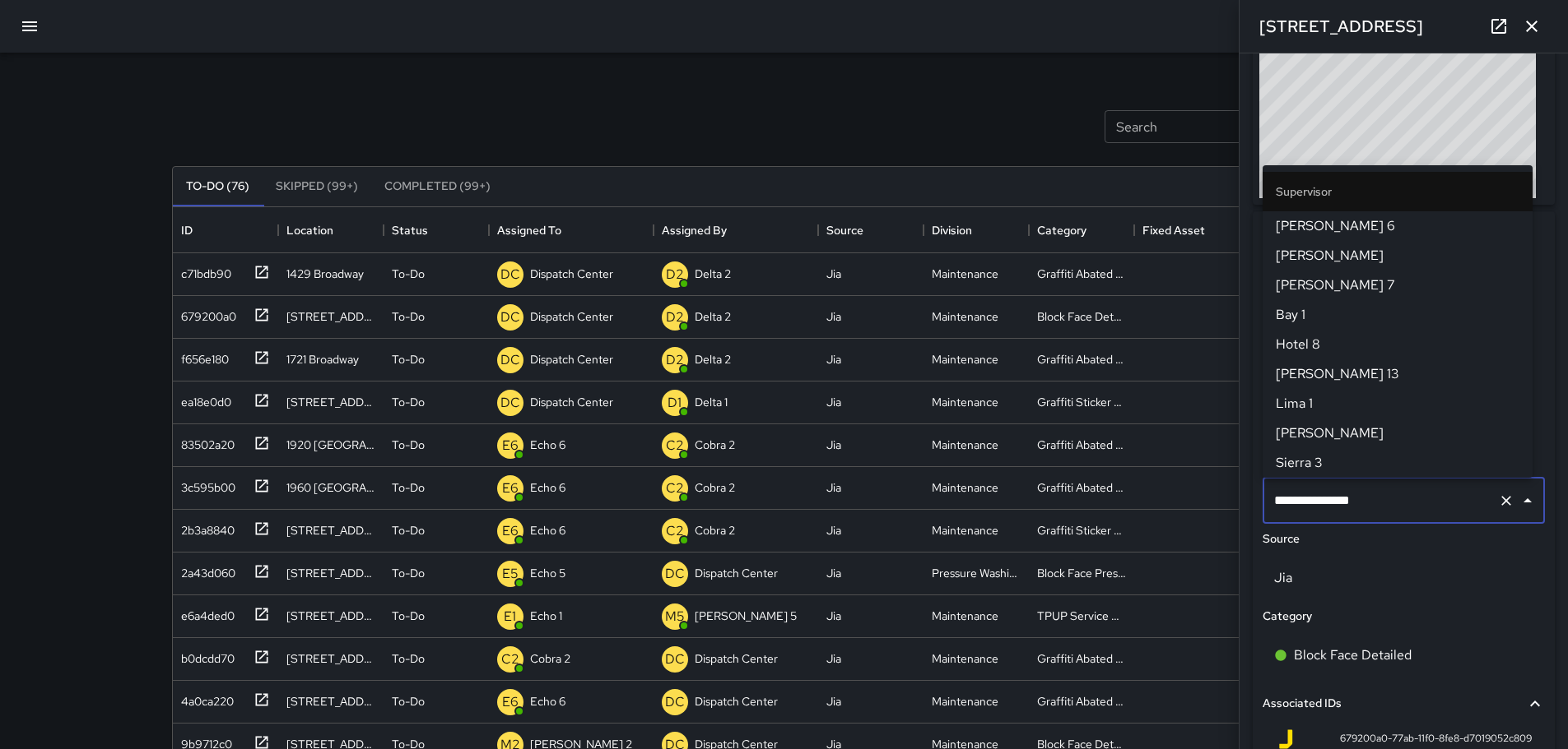
click at [1335, 500] on input "**********" at bounding box center [1380, 501] width 221 height 31
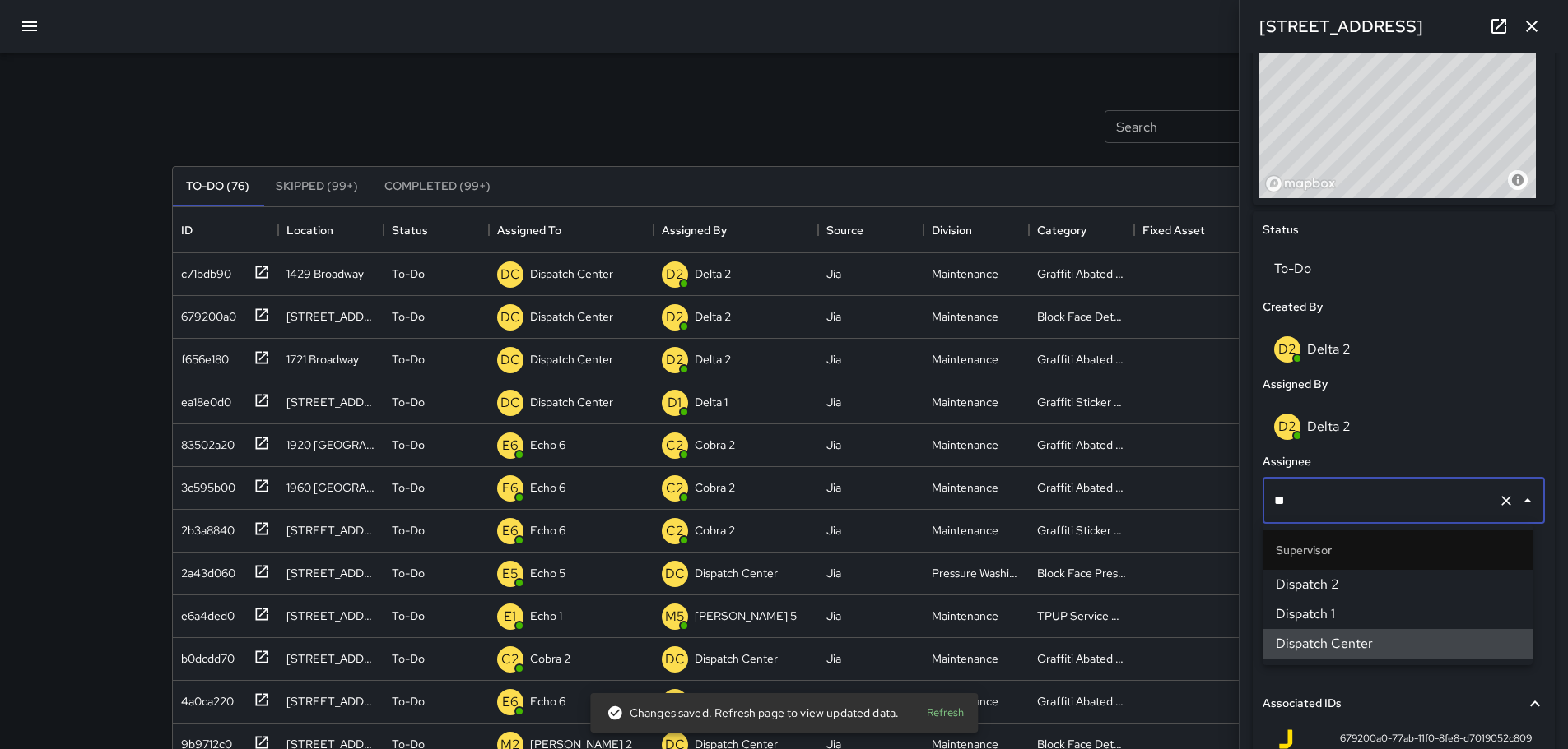
type input "*"
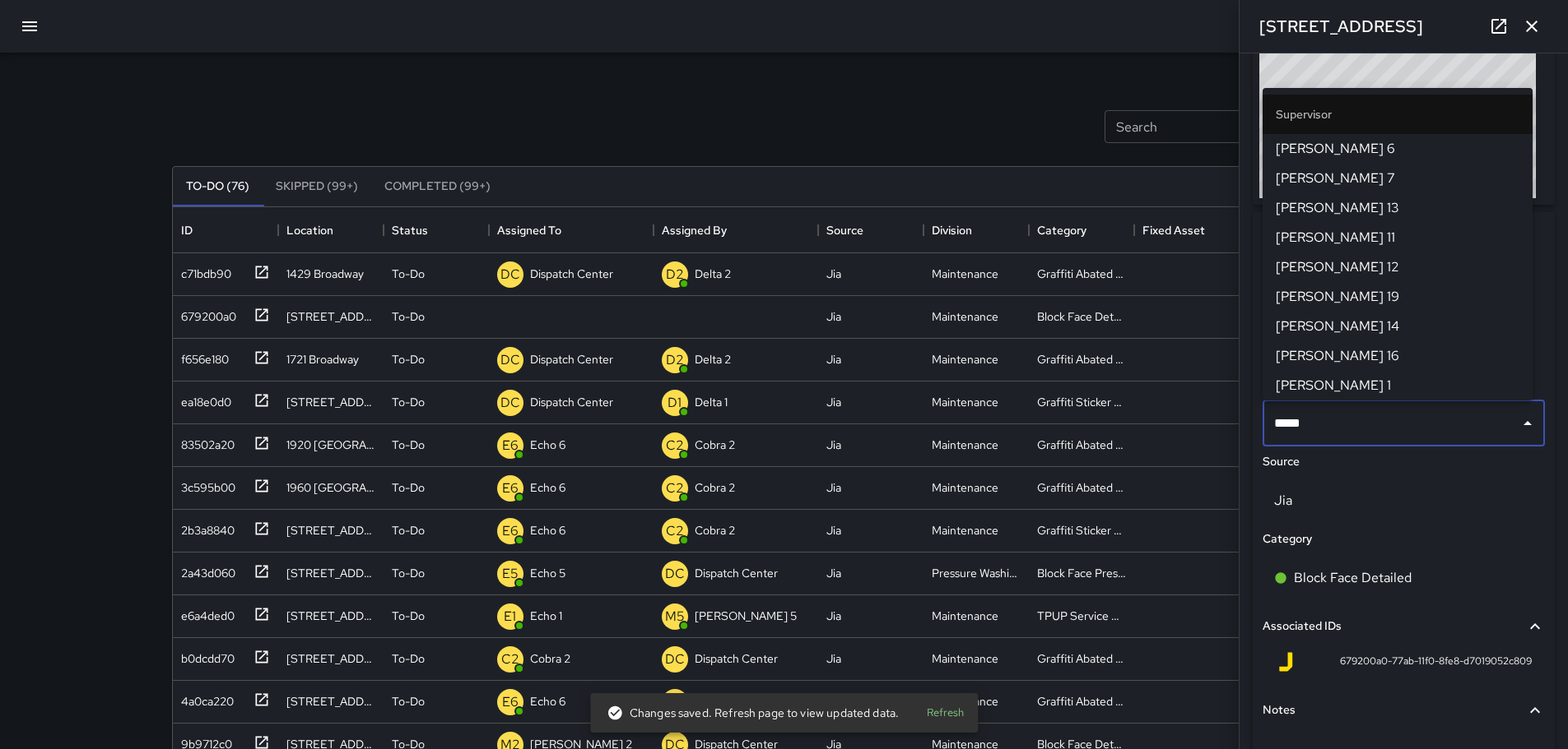
type input "******"
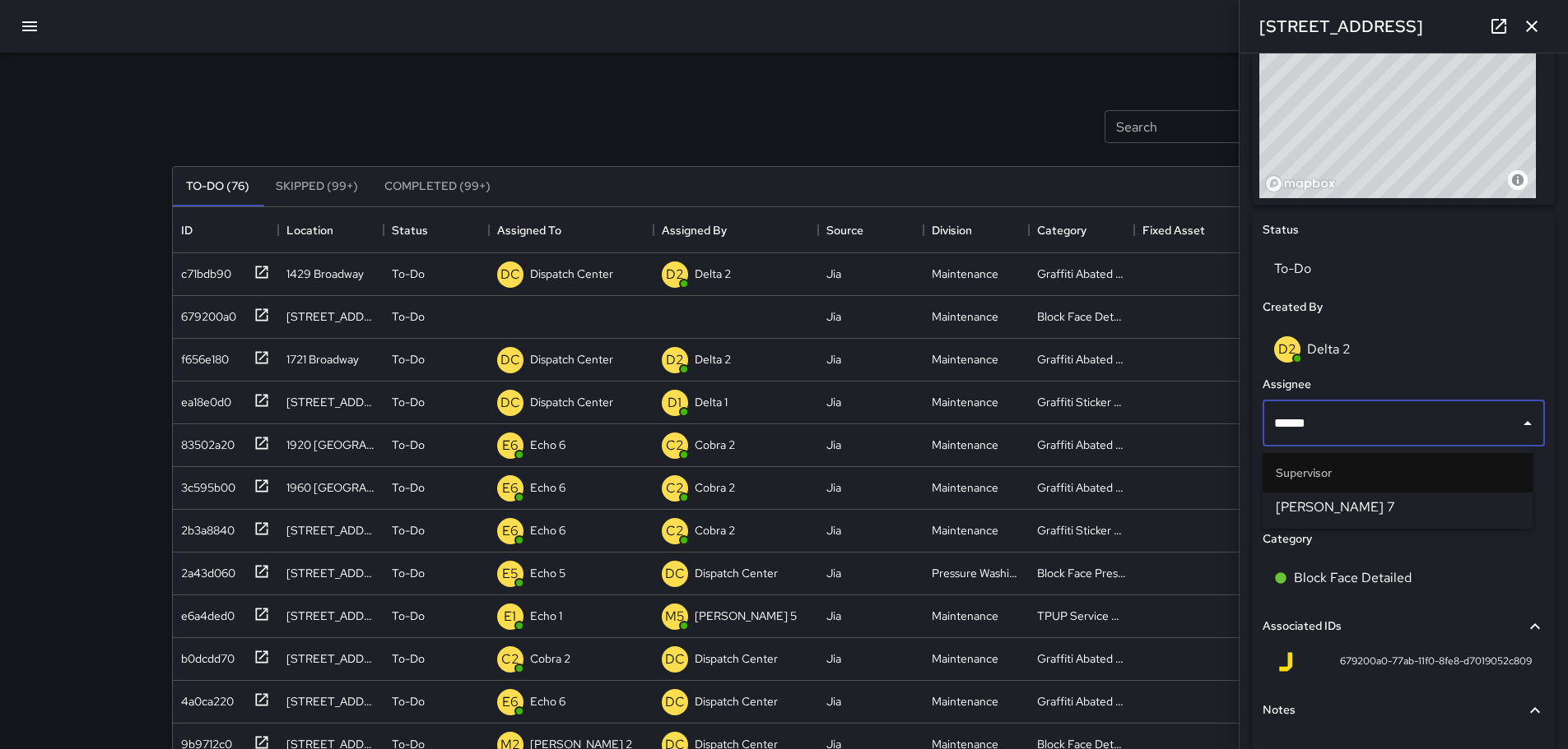
click at [1289, 513] on span "[PERSON_NAME] 7" at bounding box center [1397, 507] width 244 height 19
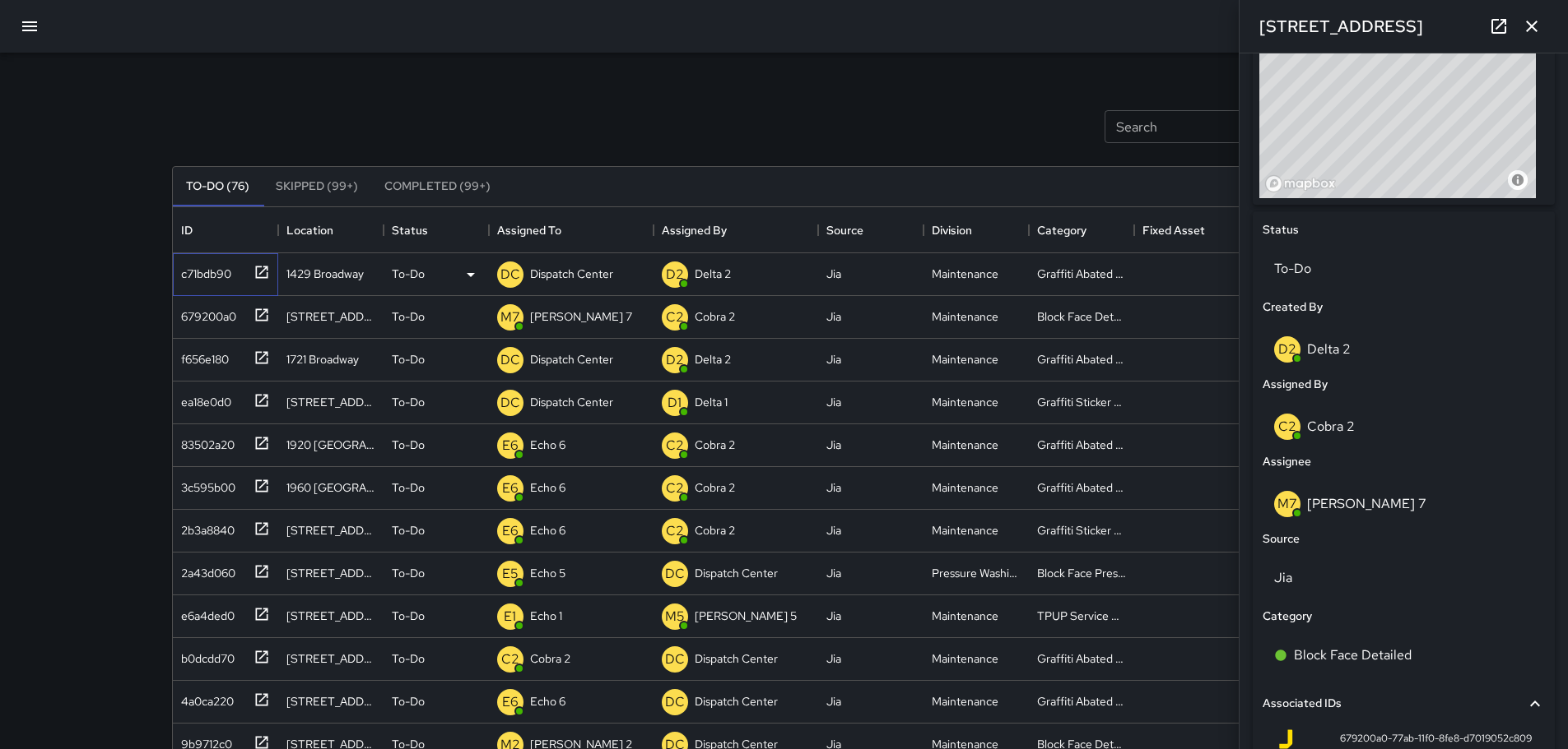
click at [256, 275] on icon at bounding box center [261, 271] width 12 height 12
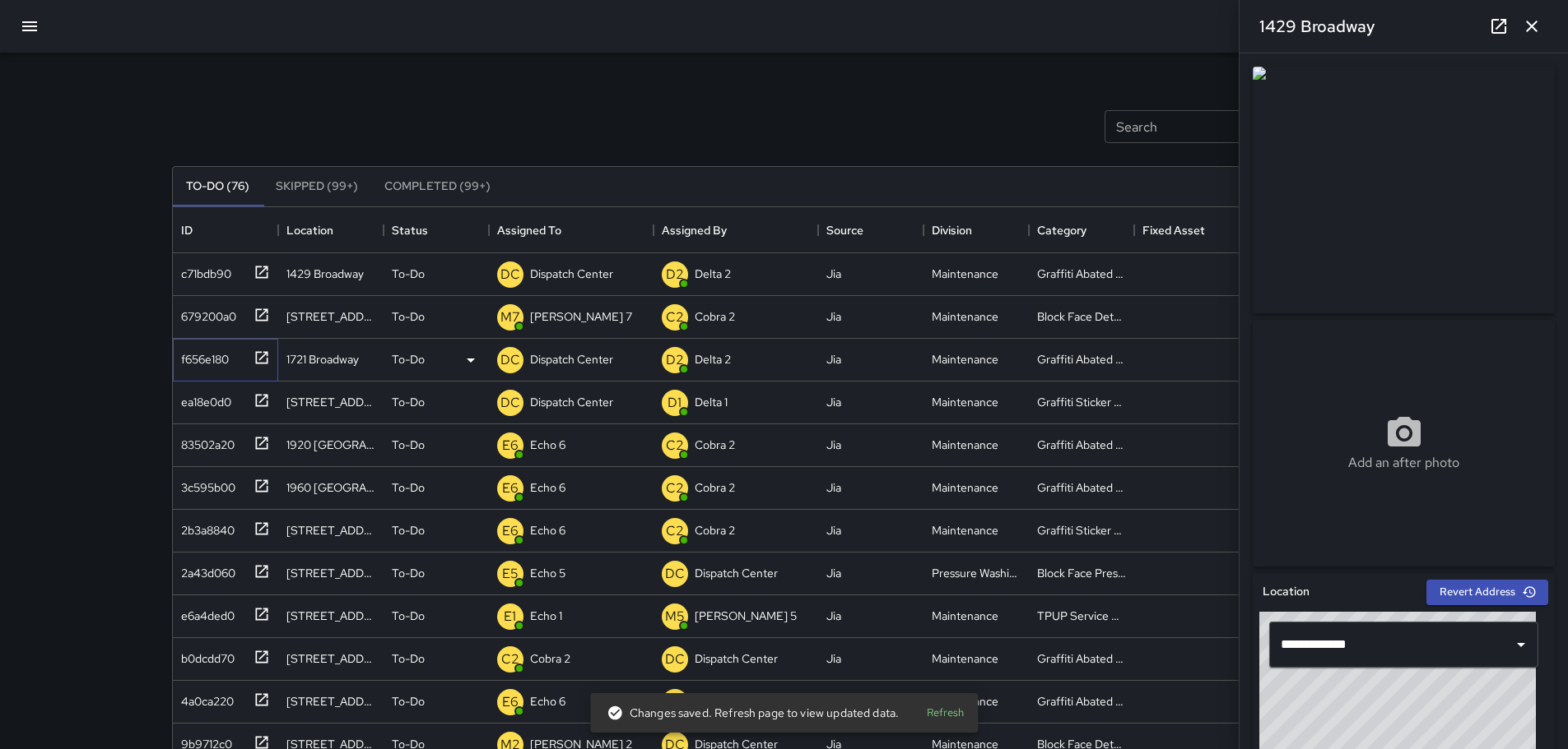
click at [257, 360] on icon at bounding box center [261, 358] width 17 height 17
click at [1531, 28] on icon "button" at bounding box center [1531, 26] width 19 height 19
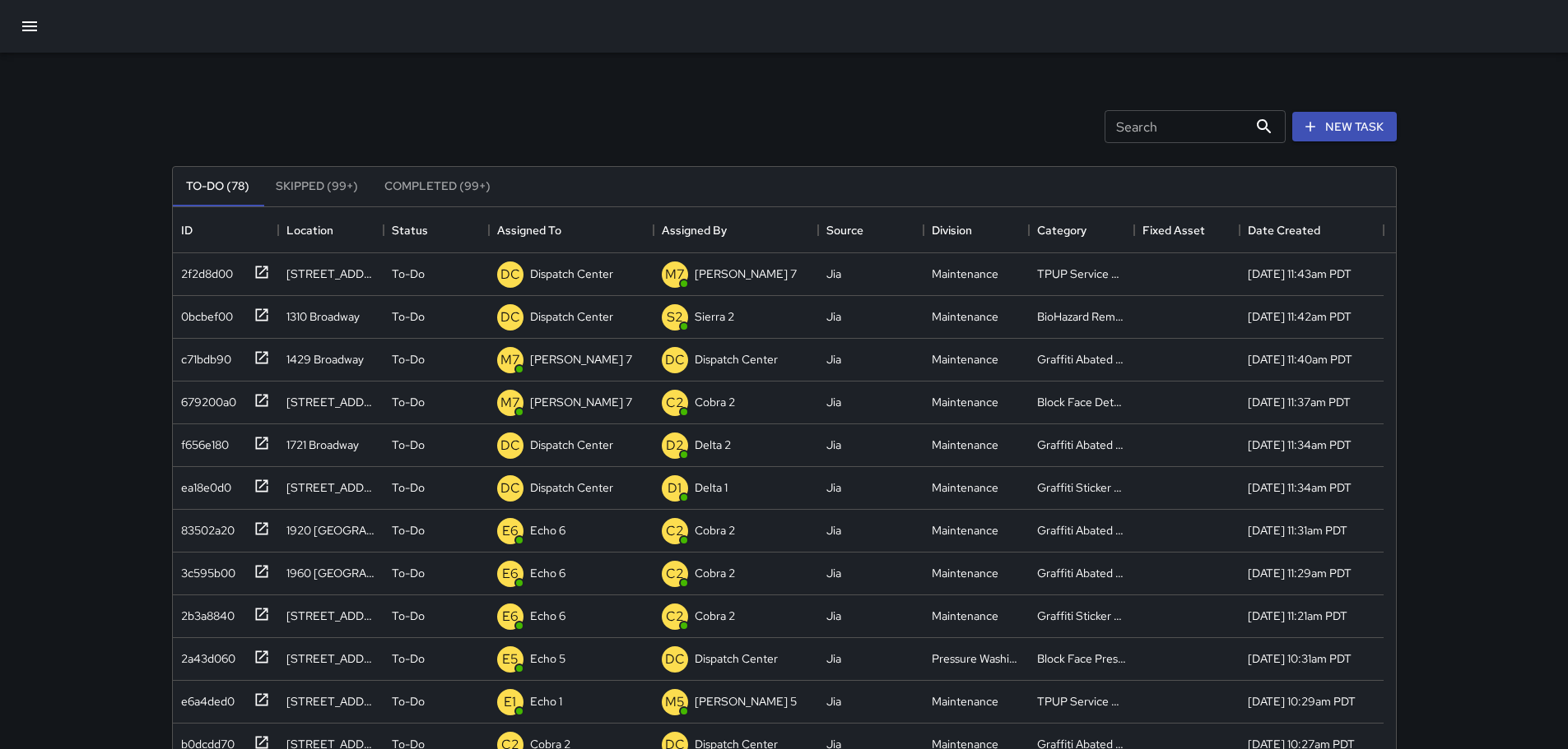
click at [29, 20] on icon "button" at bounding box center [29, 26] width 19 height 19
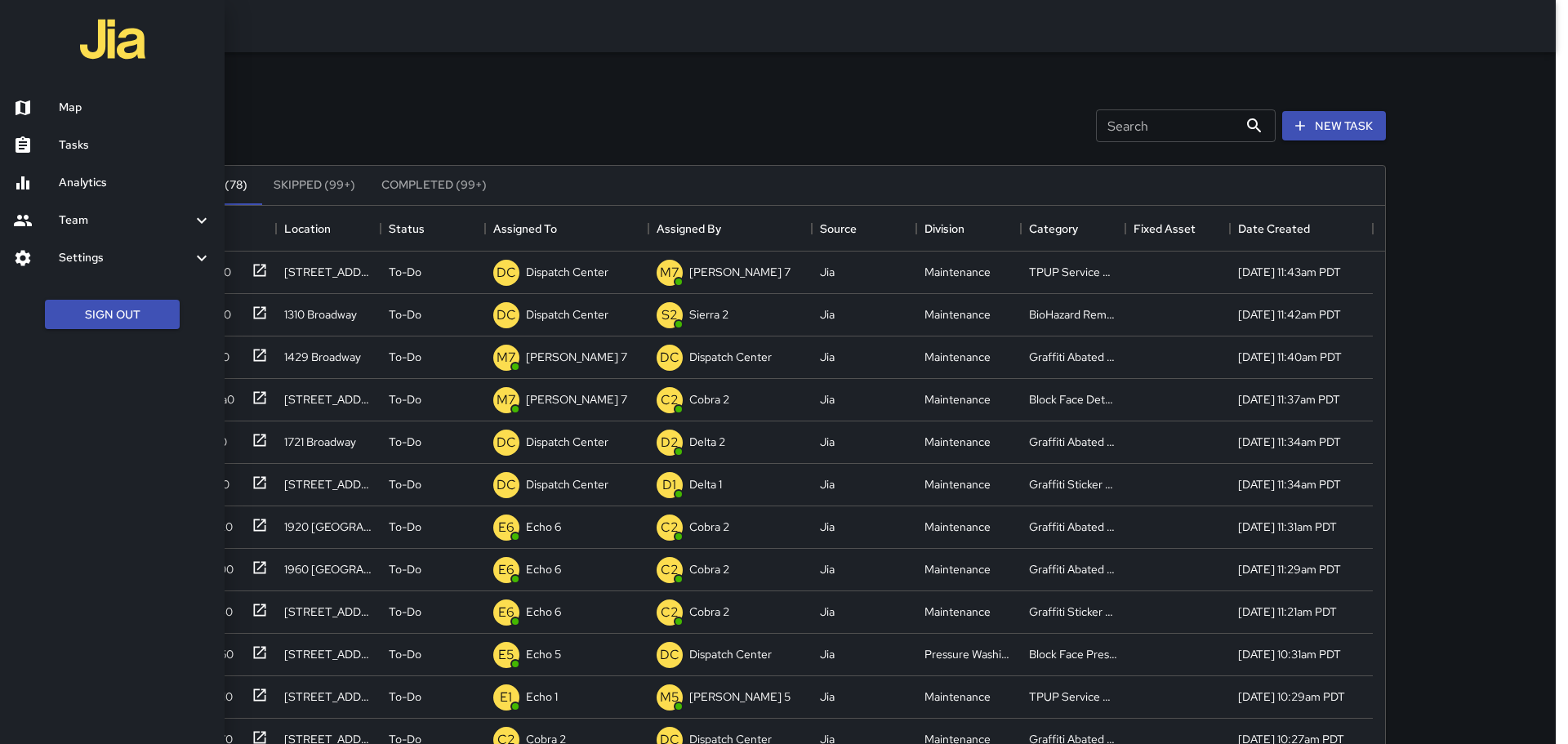
click at [90, 108] on h6 "Map" at bounding box center [134, 108] width 153 height 18
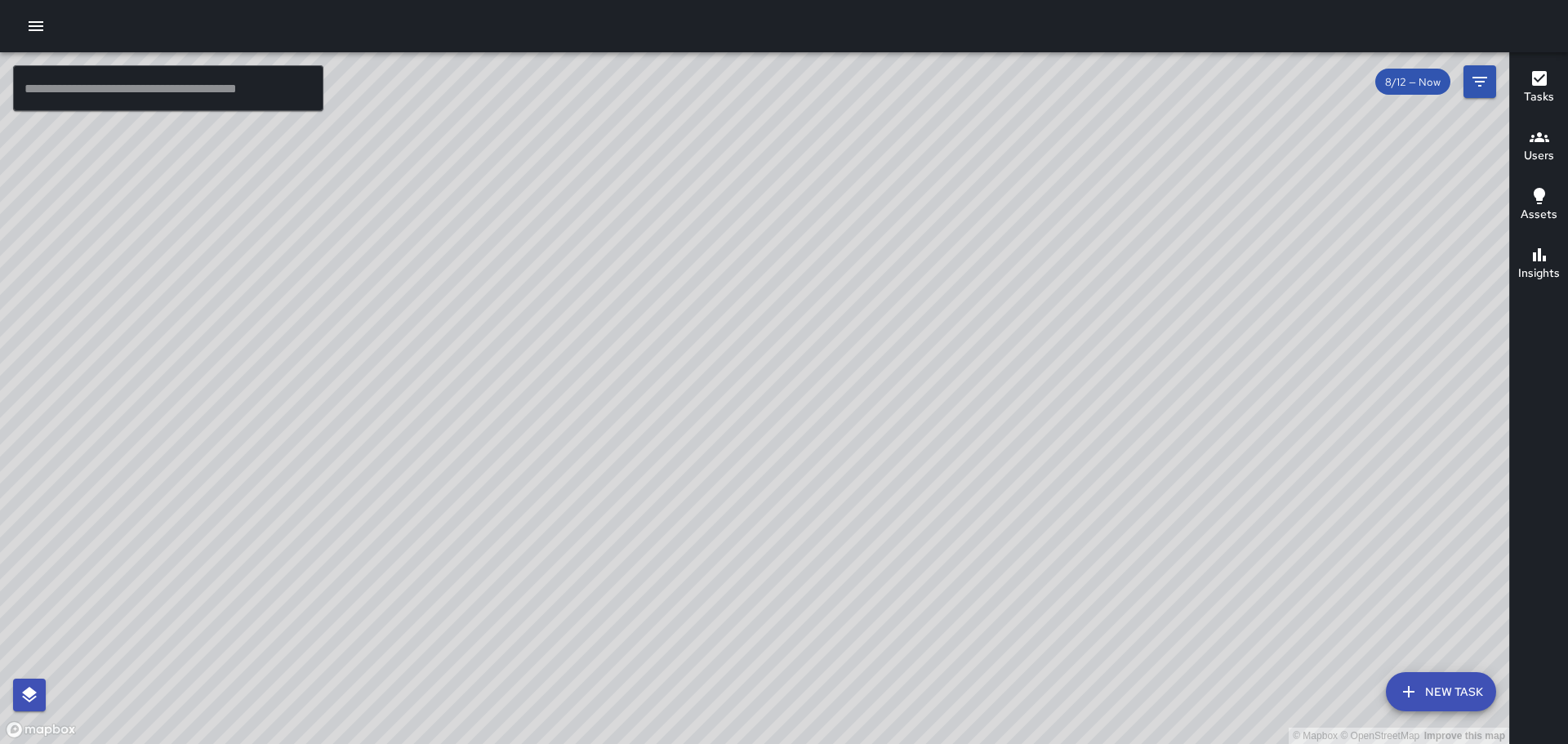
drag, startPoint x: 660, startPoint y: 458, endPoint x: 554, endPoint y: 444, distance: 106.9
click at [554, 444] on div "© Mapbox © OpenStreetMap Improve this map" at bounding box center [755, 398] width 1510 height 692
drag, startPoint x: 731, startPoint y: 494, endPoint x: 901, endPoint y: 383, distance: 203.0
click at [904, 384] on div "© Mapbox © OpenStreetMap Improve this map" at bounding box center [755, 398] width 1510 height 692
drag, startPoint x: 956, startPoint y: 418, endPoint x: 919, endPoint y: 486, distance: 77.4
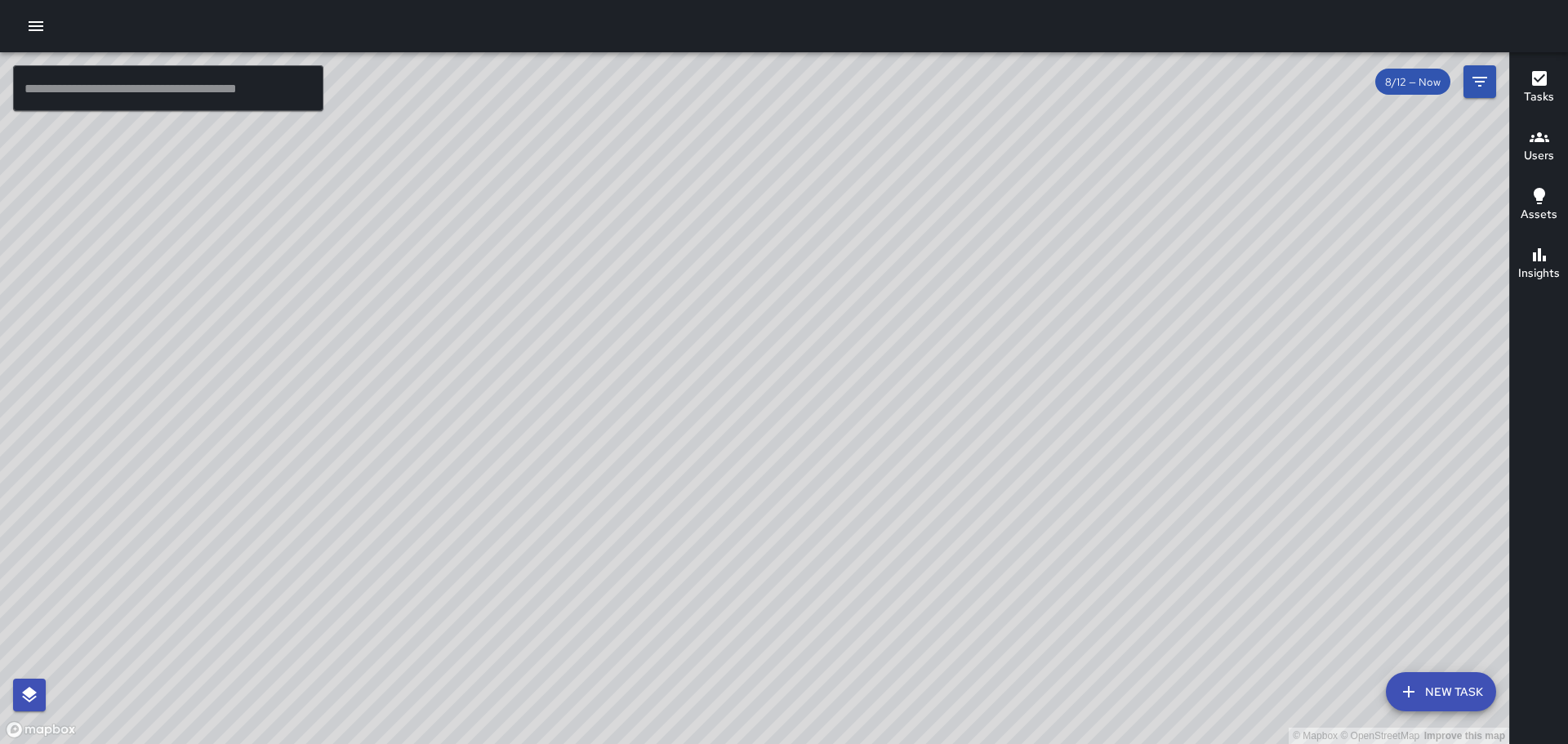
click at [924, 489] on div "© Mapbox © OpenStreetMap Improve this map" at bounding box center [755, 398] width 1510 height 692
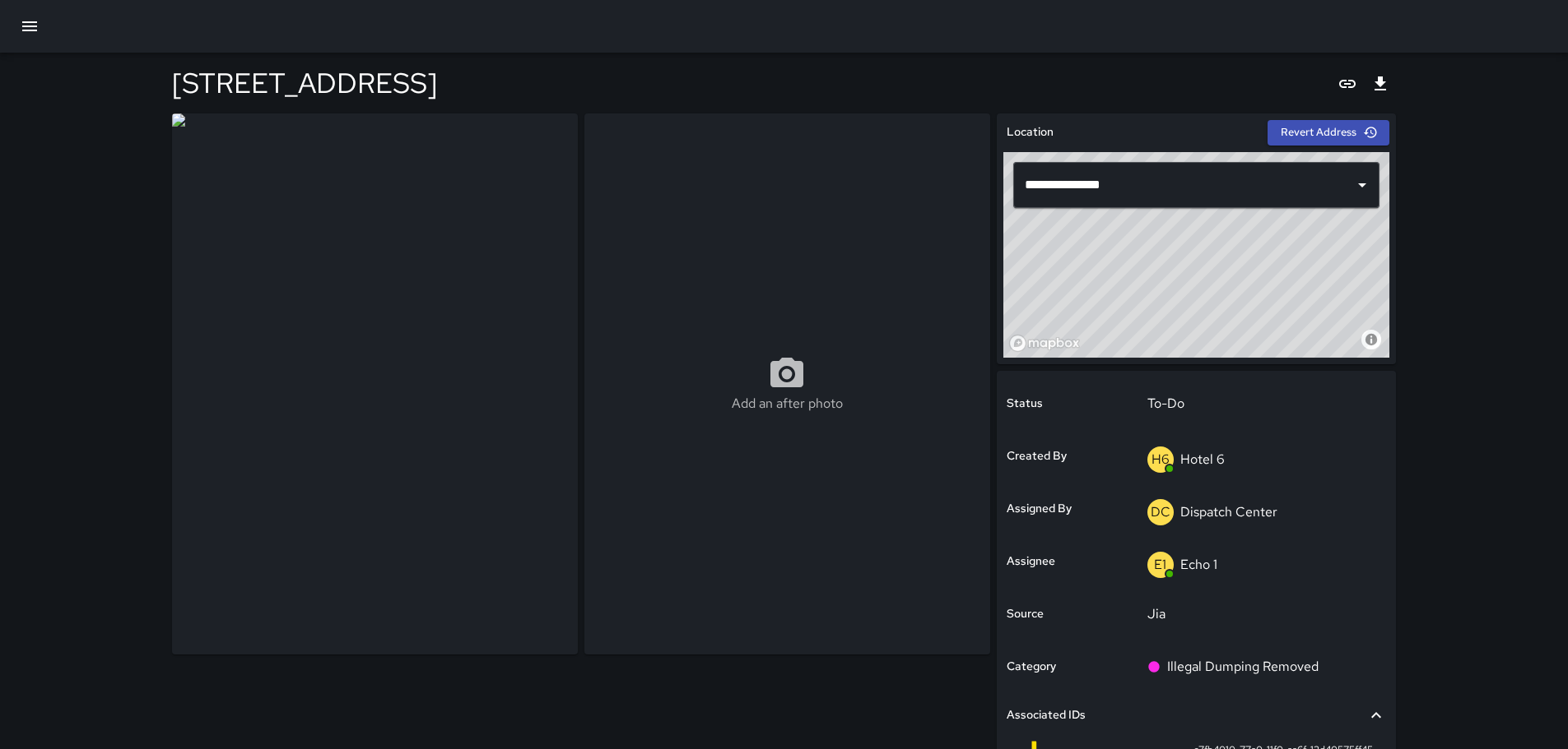
drag, startPoint x: 1143, startPoint y: 275, endPoint x: 1167, endPoint y: 221, distance: 59.1
click at [1146, 303] on div "© Mapbox © OpenStreetMap Improve this map" at bounding box center [1196, 254] width 386 height 205
drag, startPoint x: 1109, startPoint y: 264, endPoint x: 1015, endPoint y: 221, distance: 103.4
click at [1109, 256] on div "© Mapbox © OpenStreetMap Improve this map" at bounding box center [1196, 254] width 386 height 205
drag, startPoint x: 1260, startPoint y: 299, endPoint x: 1383, endPoint y: 321, distance: 125.0
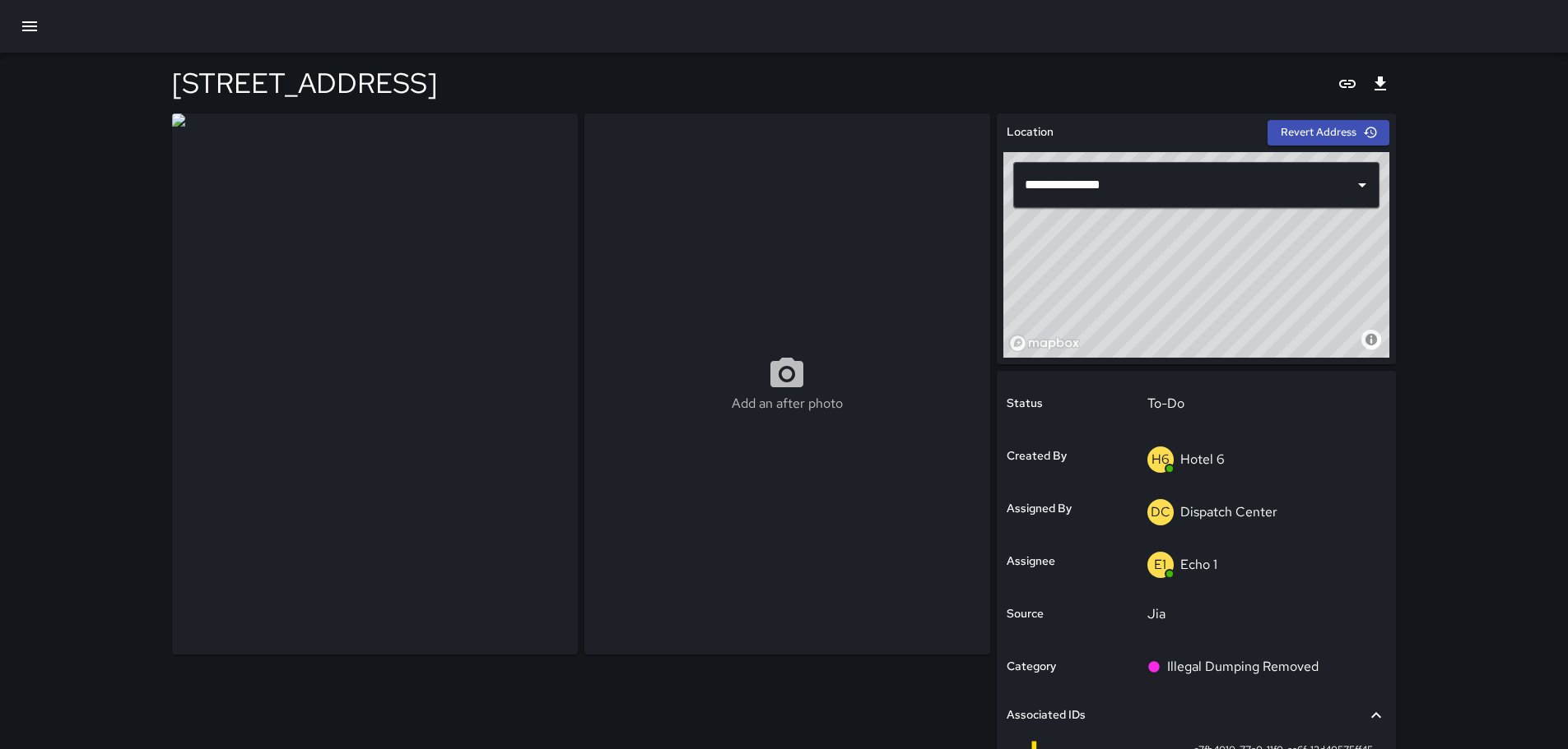
click at [1383, 321] on div "© Mapbox © OpenStreetMap Improve this map" at bounding box center [1196, 254] width 386 height 205
type input "**********"
drag, startPoint x: 1211, startPoint y: 304, endPoint x: 1133, endPoint y: 276, distance: 82.9
click at [1136, 276] on div "© Mapbox © OpenStreetMap Improve this map" at bounding box center [1196, 254] width 386 height 205
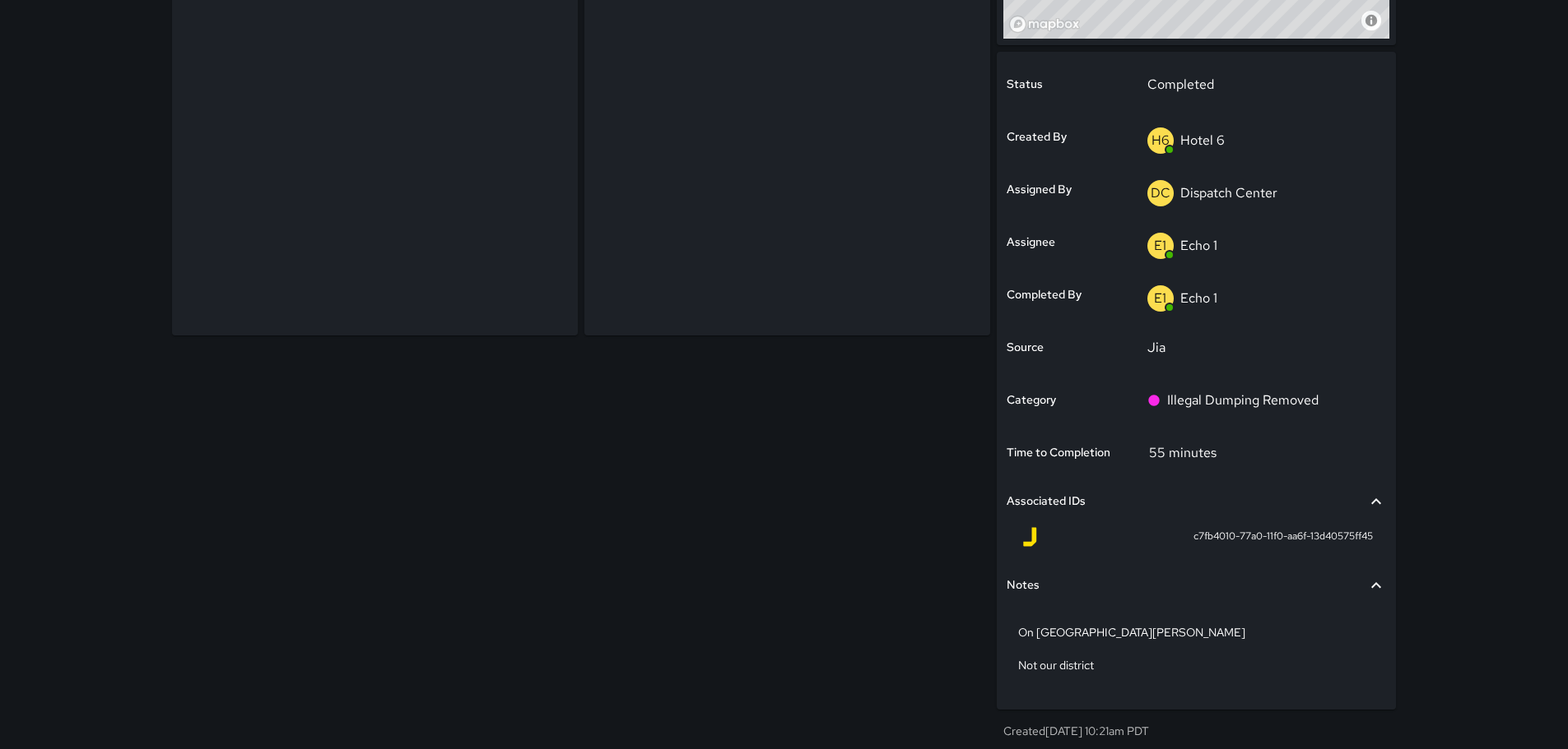
scroll to position [300, 0]
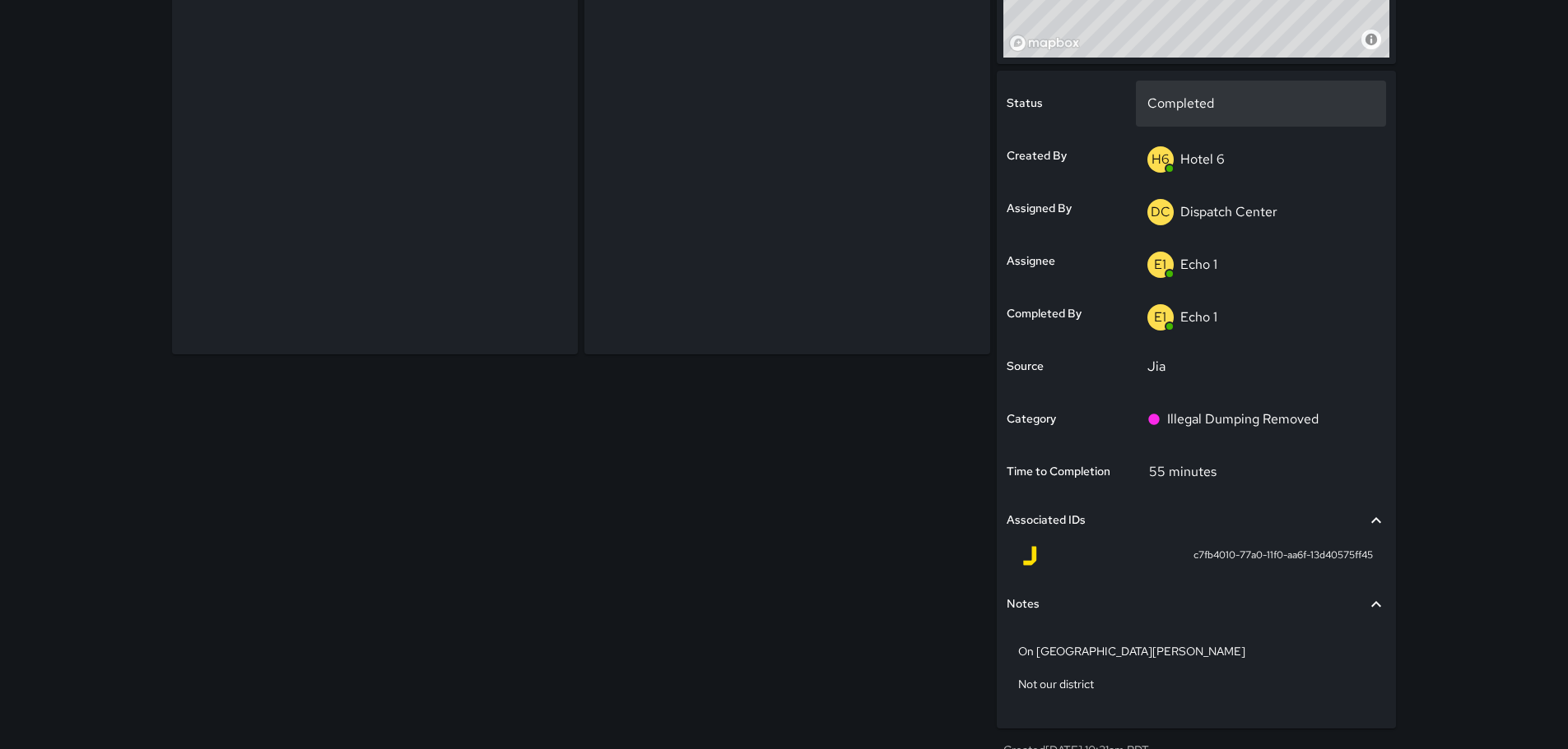
click at [1197, 96] on p "Completed" at bounding box center [1261, 103] width 228 height 19
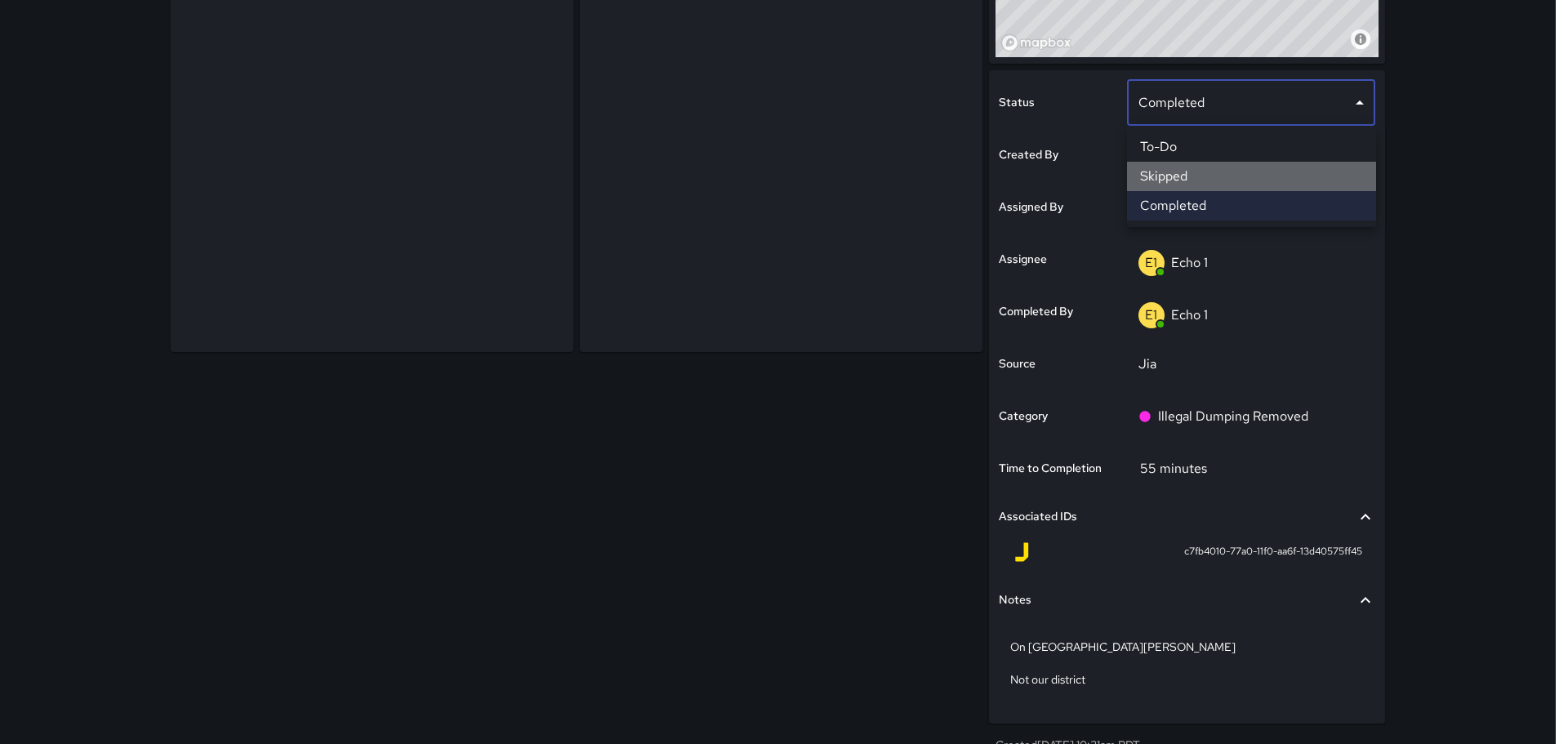
click at [1171, 182] on li "Skipped" at bounding box center [1251, 176] width 249 height 29
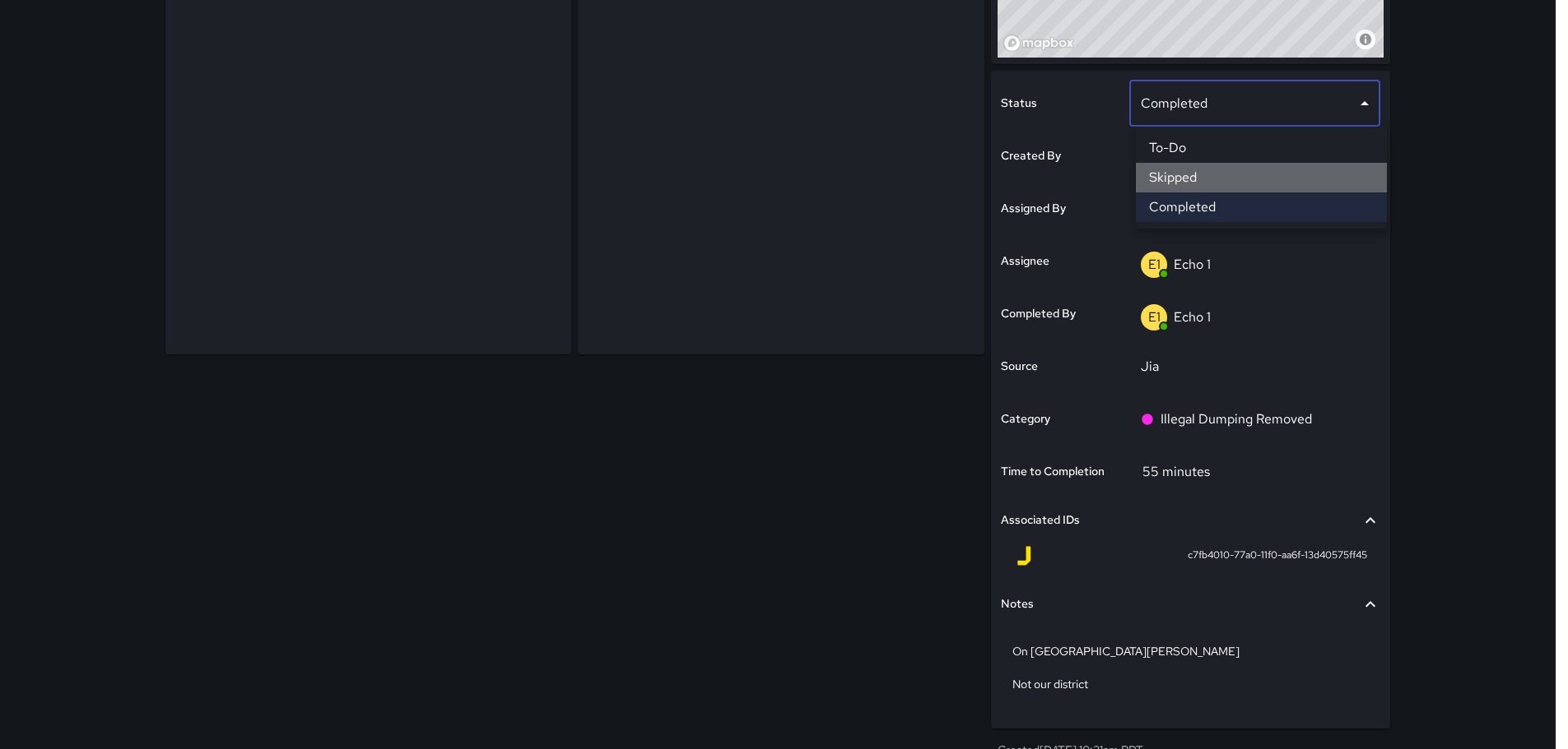
scroll to position [293, 0]
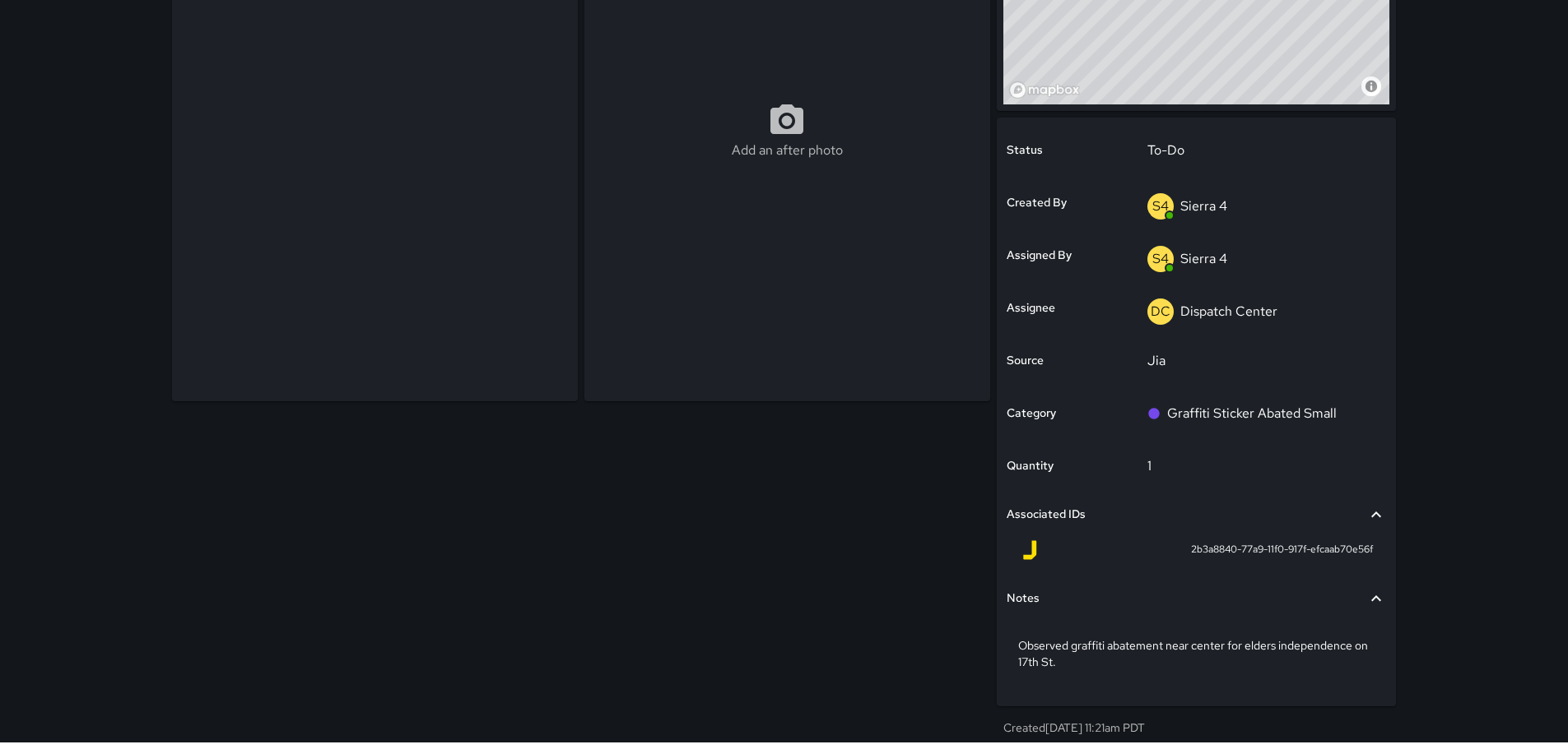
scroll to position [172, 0]
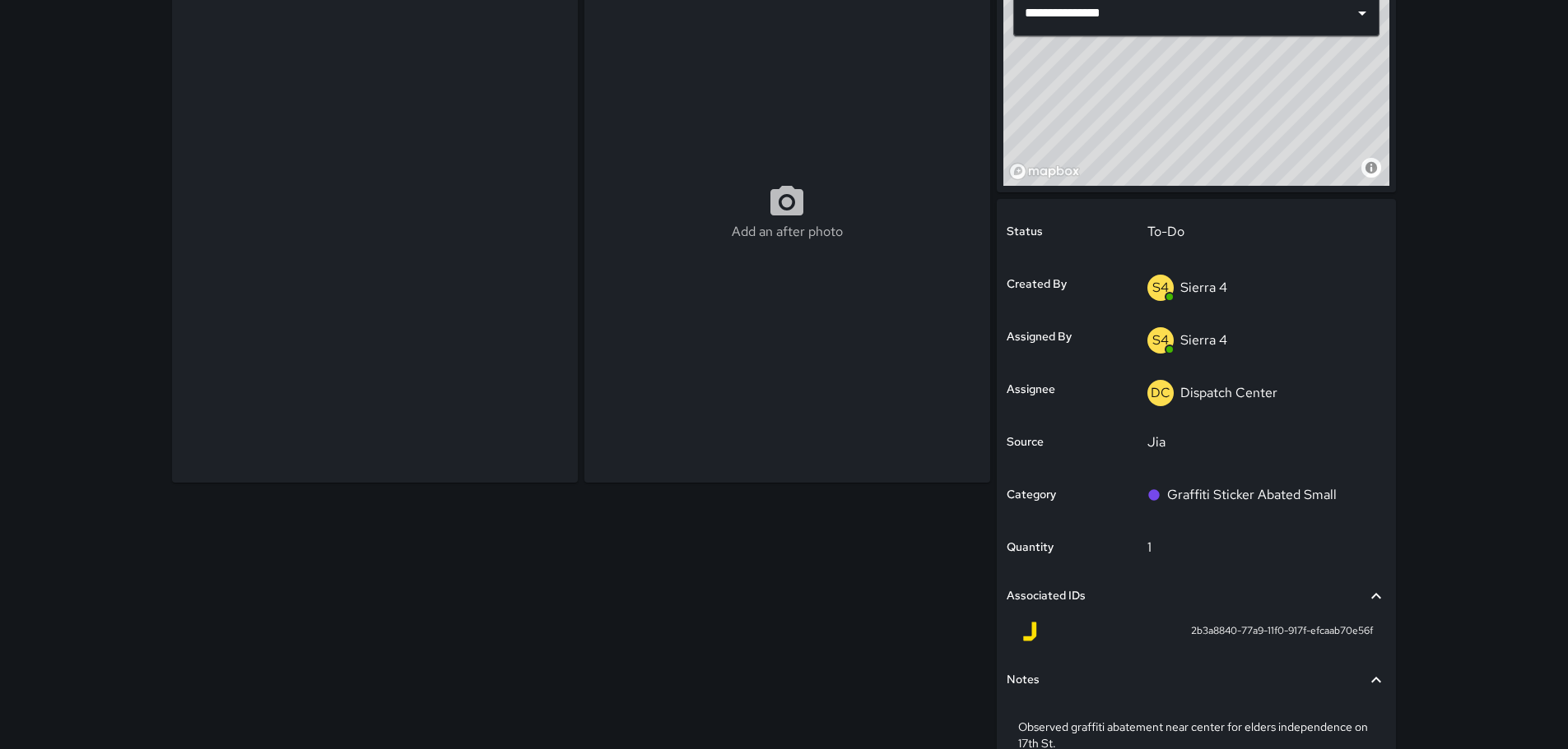
click at [1202, 340] on p "Sierra 4" at bounding box center [1203, 340] width 47 height 17
click at [1221, 399] on p "Dispatch Center" at bounding box center [1228, 392] width 97 height 17
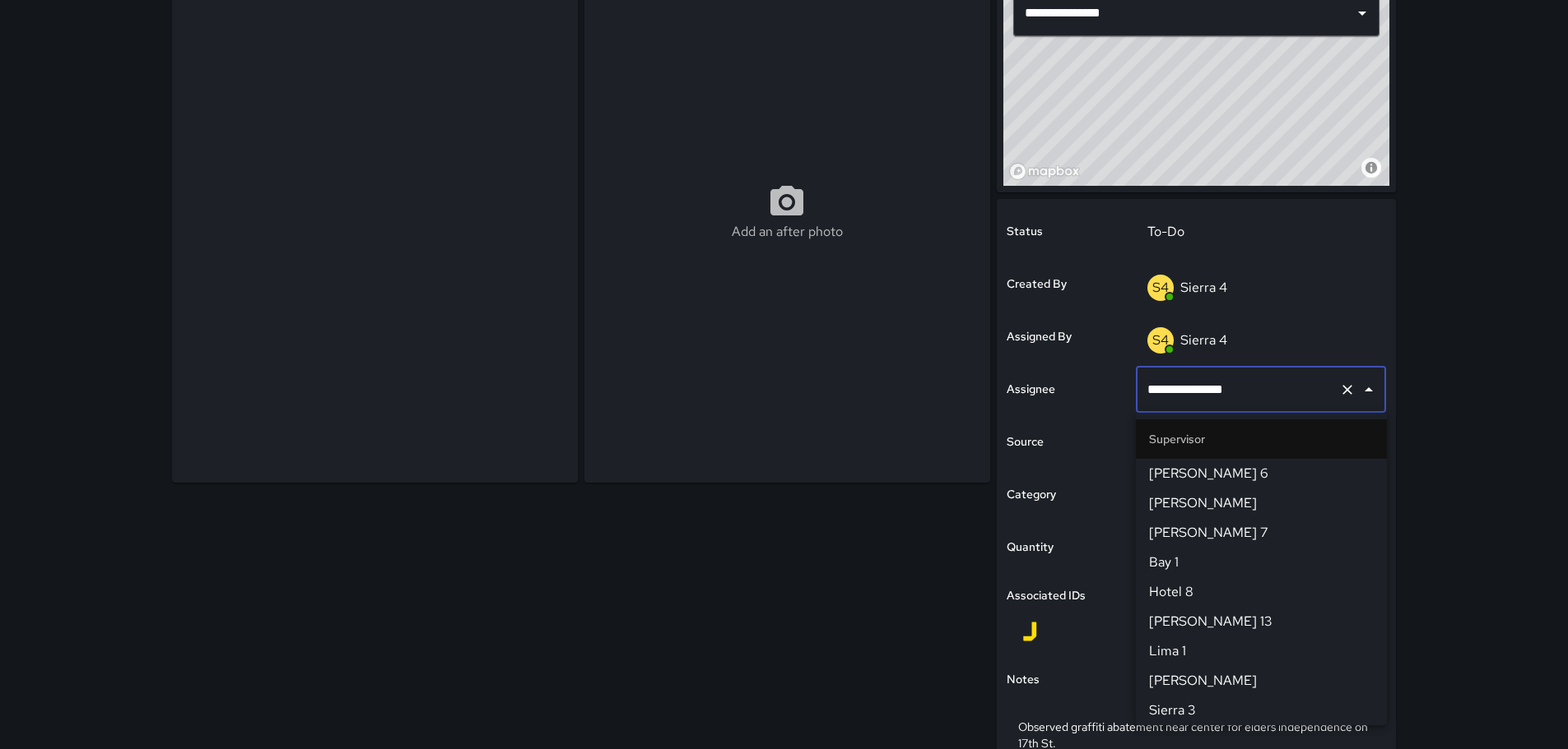
scroll to position [1688, 0]
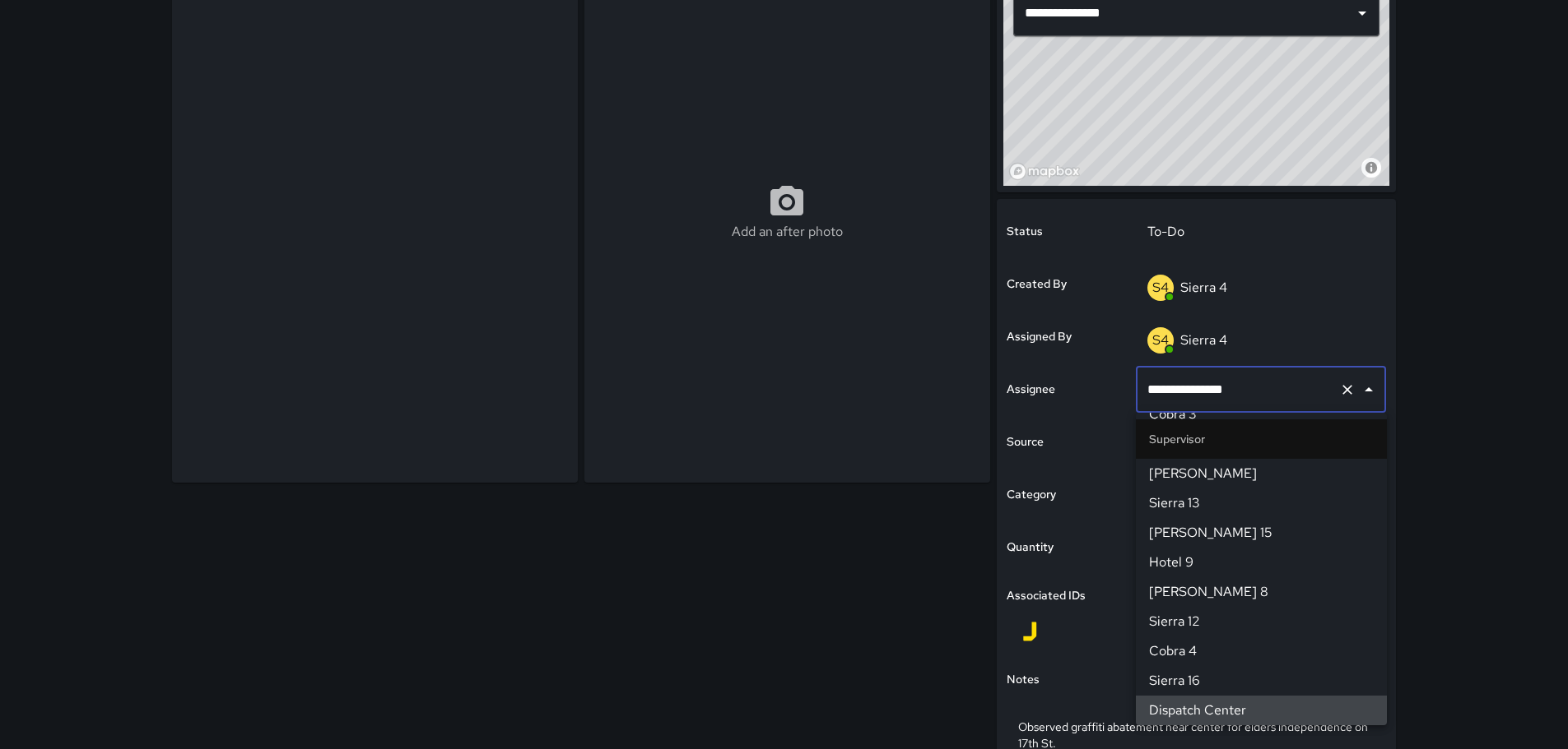
click at [1223, 392] on input "**********" at bounding box center [1238, 390] width 190 height 31
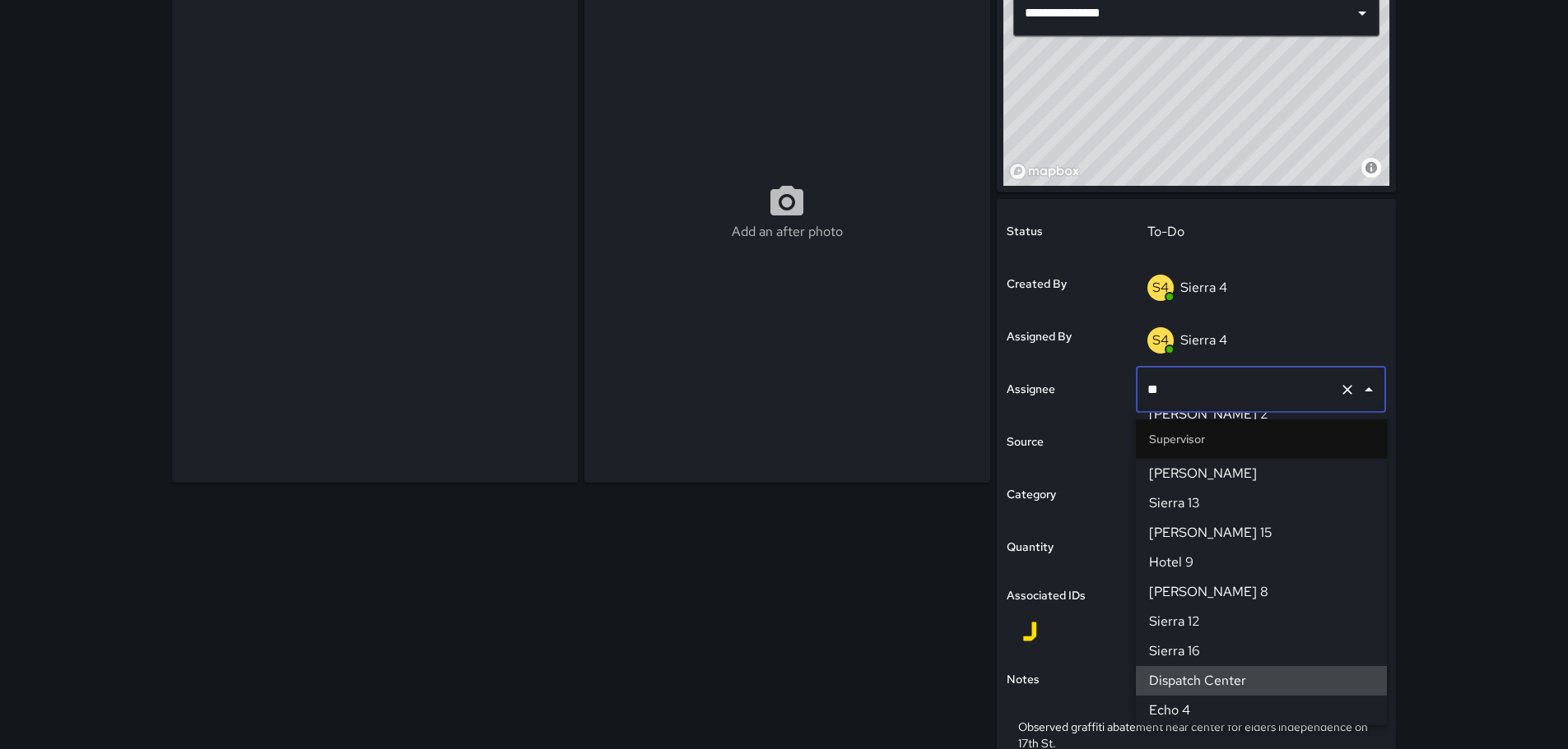
scroll to position [0, 0]
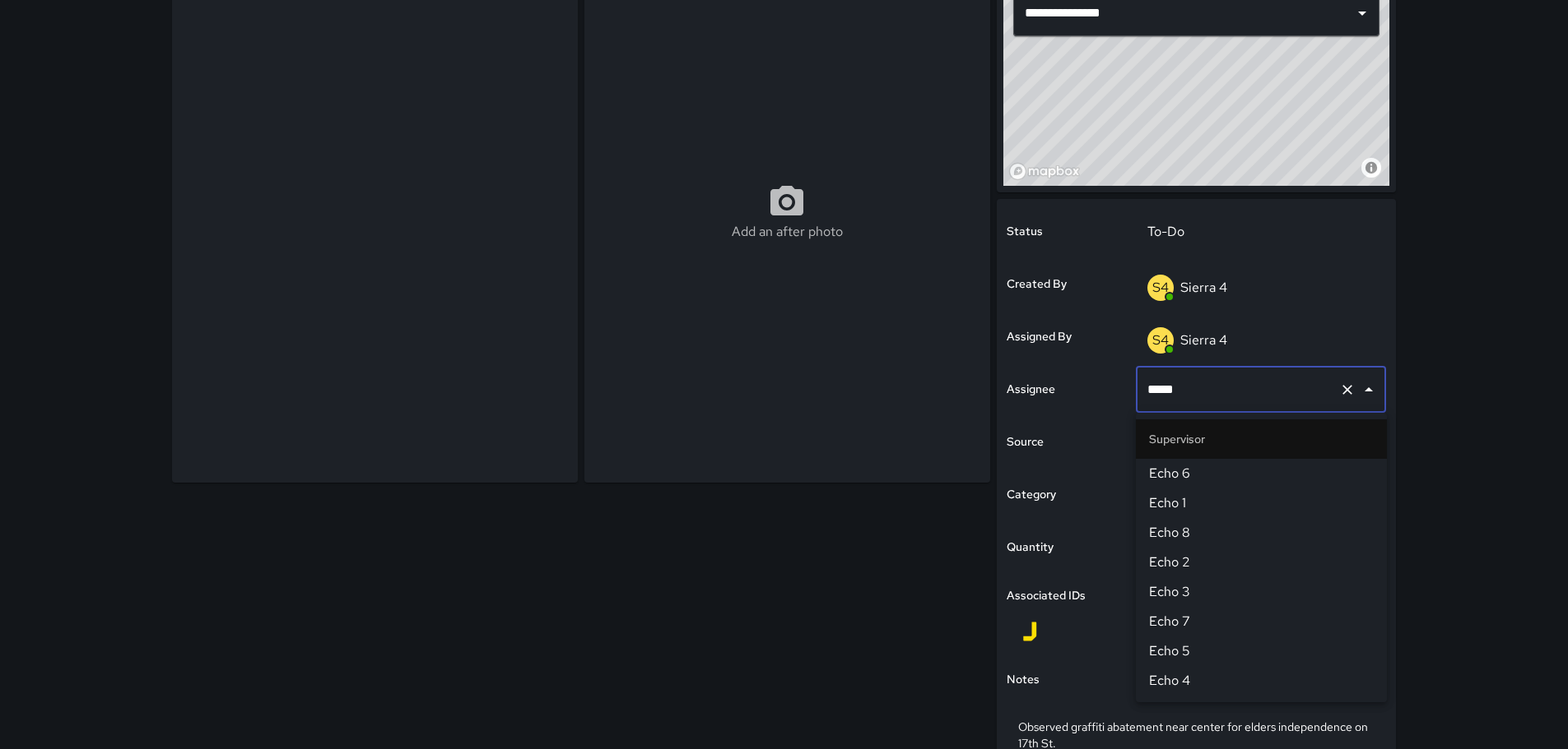
type input "******"
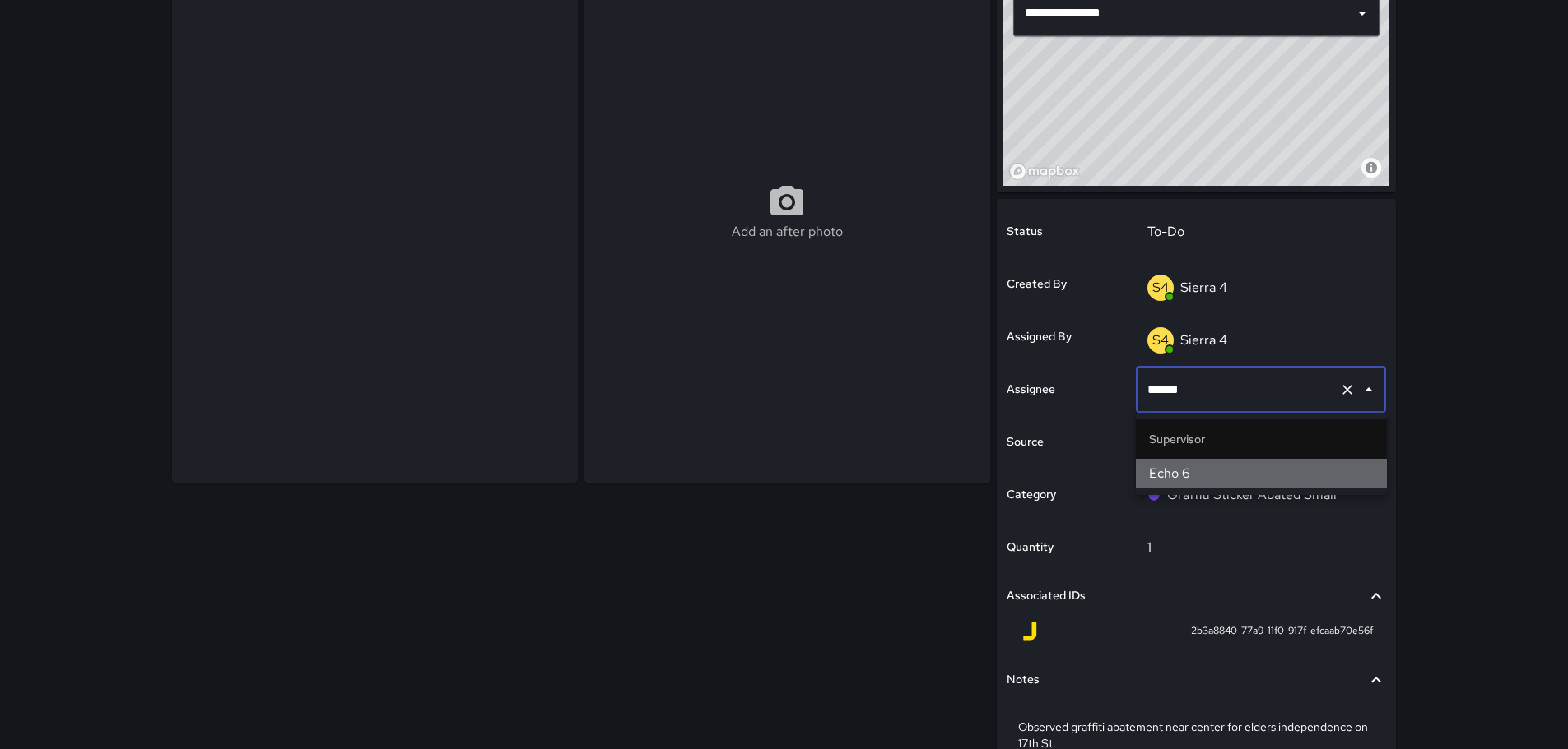
drag, startPoint x: 1167, startPoint y: 473, endPoint x: 1152, endPoint y: 468, distance: 15.8
click at [1166, 473] on span "Echo 6" at bounding box center [1261, 473] width 225 height 19
